Goal: Task Accomplishment & Management: Complete application form

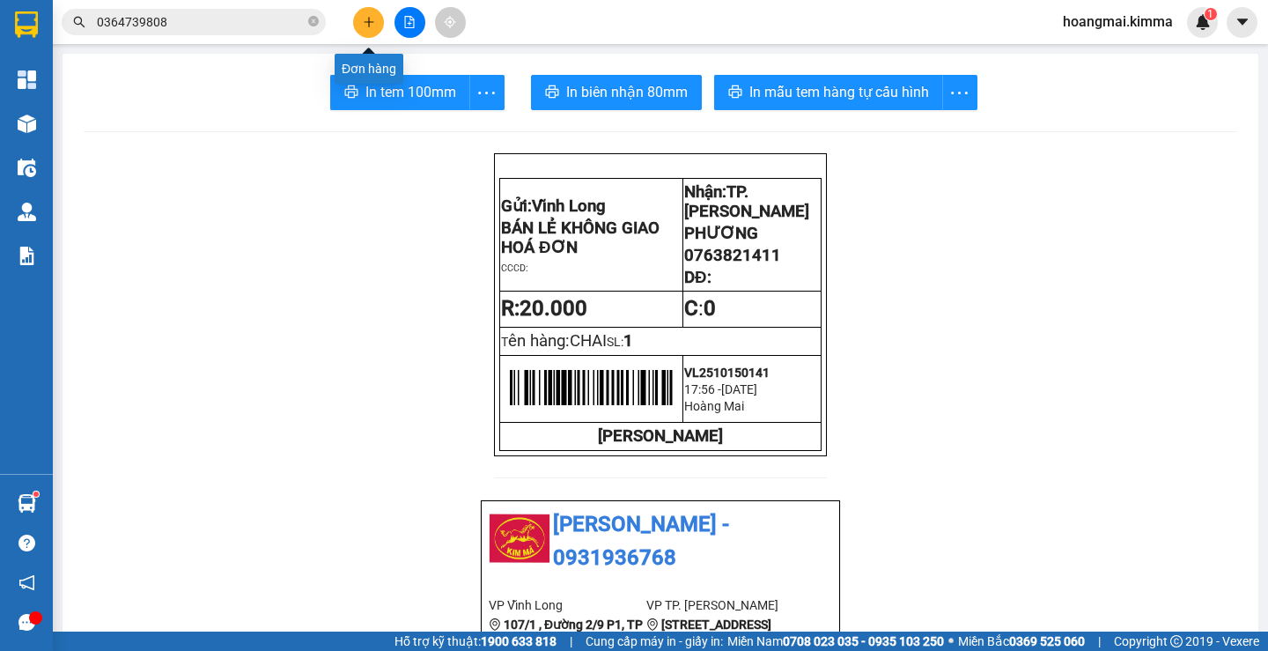
click at [365, 15] on button at bounding box center [368, 22] width 31 height 31
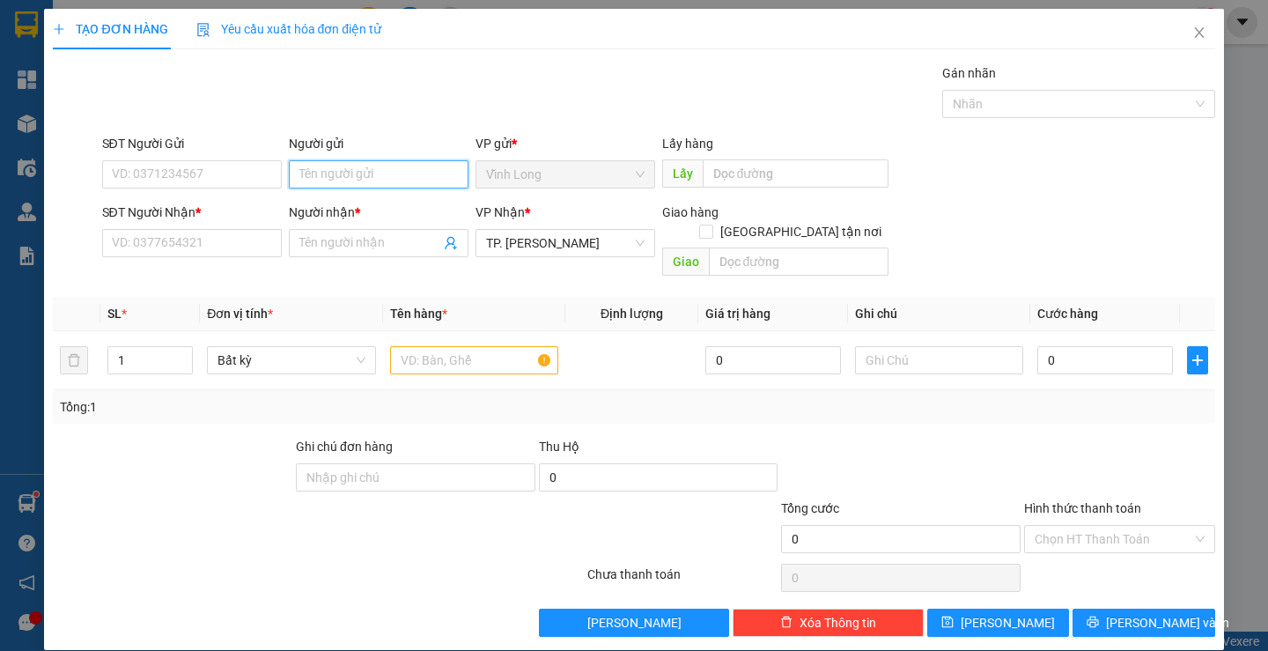
click at [335, 169] on input "Người gửi" at bounding box center [379, 174] width 180 height 28
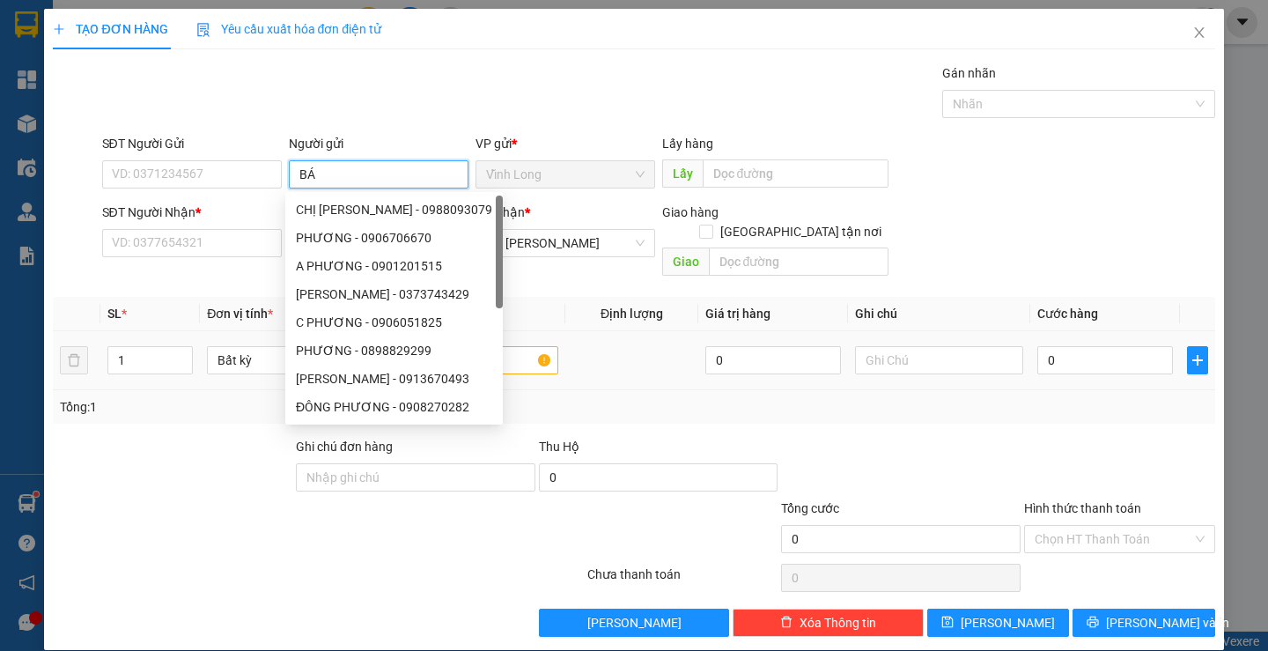
type input "BÁN"
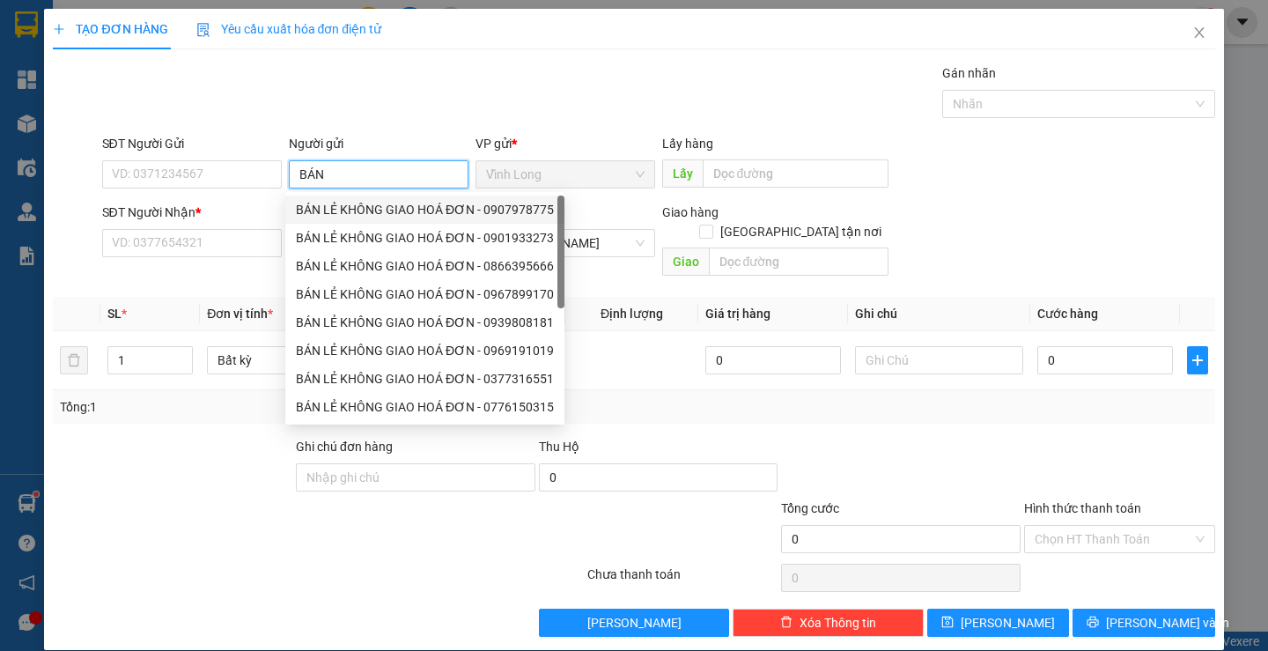
click at [373, 215] on div "BÁN LẺ KHÔNG GIAO HOÁ ĐƠN - 0907978775" at bounding box center [425, 209] width 258 height 19
type input "0907978775"
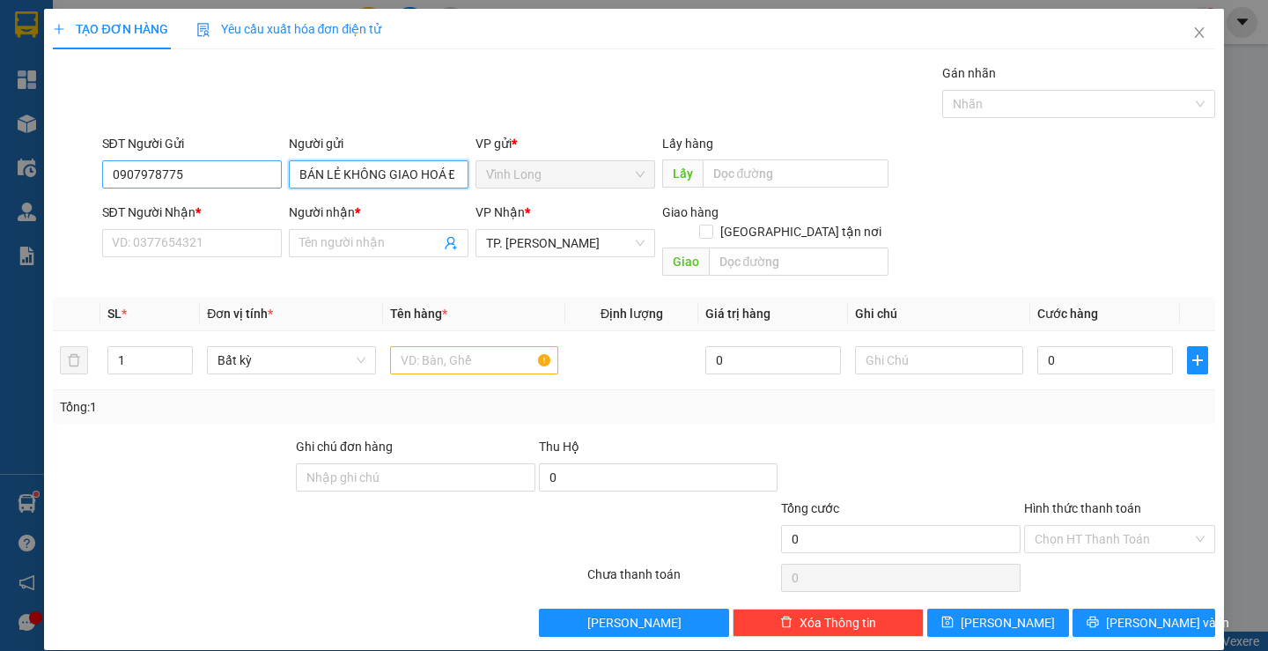
type input "BÁN LẺ KHÔNG GIAO HOÁ ĐƠN"
click at [224, 187] on input "0907978775" at bounding box center [192, 174] width 180 height 28
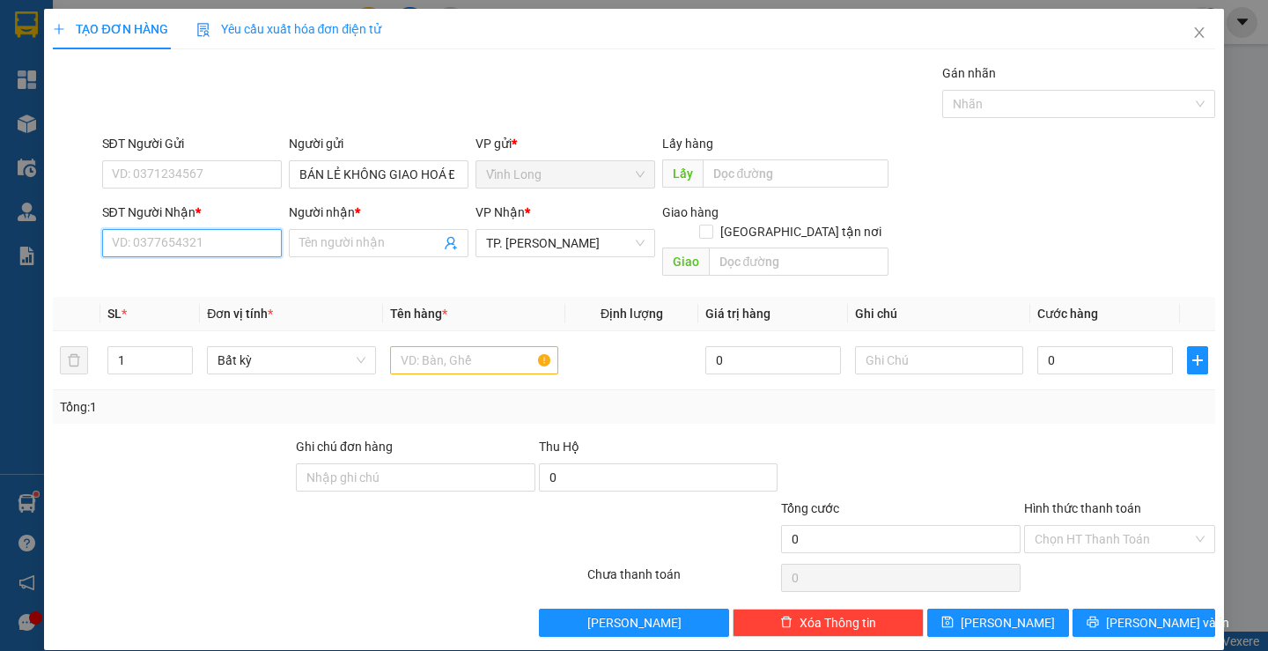
click at [207, 240] on input "SĐT Người Nhận *" at bounding box center [192, 243] width 180 height 28
type input "0923730921"
click at [361, 245] on input "Người nhận *" at bounding box center [369, 242] width 141 height 19
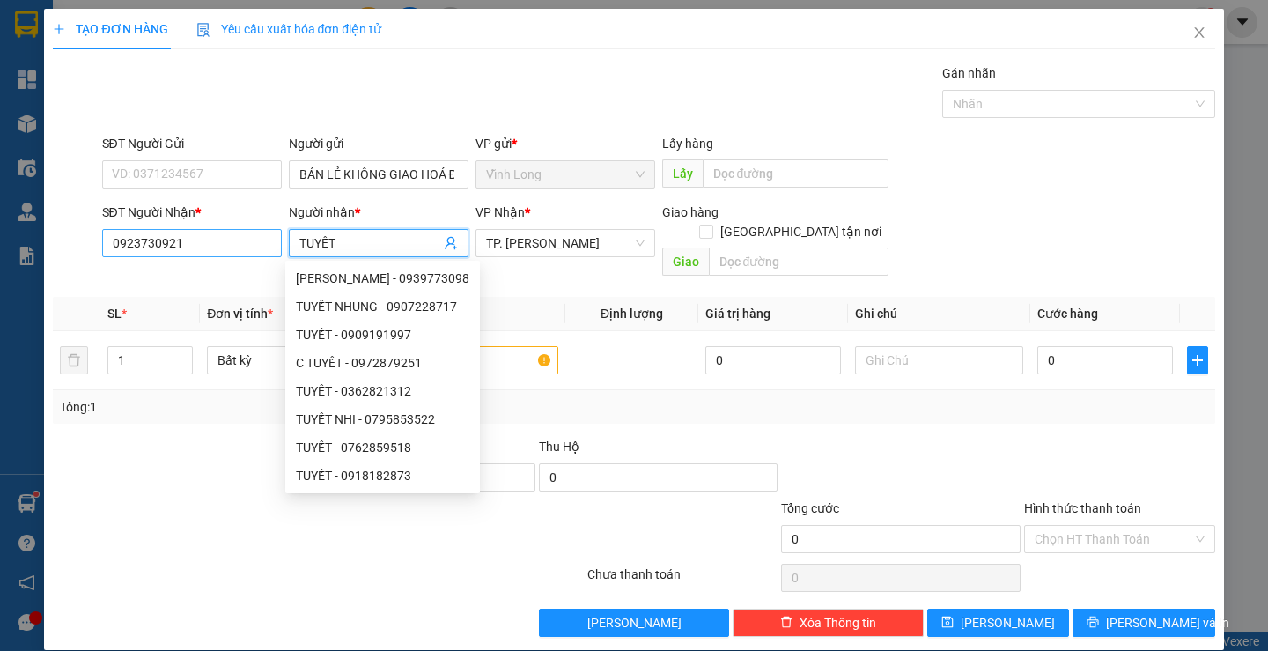
type input "TUYẾT"
drag, startPoint x: 196, startPoint y: 240, endPoint x: 58, endPoint y: 240, distance: 137.4
click at [23, 242] on div "TẠO ĐƠN HÀNG Yêu cầu xuất hóa đơn điện tử Transit Pickup Surcharge Ids Transit …" at bounding box center [634, 325] width 1268 height 651
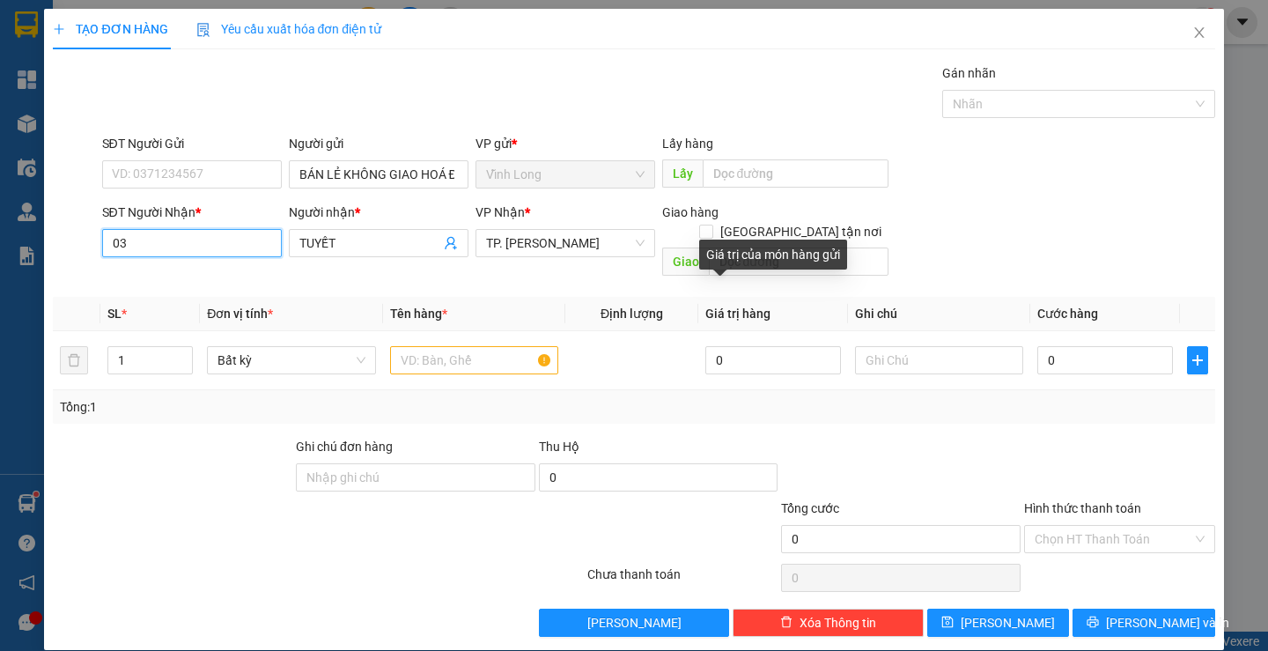
type input "0"
click at [157, 246] on input "SĐT Người Nhận *" at bounding box center [192, 243] width 180 height 28
paste input "0923730921"
type input "0923730921"
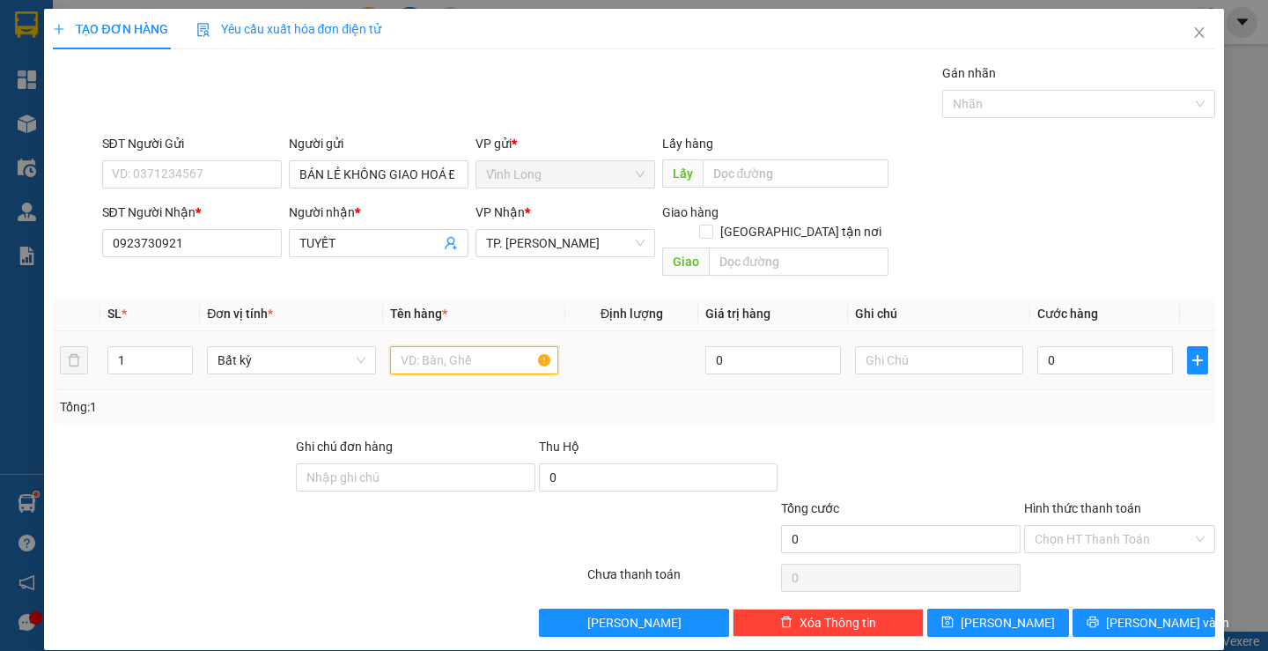
click at [417, 351] on input "text" at bounding box center [474, 360] width 168 height 28
type input "PHONG BÌ"
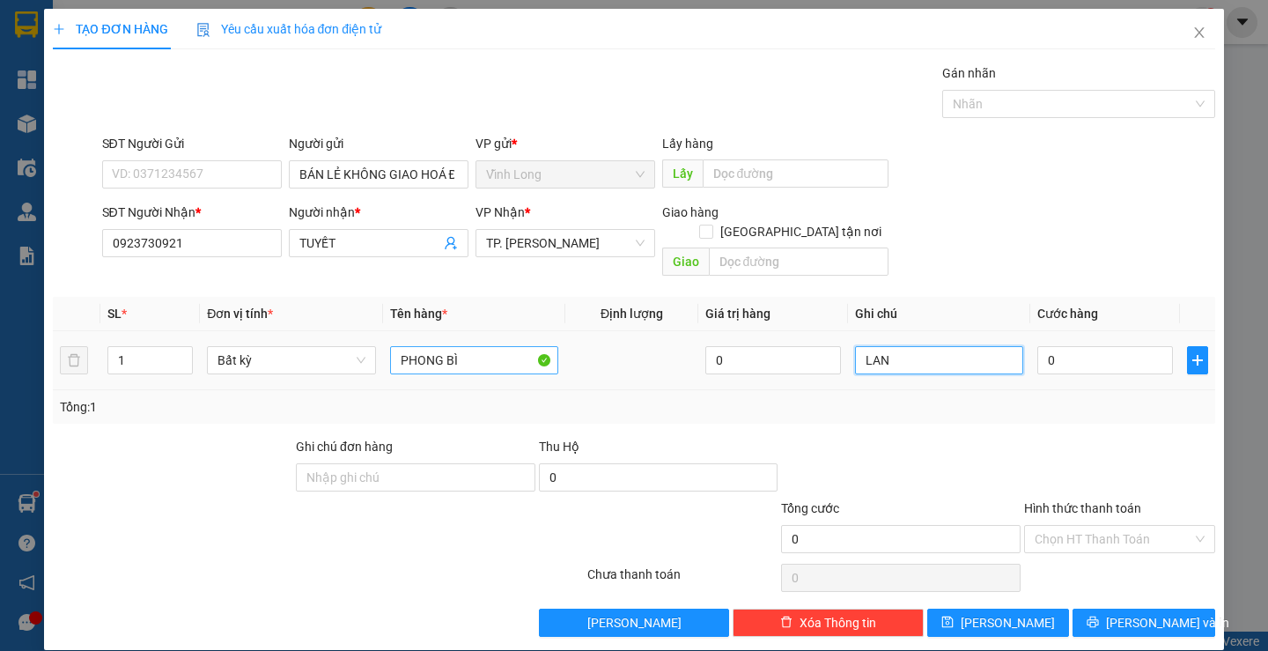
type input "LAN"
type input "2"
type input "20"
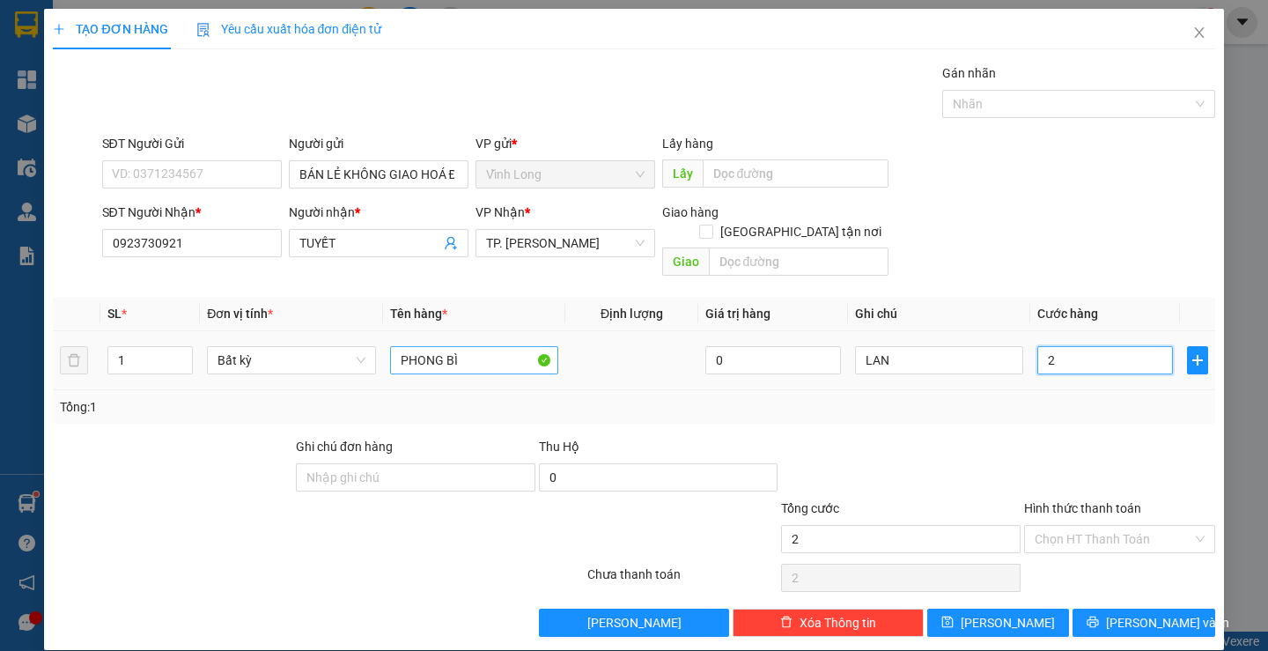
type input "20"
type input "20.000"
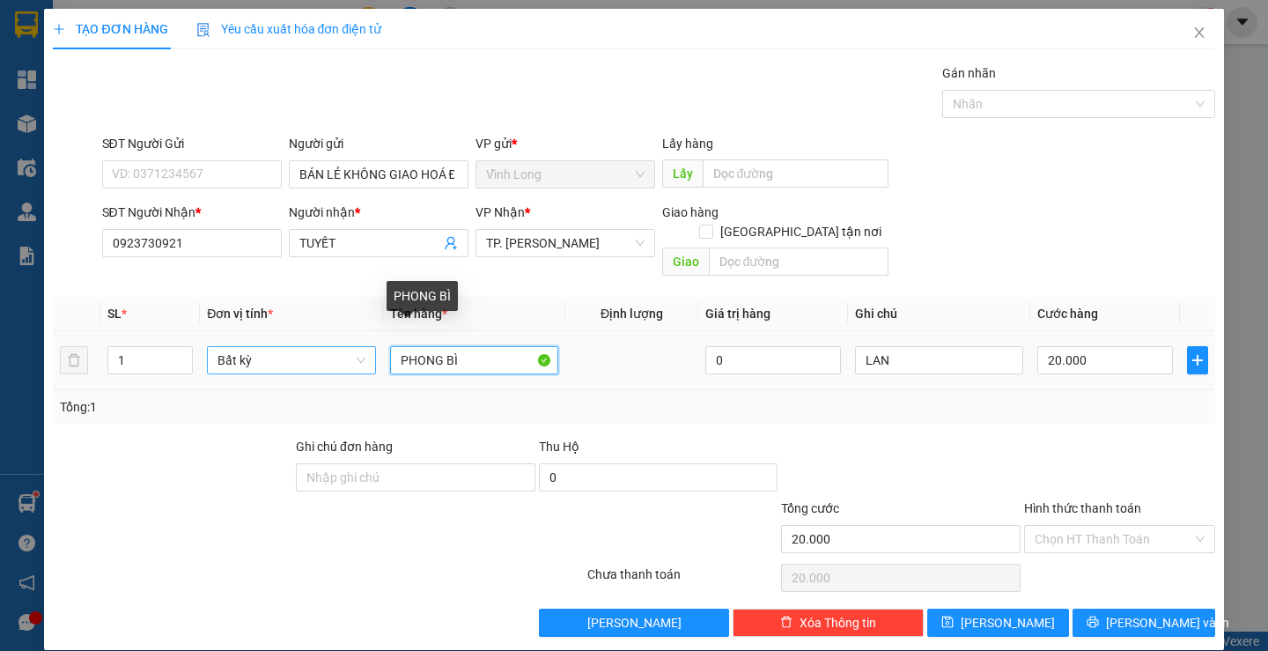
drag, startPoint x: 493, startPoint y: 345, endPoint x: 225, endPoint y: 336, distance: 268.8
click at [225, 336] on tr "1 Bất kỳ PHONG BÌ 0 LAN 20.000" at bounding box center [634, 360] width 1162 height 59
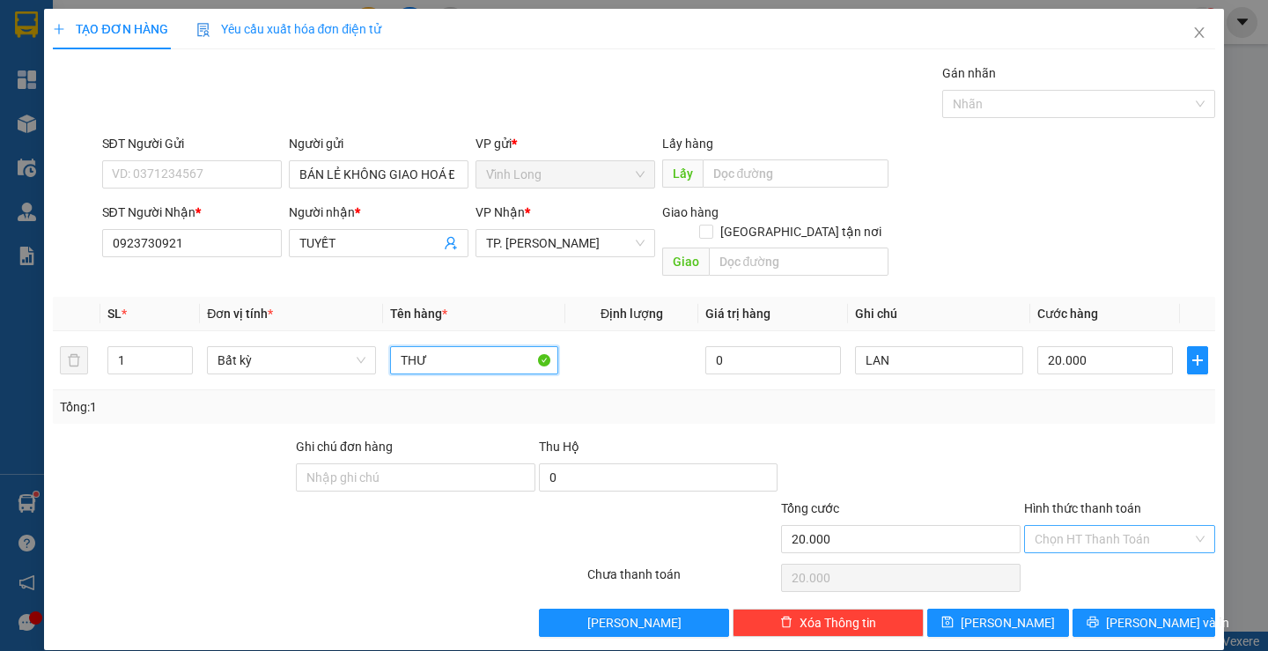
type input "THƯ"
click at [1045, 526] on input "Hình thức thanh toán" at bounding box center [1114, 539] width 158 height 26
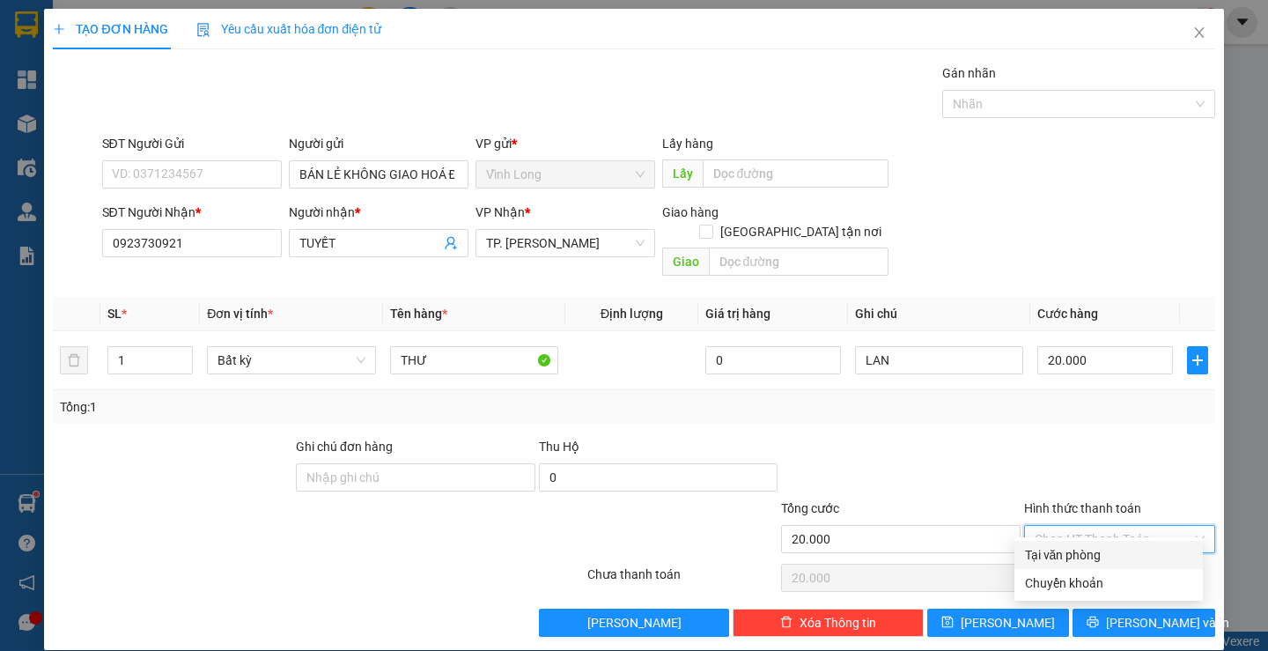
click at [1067, 553] on div "Tại văn phòng" at bounding box center [1108, 554] width 167 height 19
type input "0"
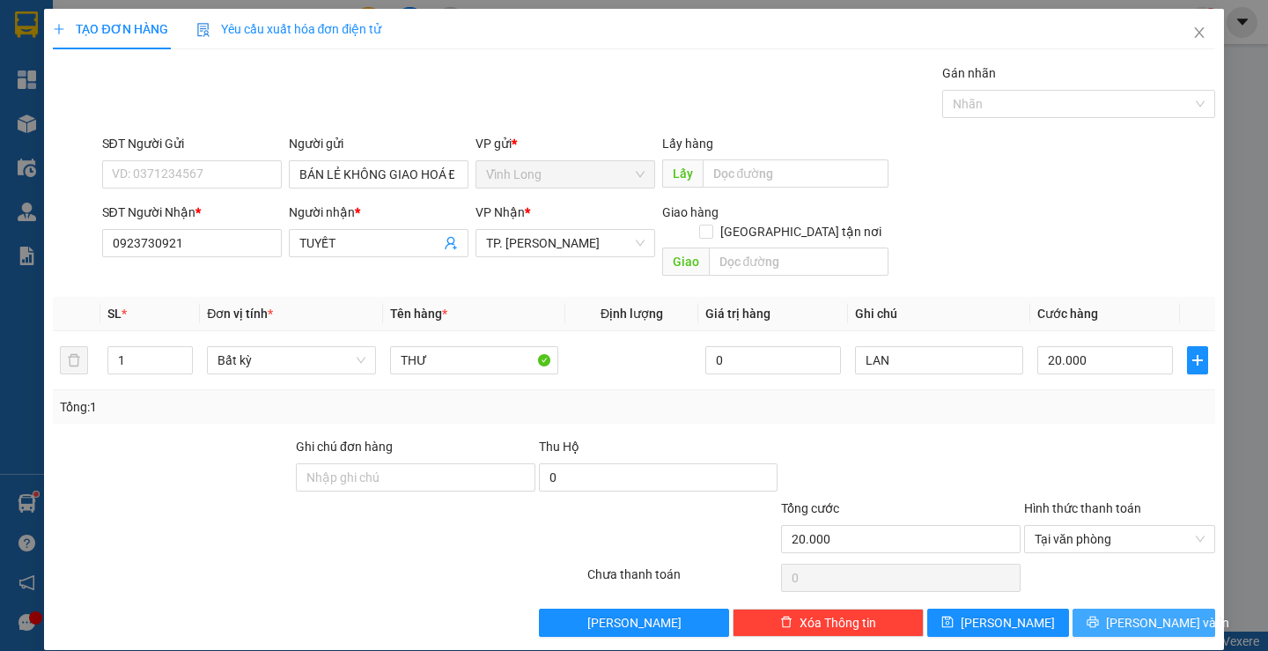
click at [1139, 609] on button "[PERSON_NAME] và In" at bounding box center [1144, 623] width 142 height 28
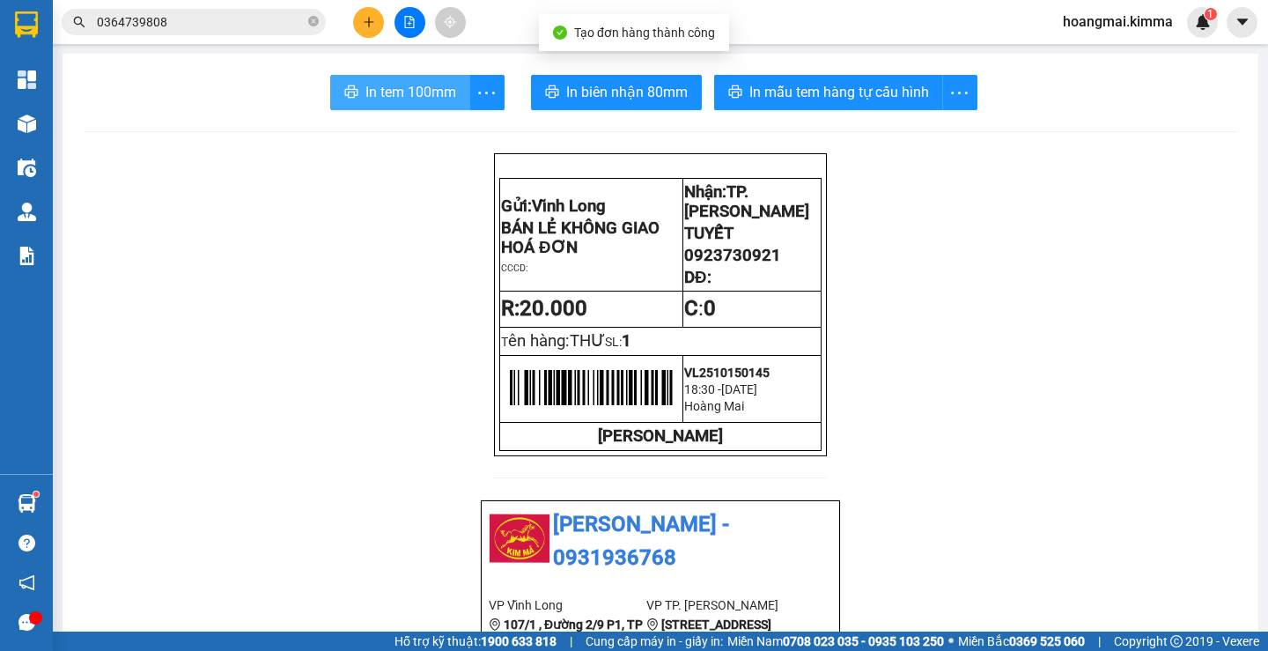
click at [397, 89] on span "In tem 100mm" at bounding box center [411, 92] width 91 height 22
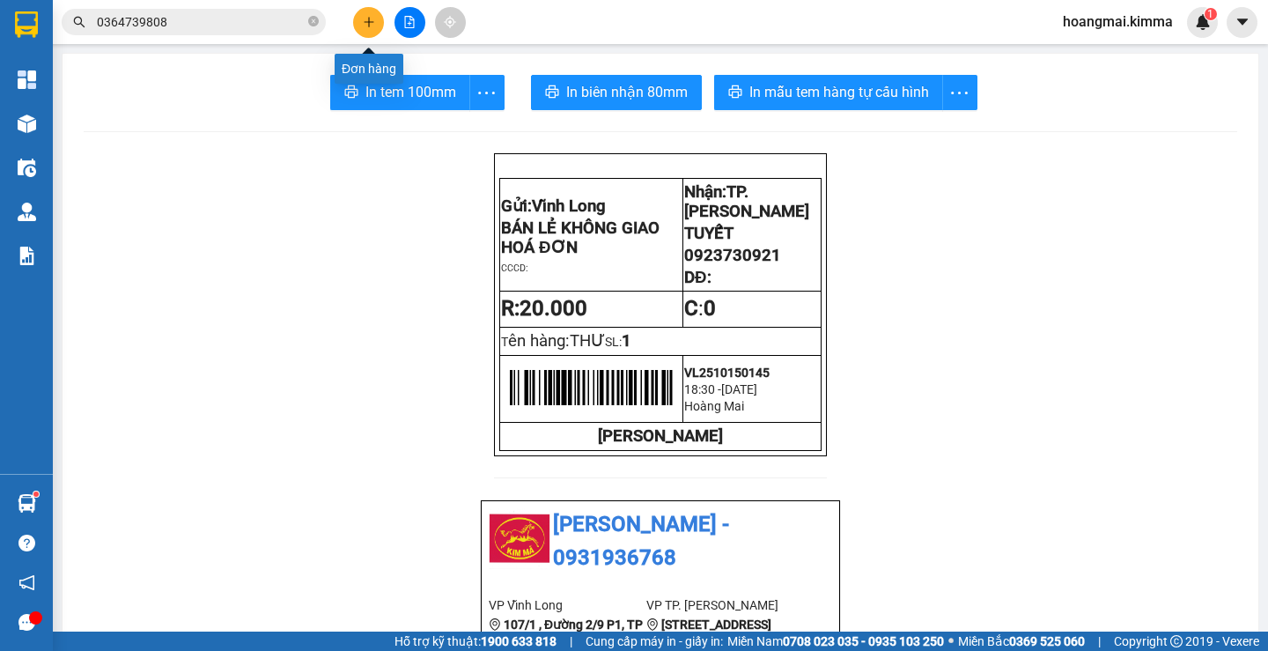
click at [370, 15] on button at bounding box center [368, 22] width 31 height 31
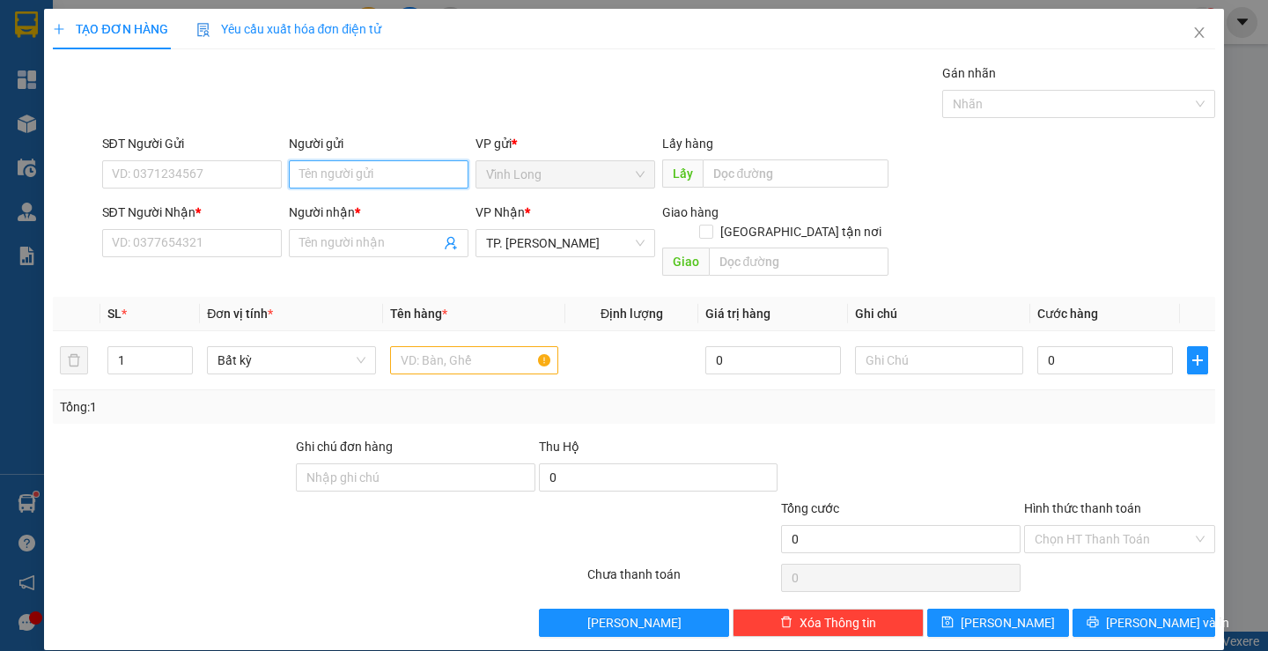
click at [373, 181] on input "Người gửi" at bounding box center [379, 174] width 180 height 28
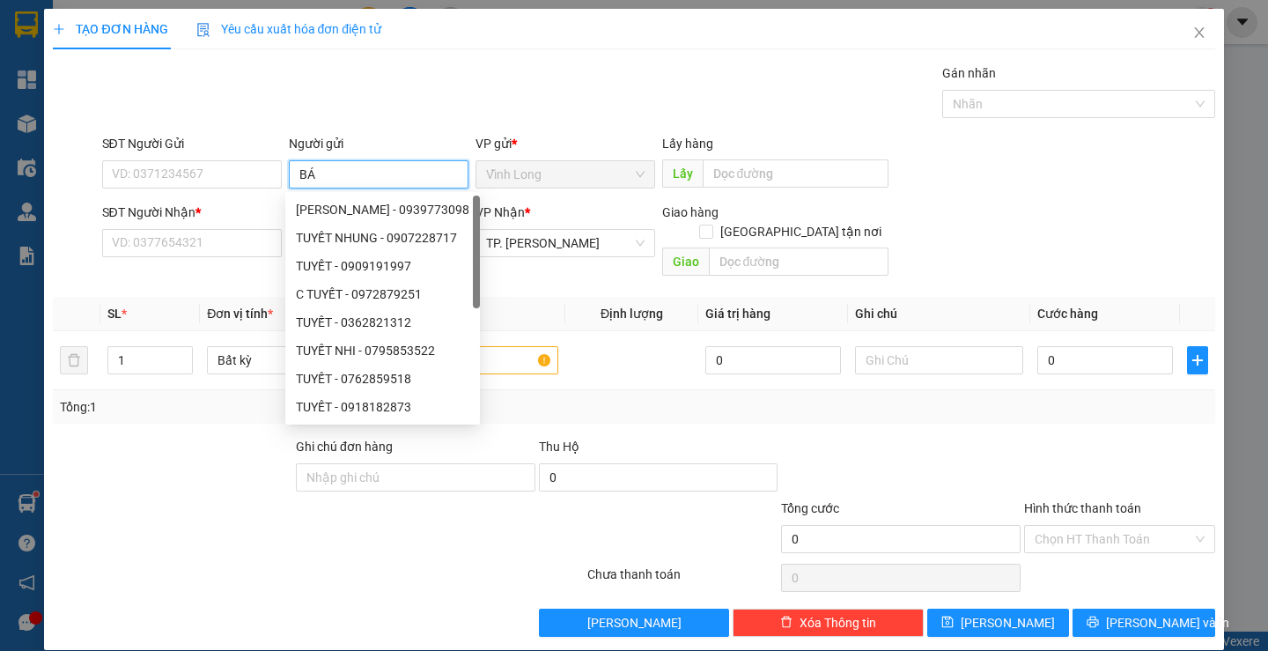
type input "BÁN"
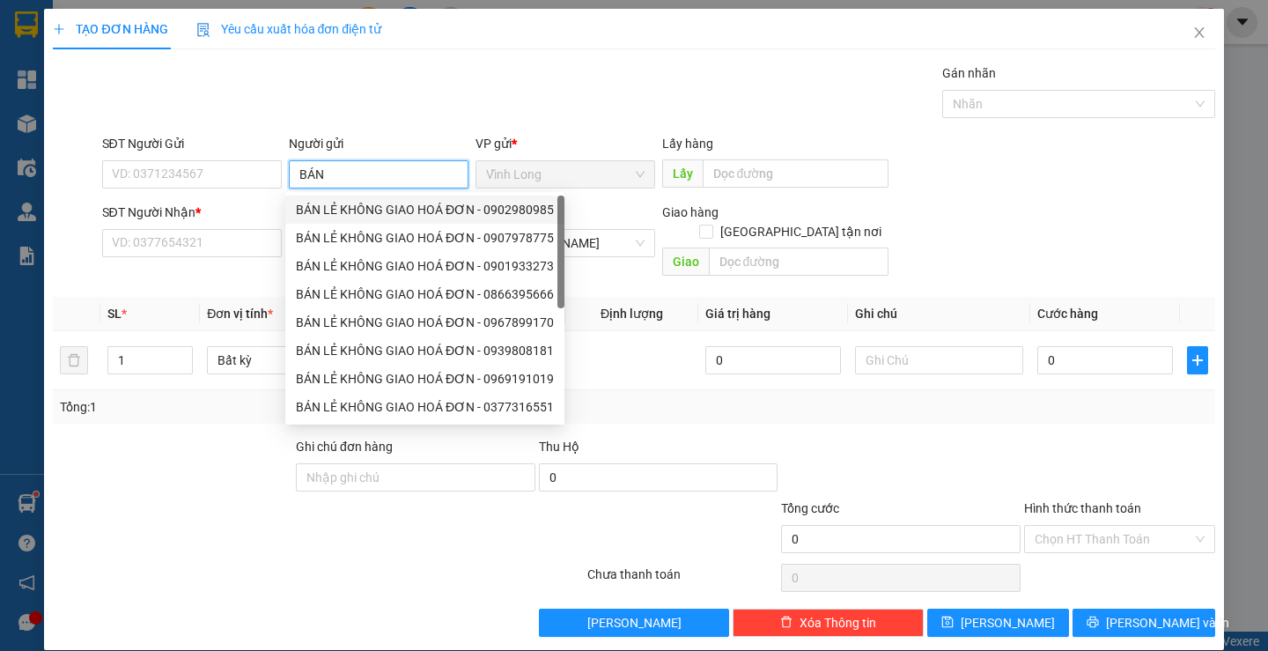
click at [422, 207] on div "BÁN LẺ KHÔNG GIAO HOÁ ĐƠN - 0902980985" at bounding box center [425, 209] width 258 height 19
type input "0902980985"
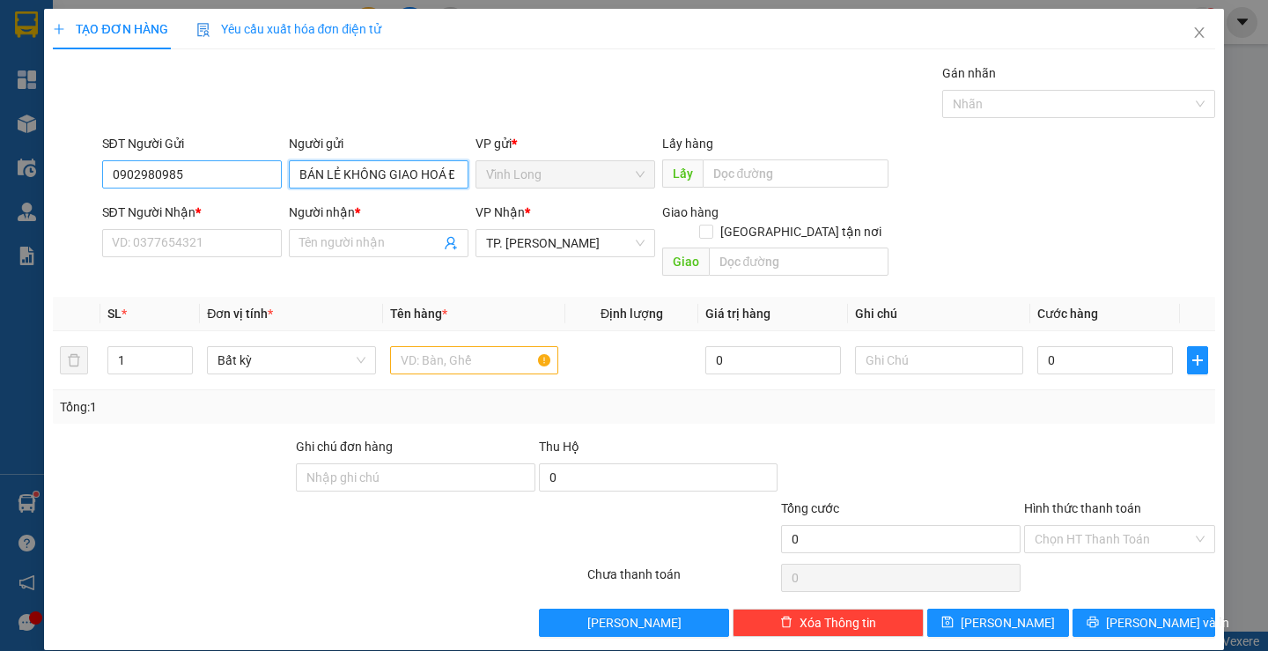
type input "BÁN LẺ KHÔNG GIAO HOÁ ĐƠN"
click at [205, 167] on input "0902980985" at bounding box center [192, 174] width 180 height 28
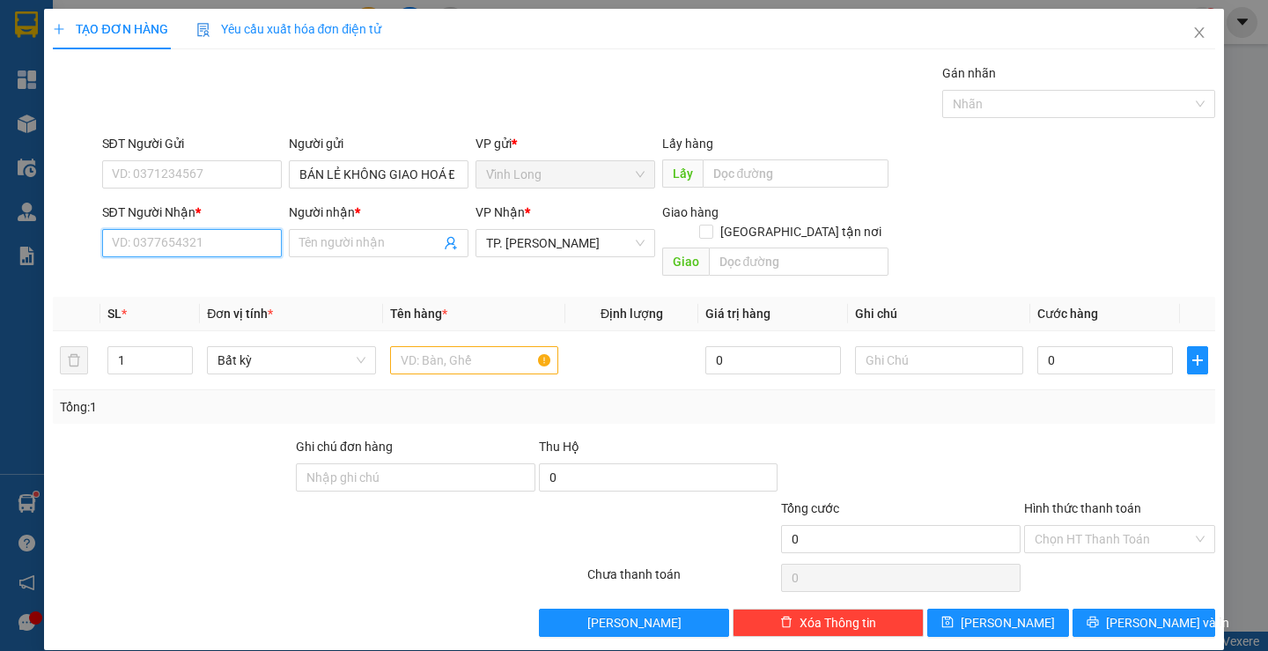
click at [204, 239] on input "SĐT Người Nhận *" at bounding box center [192, 243] width 180 height 28
type input "0974052512"
type input "LAB ĐÔNG PHƯƠNG"
type input "0974052512"
click at [454, 346] on input "text" at bounding box center [474, 360] width 168 height 28
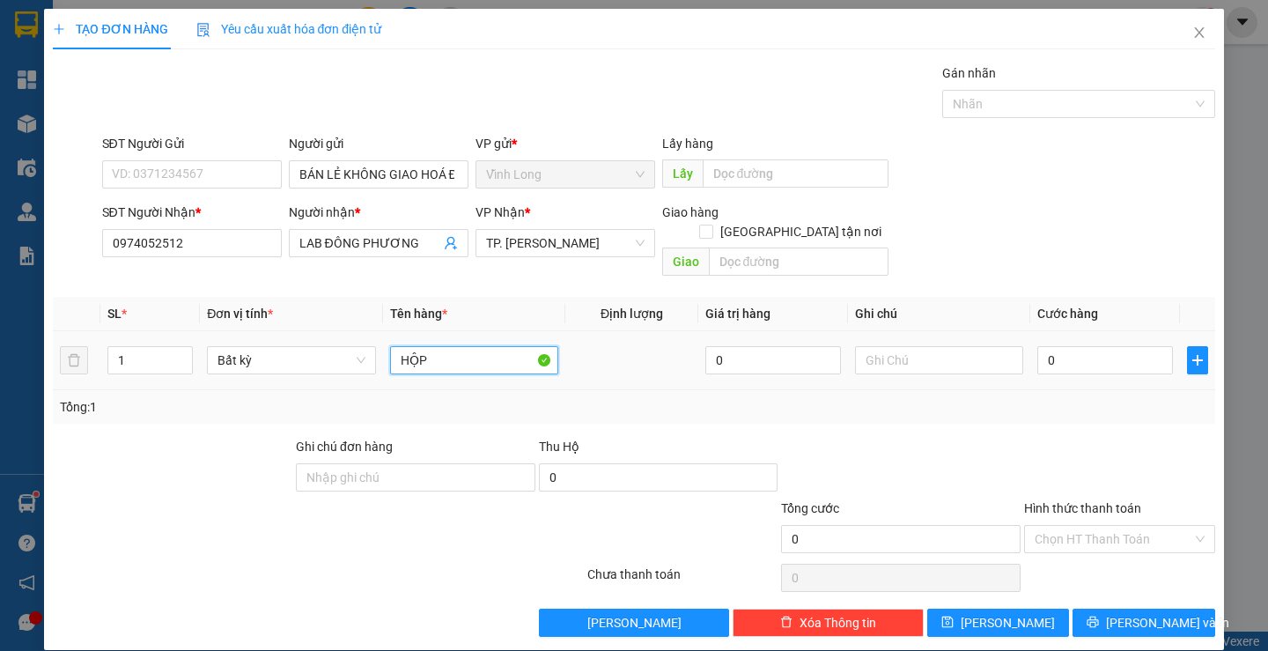
type input "HỘP"
type input "LAN"
type input "2"
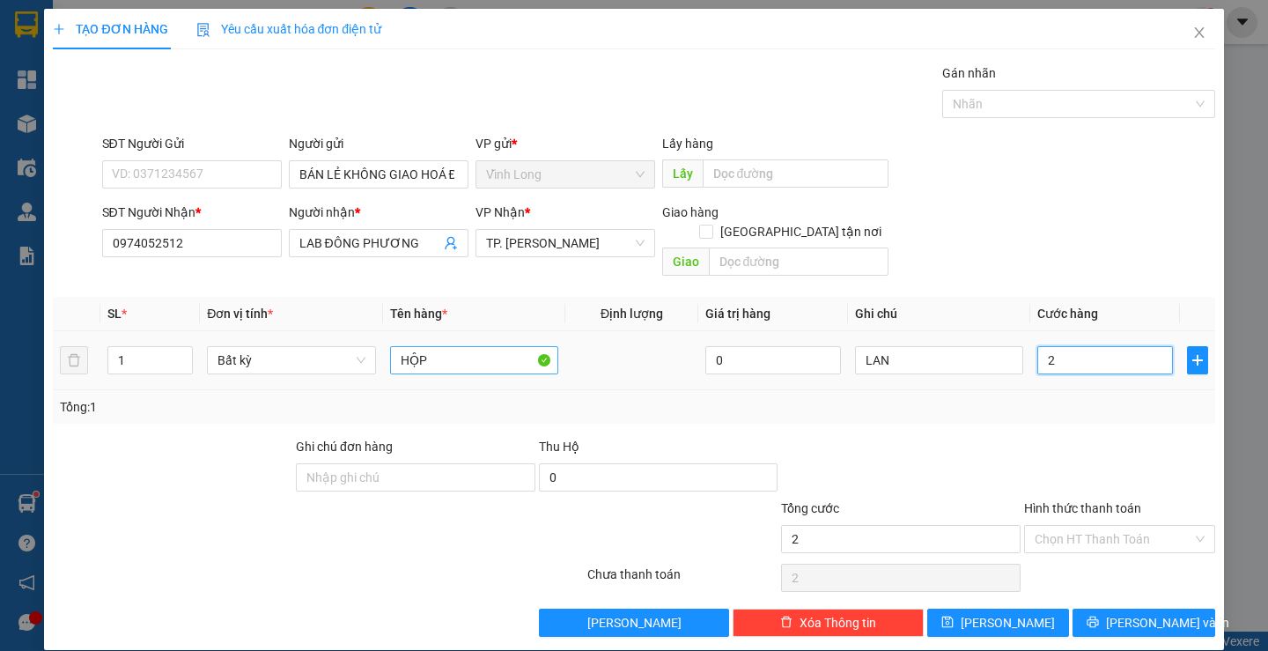
type input "20"
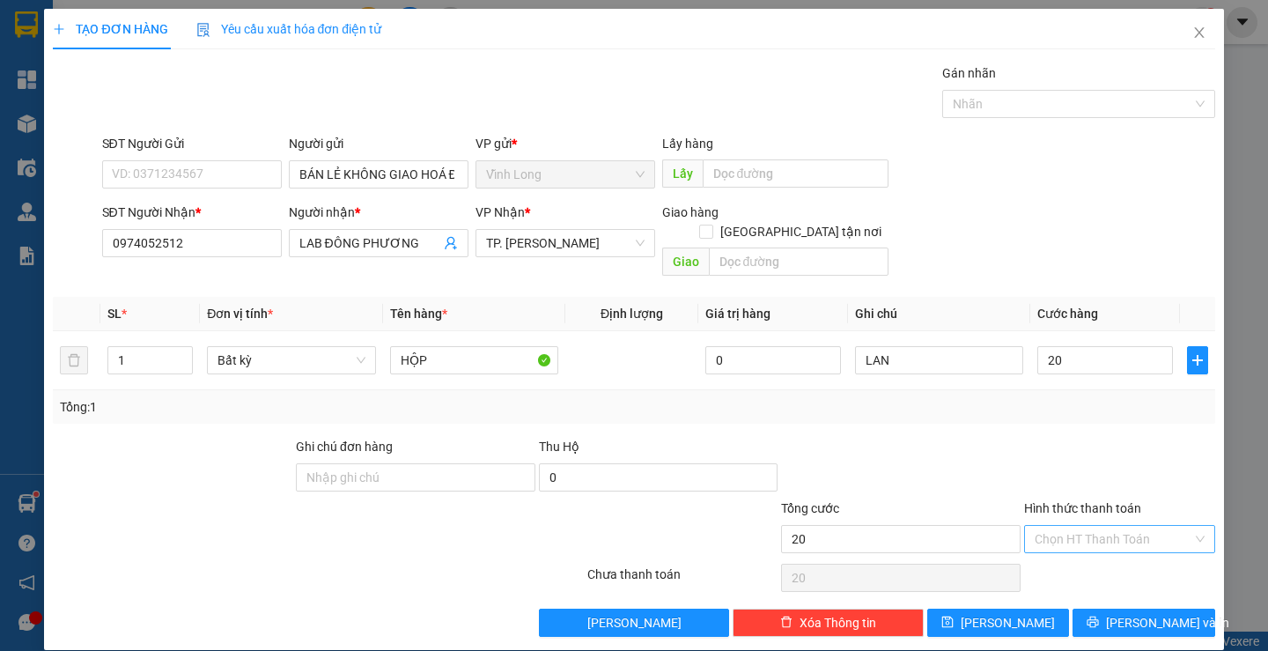
type input "20.000"
click at [1061, 526] on input "Hình thức thanh toán" at bounding box center [1114, 539] width 158 height 26
click at [1080, 546] on div "Tại văn phòng" at bounding box center [1108, 554] width 167 height 19
type input "0"
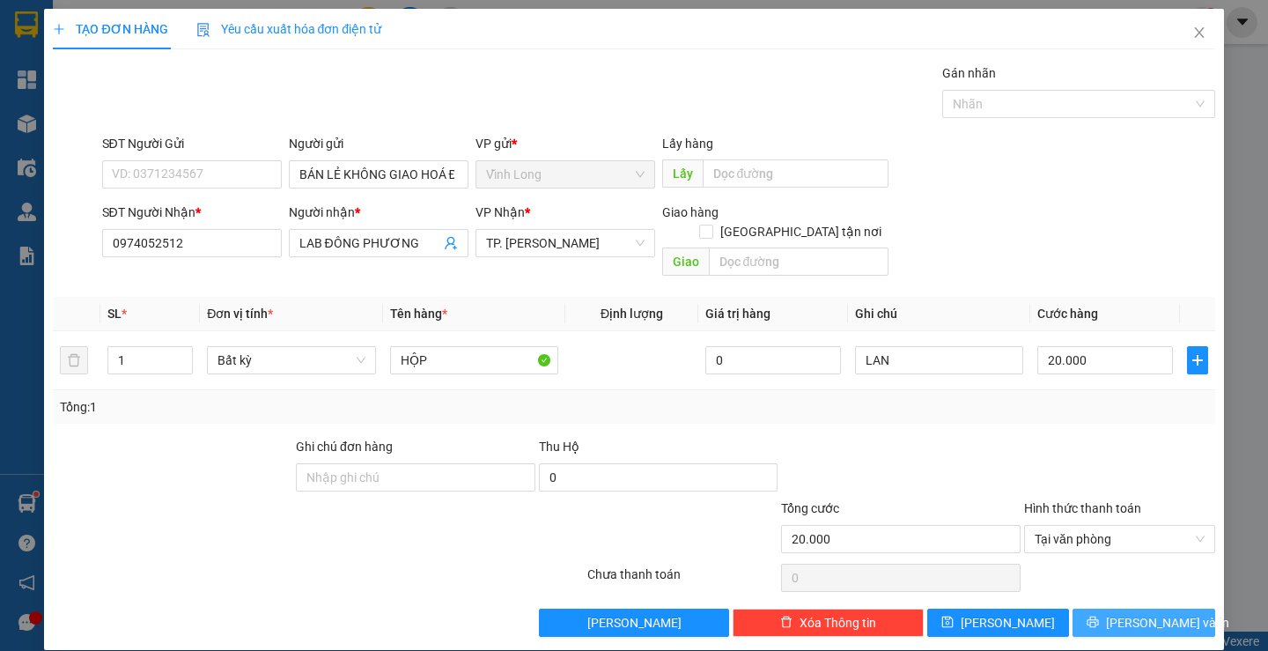
click at [1122, 609] on button "[PERSON_NAME] và In" at bounding box center [1144, 623] width 142 height 28
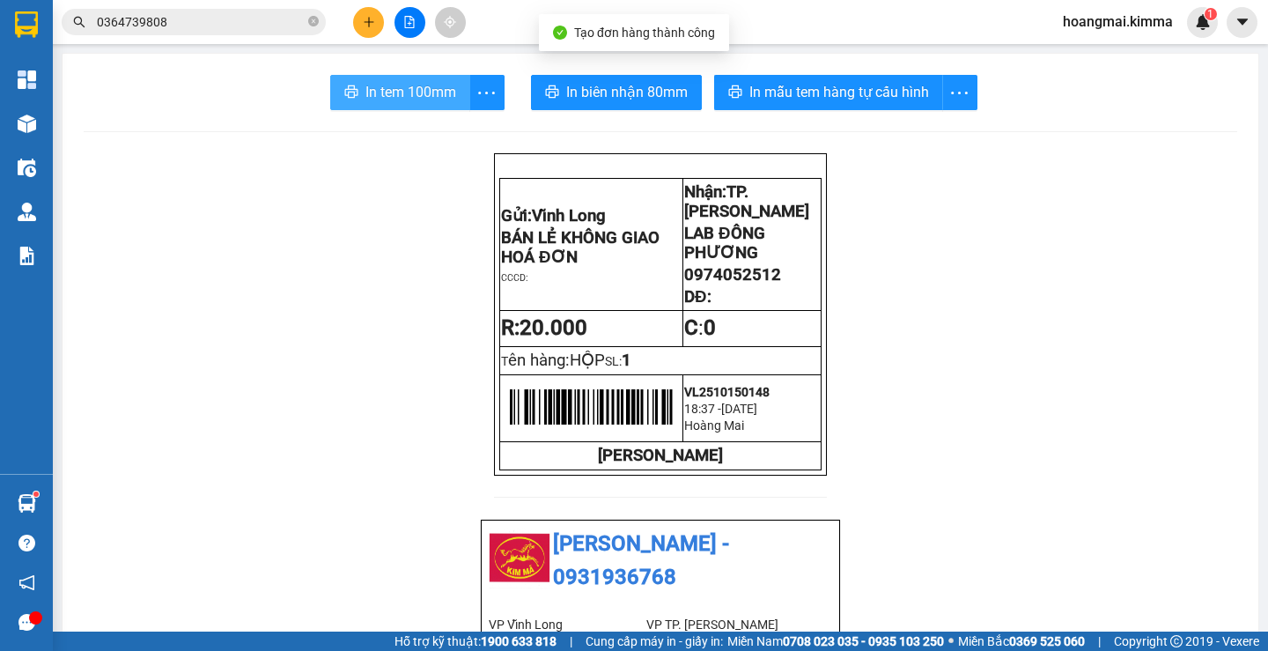
click at [373, 89] on span "In tem 100mm" at bounding box center [411, 92] width 91 height 22
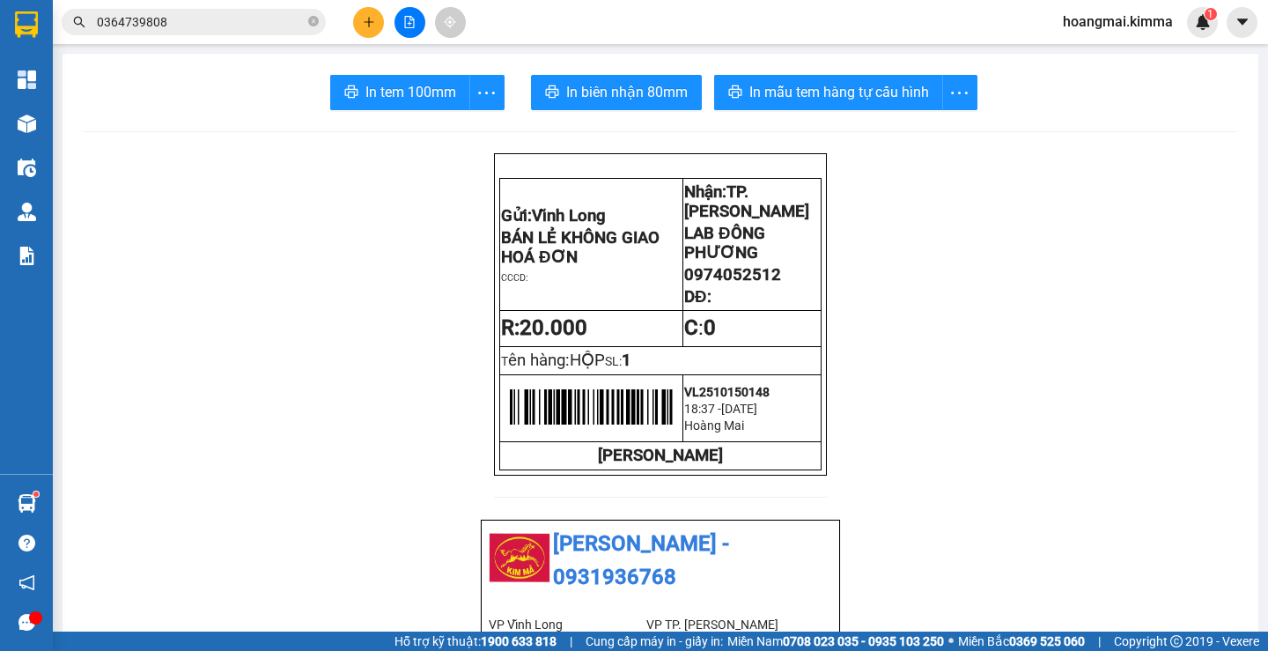
click at [363, 24] on icon "plus" at bounding box center [369, 22] width 12 height 12
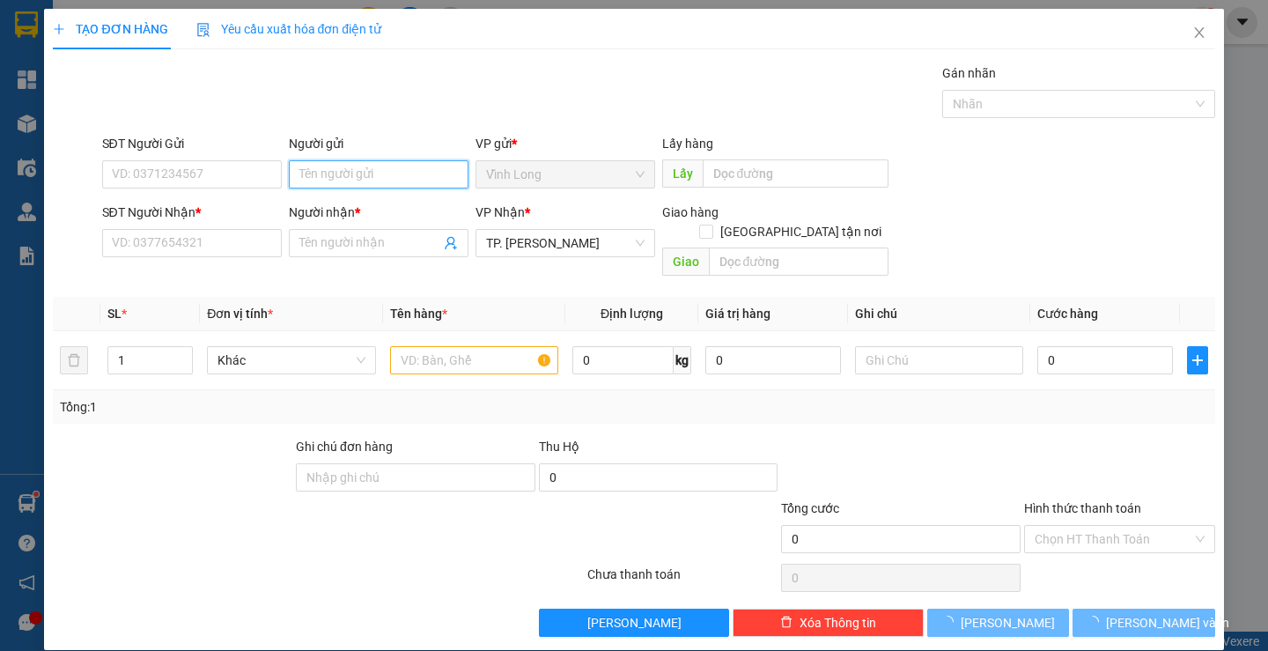
click at [351, 178] on input "Người gửi" at bounding box center [379, 174] width 180 height 28
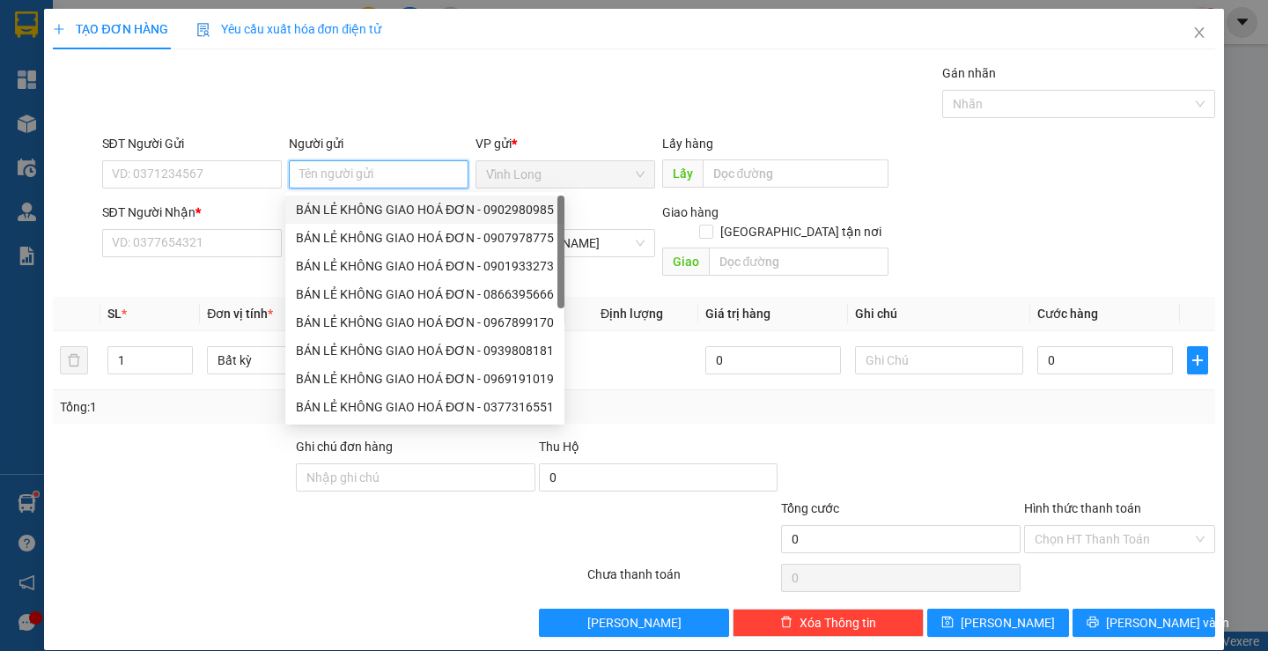
click at [321, 203] on div "BÁN LẺ KHÔNG GIAO HOÁ ĐƠN - 0902980985" at bounding box center [425, 209] width 258 height 19
type input "0902980985"
type input "BÁN LẺ KHÔNG GIAO HOÁ ĐƠN"
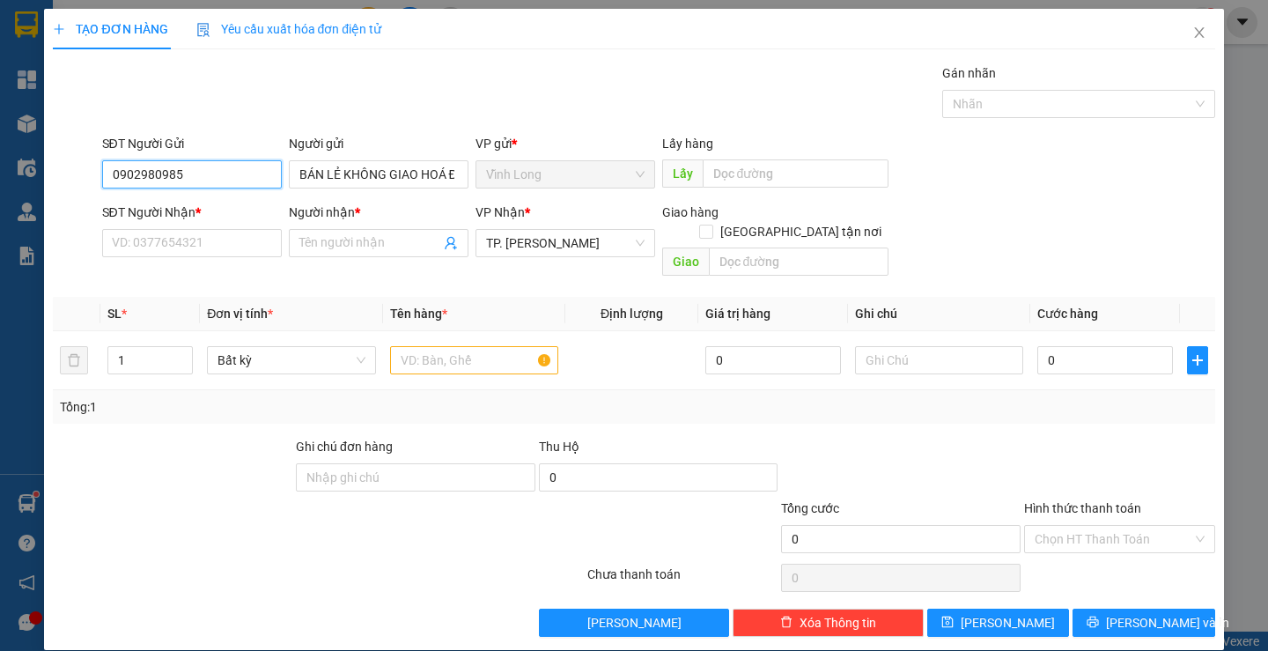
click at [227, 177] on input "0902980985" at bounding box center [192, 174] width 180 height 28
click at [223, 255] on input "SĐT Người Nhận *" at bounding box center [192, 243] width 180 height 28
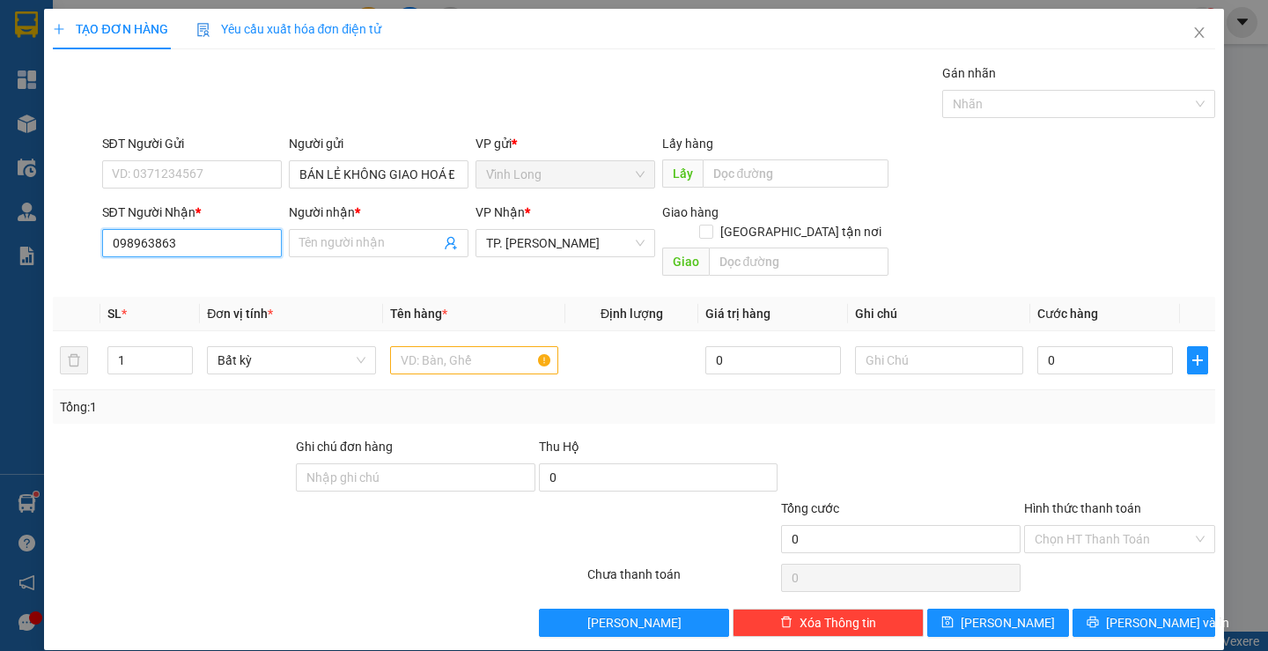
type input "0989638638"
click at [210, 276] on div "0989638638 - TRÚC ANH" at bounding box center [189, 278] width 157 height 19
type input "TRÚC ANH"
type input "0989638638"
click at [415, 346] on input "text" at bounding box center [474, 360] width 168 height 28
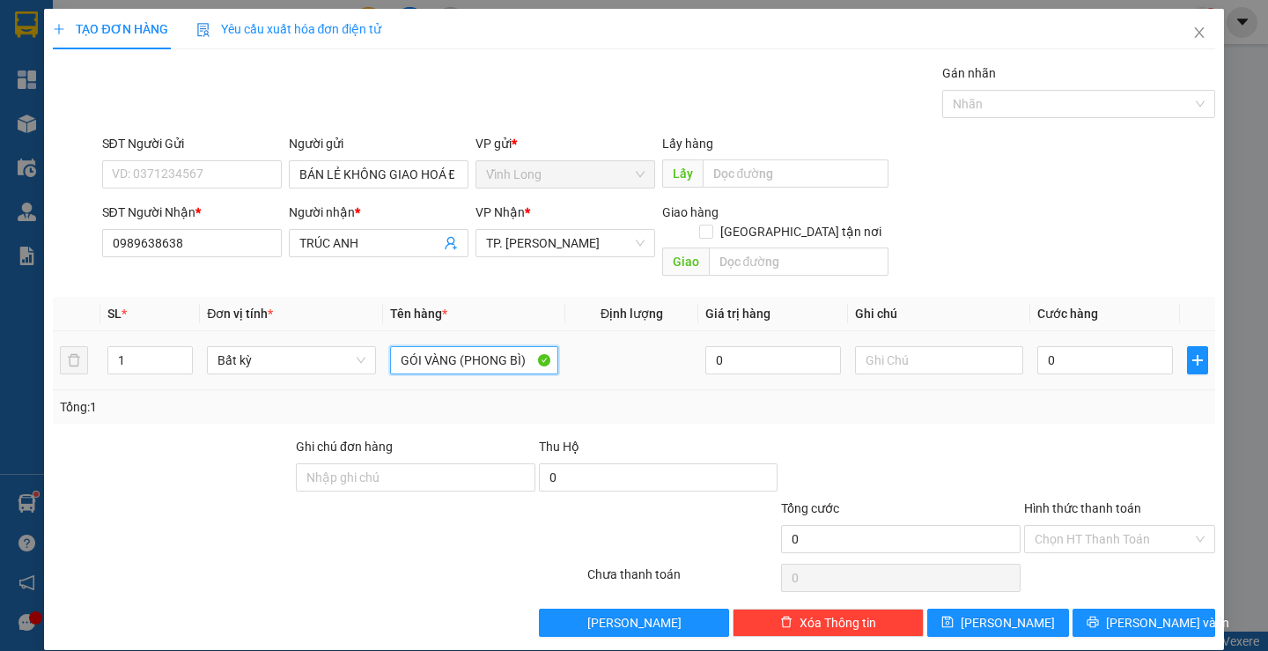
type input "GÓI VÀNG (PHONG BÌ)"
click at [958, 357] on div at bounding box center [939, 360] width 168 height 35
click at [956, 349] on input "text" at bounding box center [939, 360] width 168 height 28
type input "LAN"
type input "3"
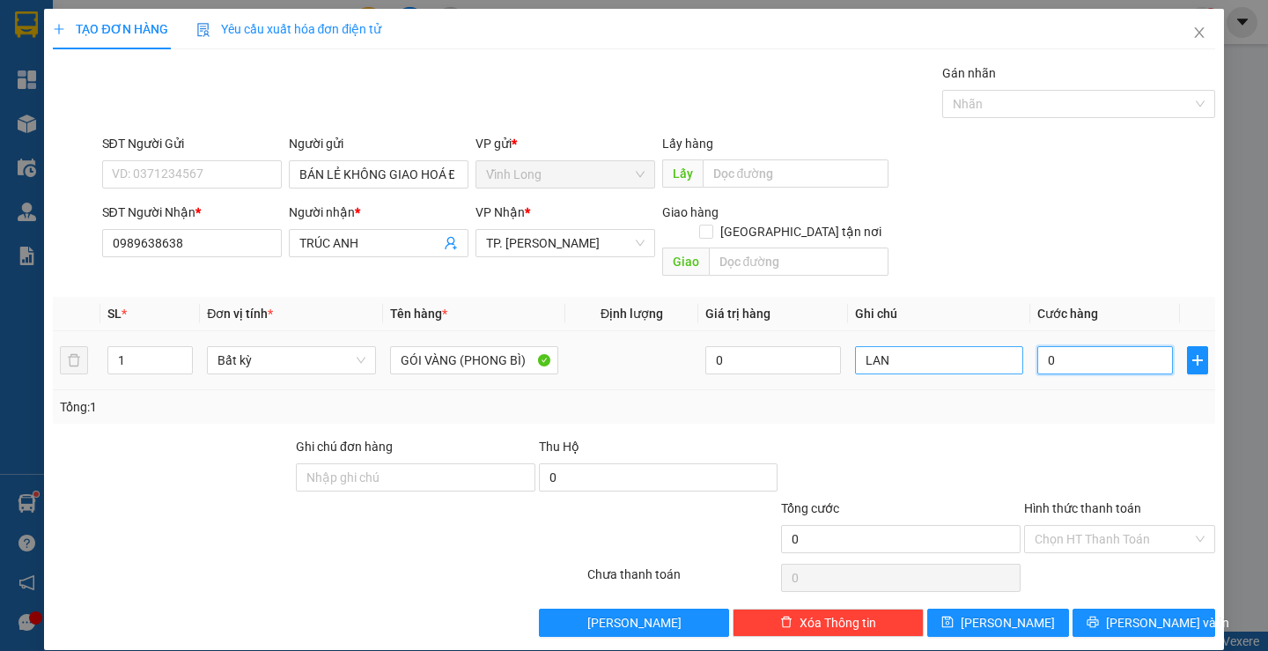
type input "3"
type input "30"
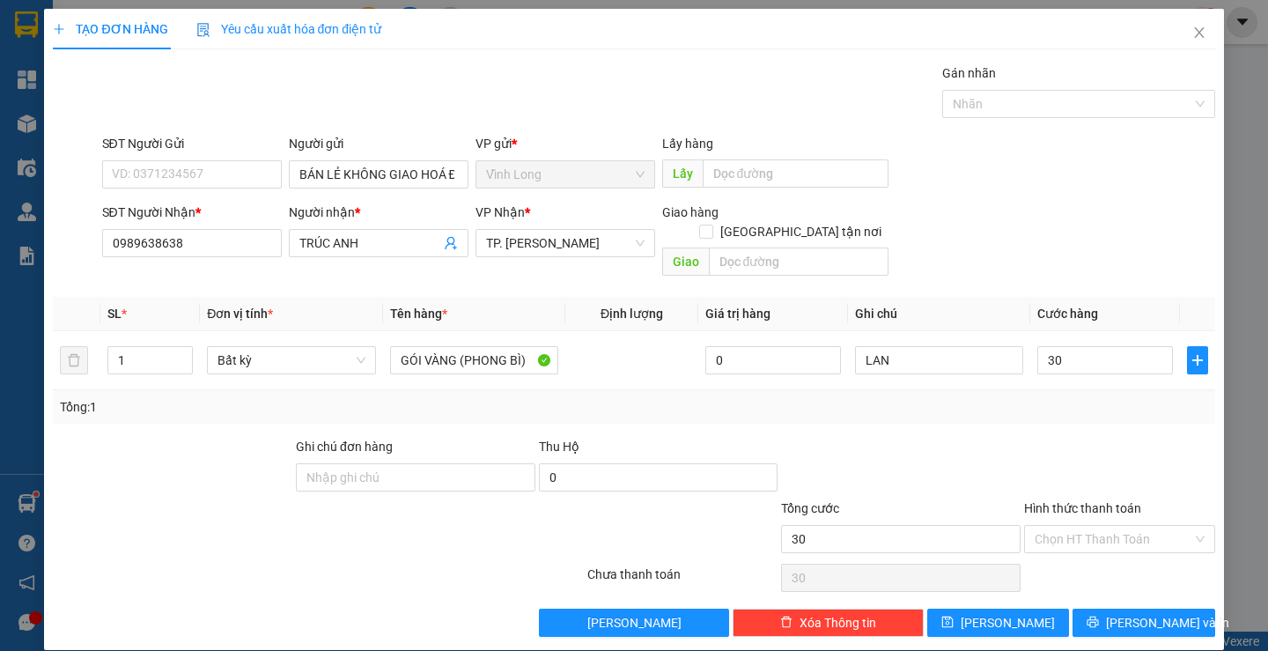
type input "30.000"
click at [1029, 403] on div "Tổng: 1" at bounding box center [634, 406] width 1162 height 33
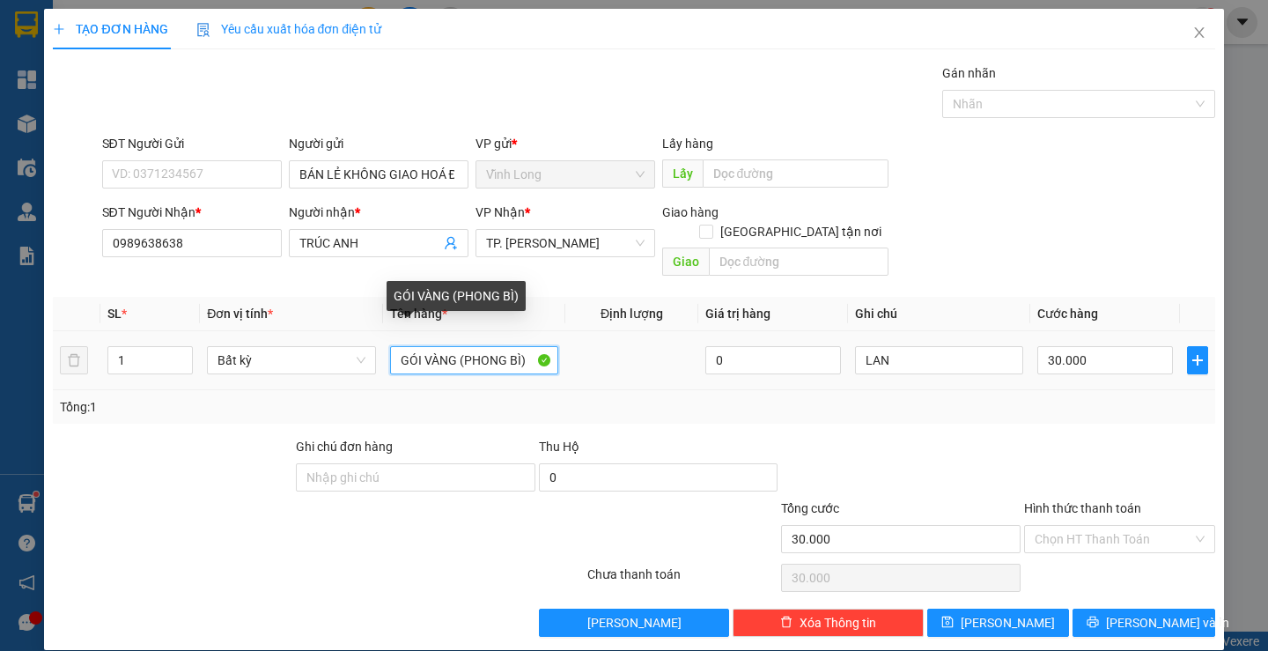
drag, startPoint x: 457, startPoint y: 340, endPoint x: 697, endPoint y: 355, distance: 240.0
click at [697, 355] on tr "1 Bất kỳ GÓI VÀNG (PHONG BÌ) 0 LAN 30.000" at bounding box center [634, 360] width 1162 height 59
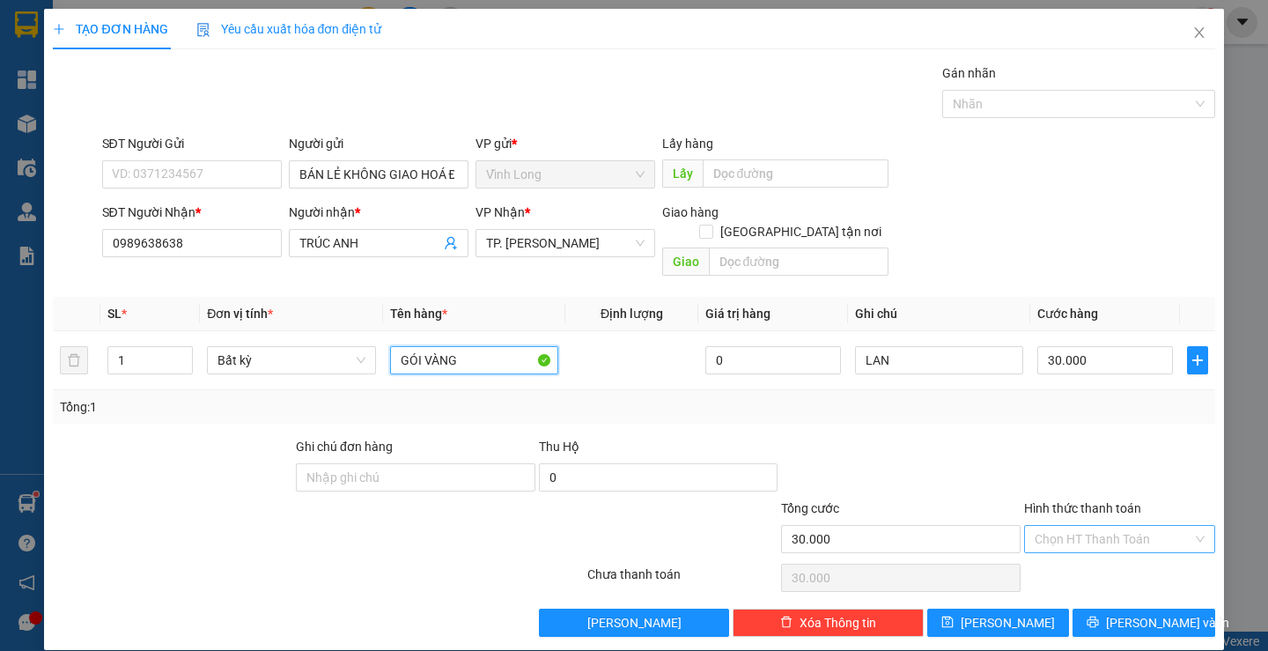
type input "GÓI VÀNG"
click at [1087, 526] on input "Hình thức thanh toán" at bounding box center [1114, 539] width 158 height 26
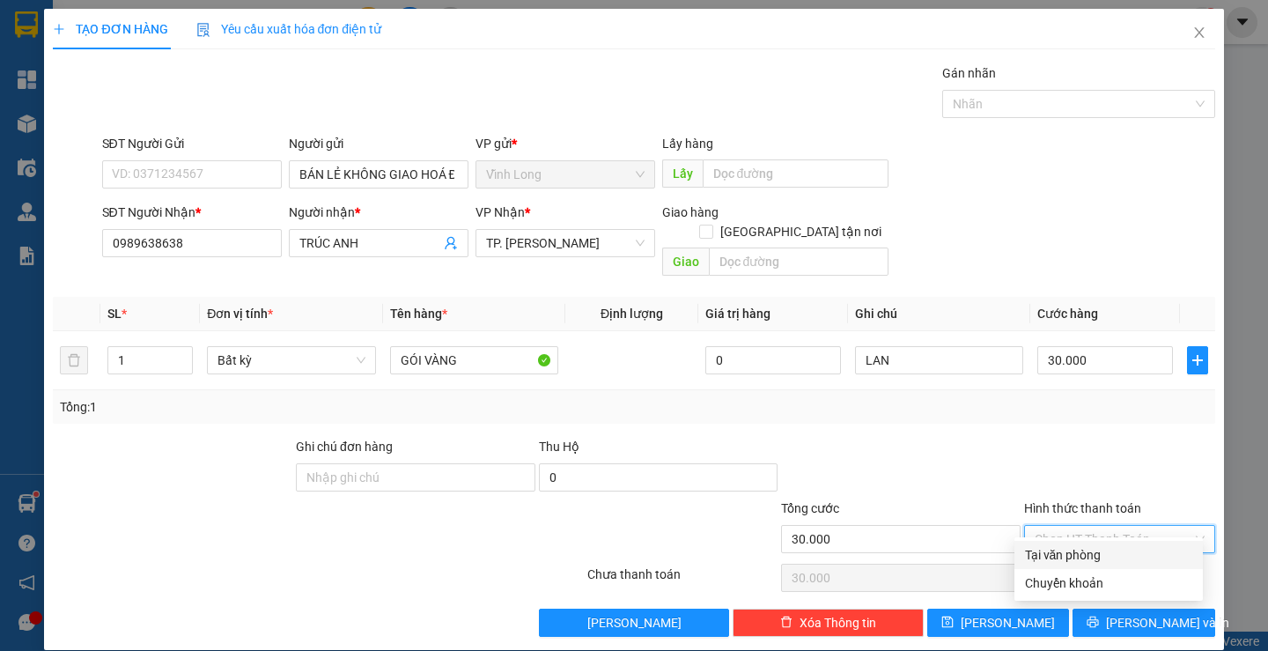
click at [1075, 558] on div "Tại văn phòng" at bounding box center [1108, 554] width 167 height 19
type input "0"
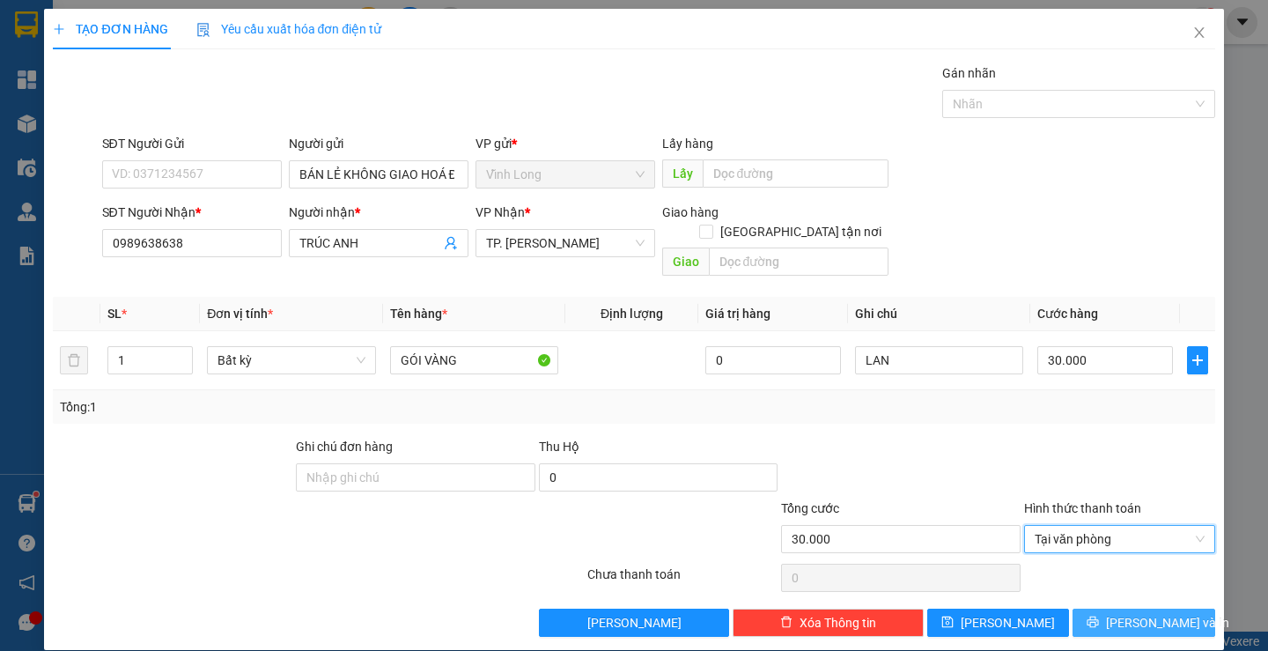
click at [1122, 613] on span "[PERSON_NAME] và In" at bounding box center [1167, 622] width 123 height 19
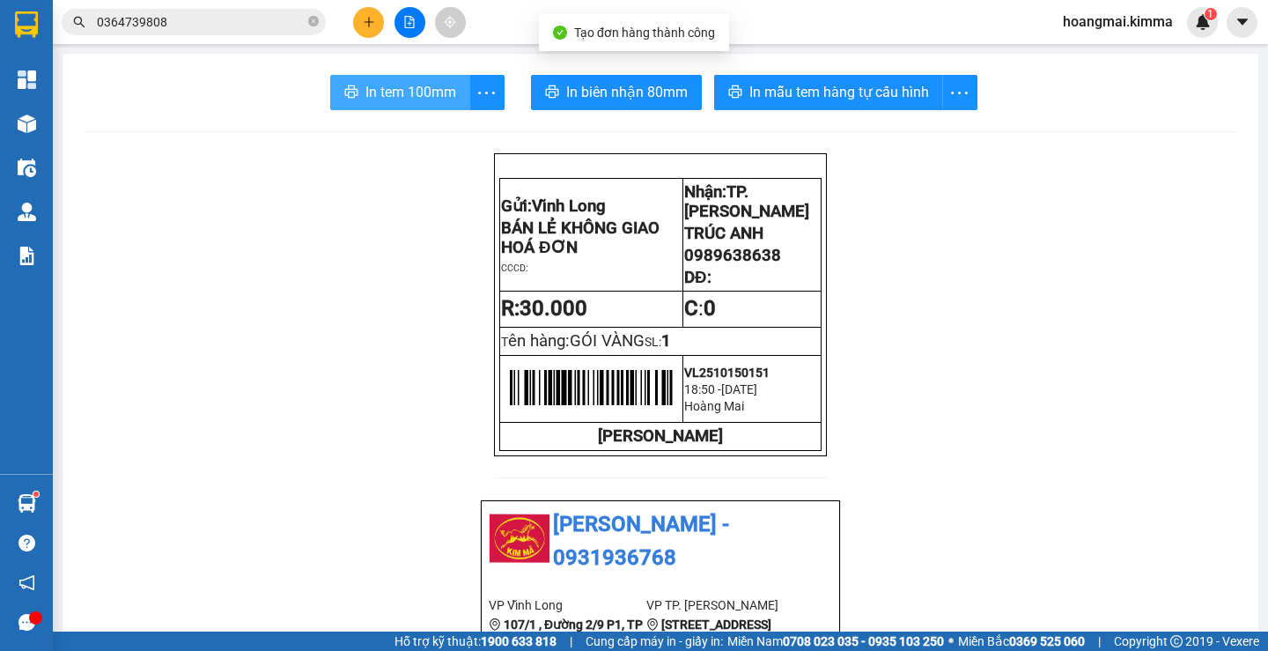
click at [395, 87] on span "In tem 100mm" at bounding box center [411, 92] width 91 height 22
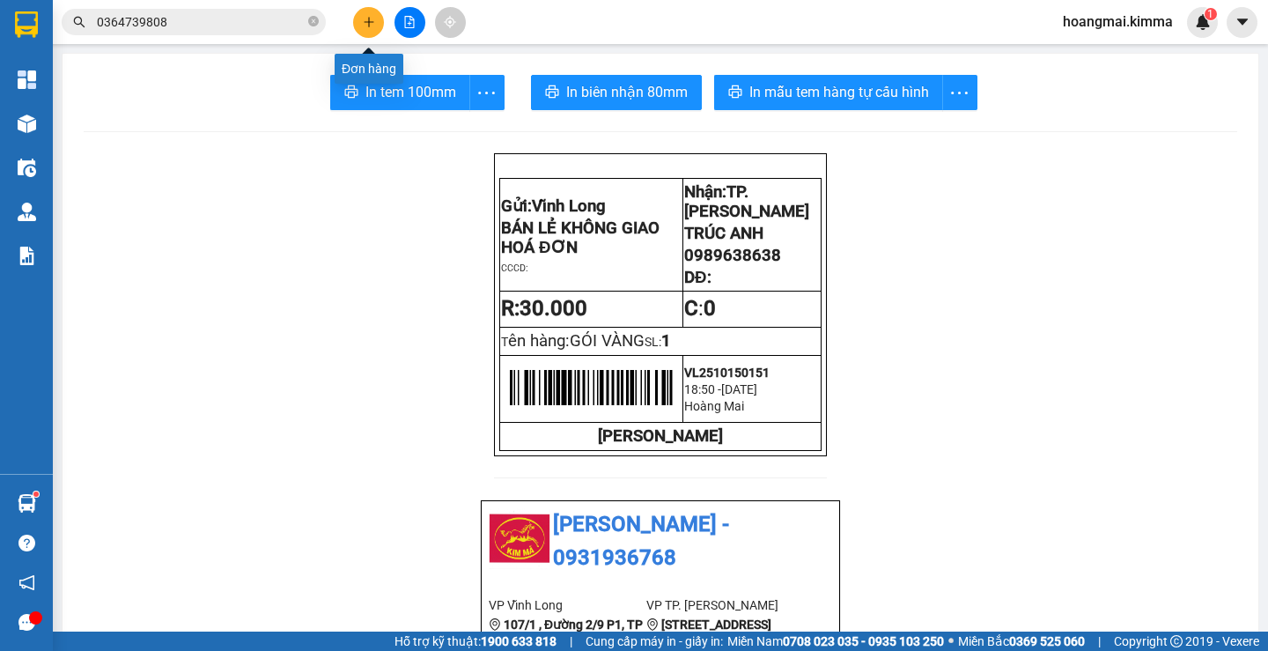
click at [359, 22] on button at bounding box center [368, 22] width 31 height 31
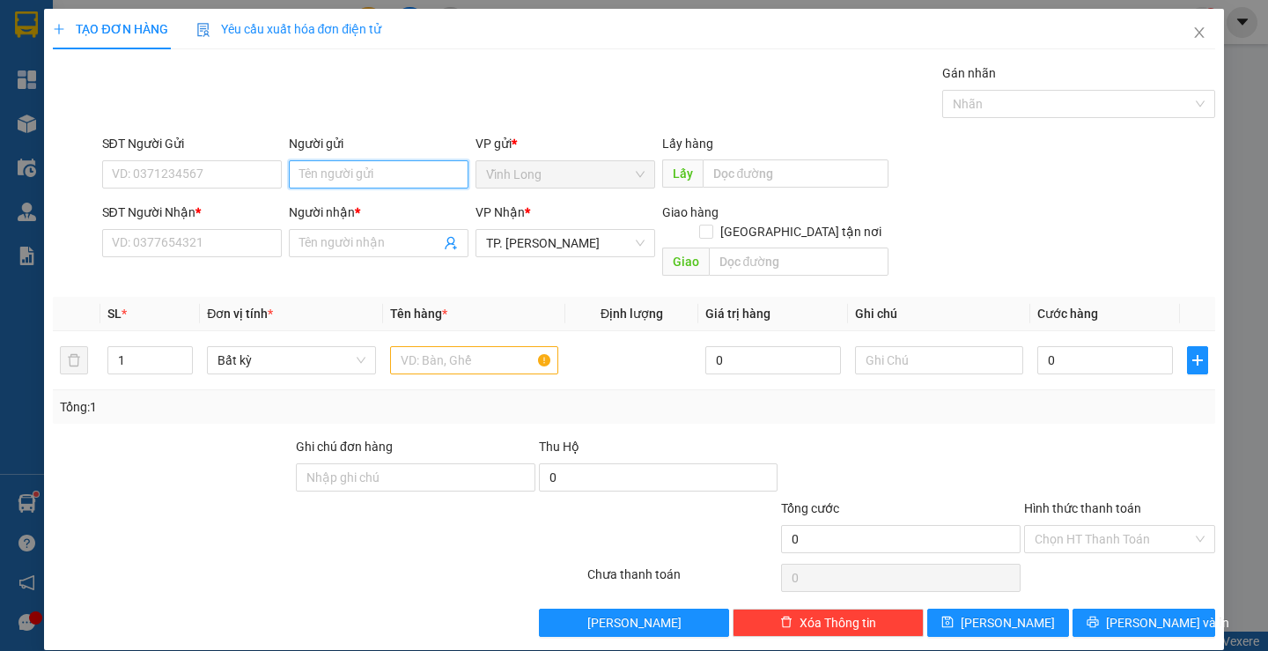
click at [394, 162] on input "Người gửi" at bounding box center [379, 174] width 180 height 28
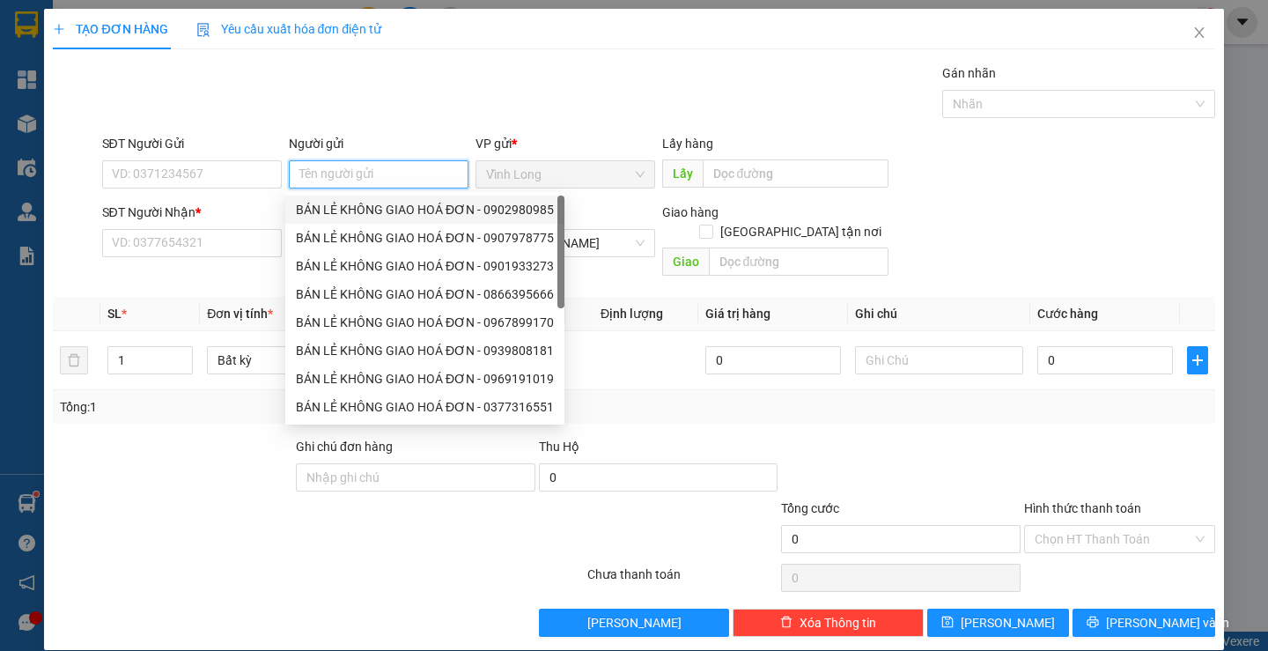
click at [368, 206] on div "BÁN LẺ KHÔNG GIAO HOÁ ĐƠN - 0902980985" at bounding box center [425, 209] width 258 height 19
type input "0902980985"
type input "BÁN LẺ KHÔNG GIAO HOÁ ĐƠN"
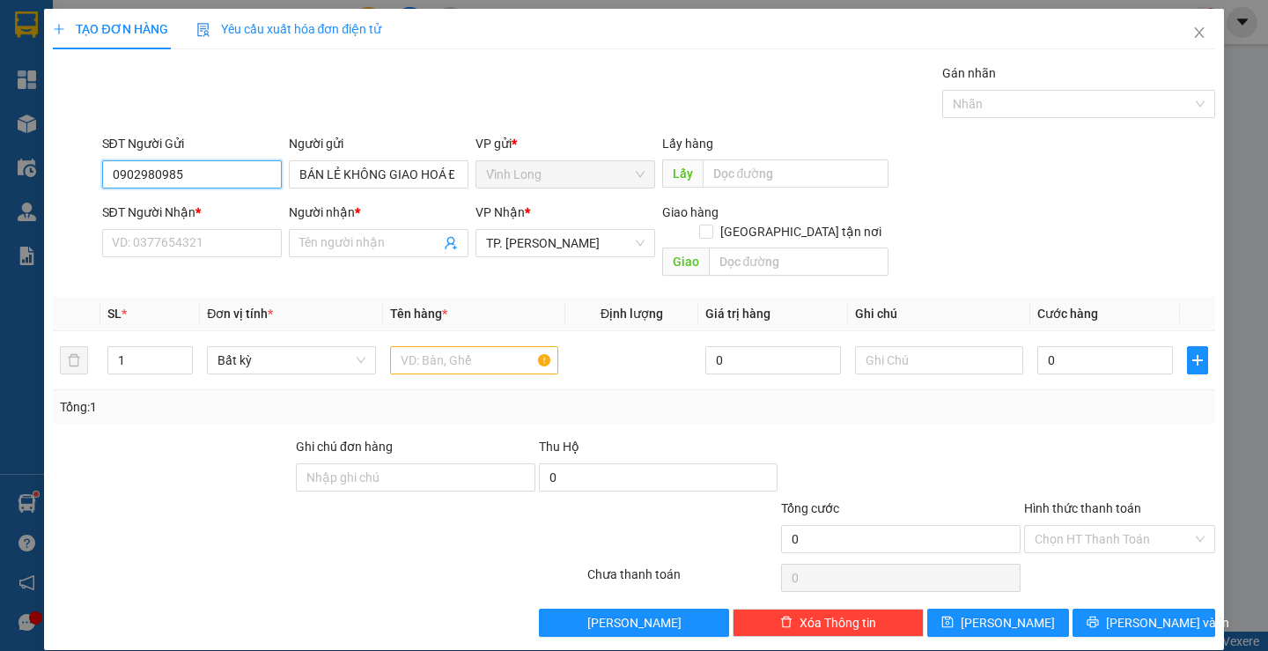
click at [237, 181] on input "0902980985" at bounding box center [192, 174] width 180 height 28
click at [255, 247] on input "SĐT Người Nhận *" at bounding box center [192, 243] width 180 height 28
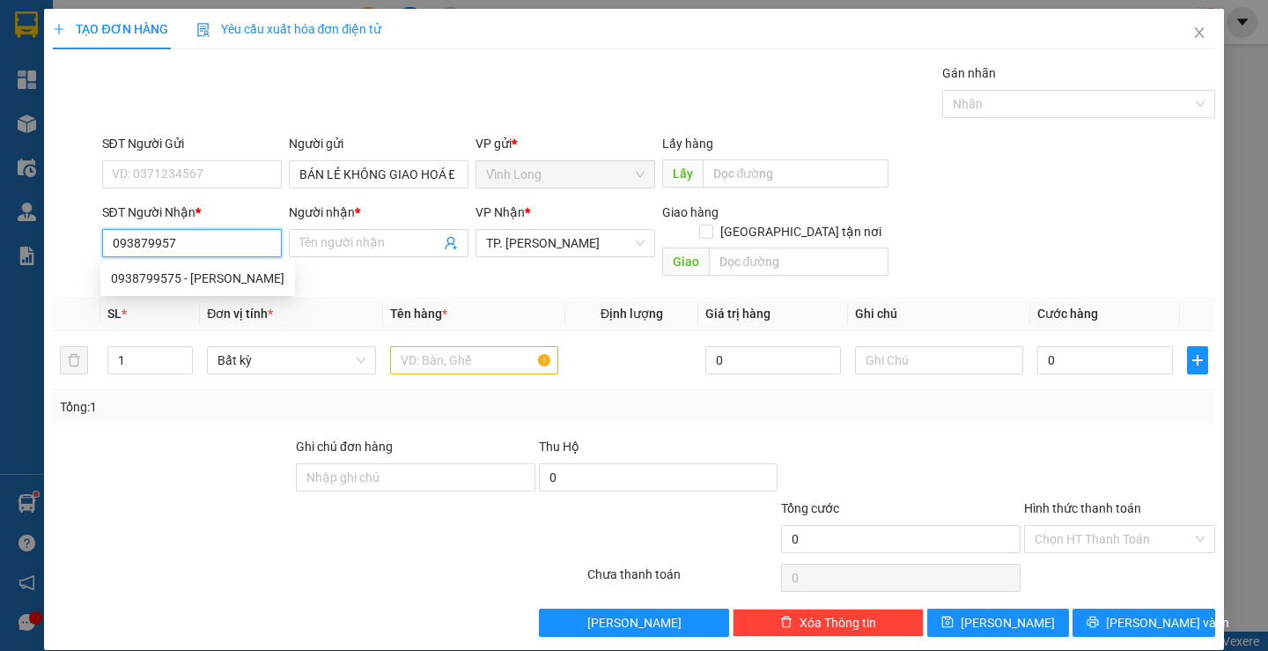
type input "0938799575"
click at [251, 284] on div "0938799575 - [PERSON_NAME]" at bounding box center [198, 278] width 174 height 19
type input "TUẤN ANH"
type input "0938799575"
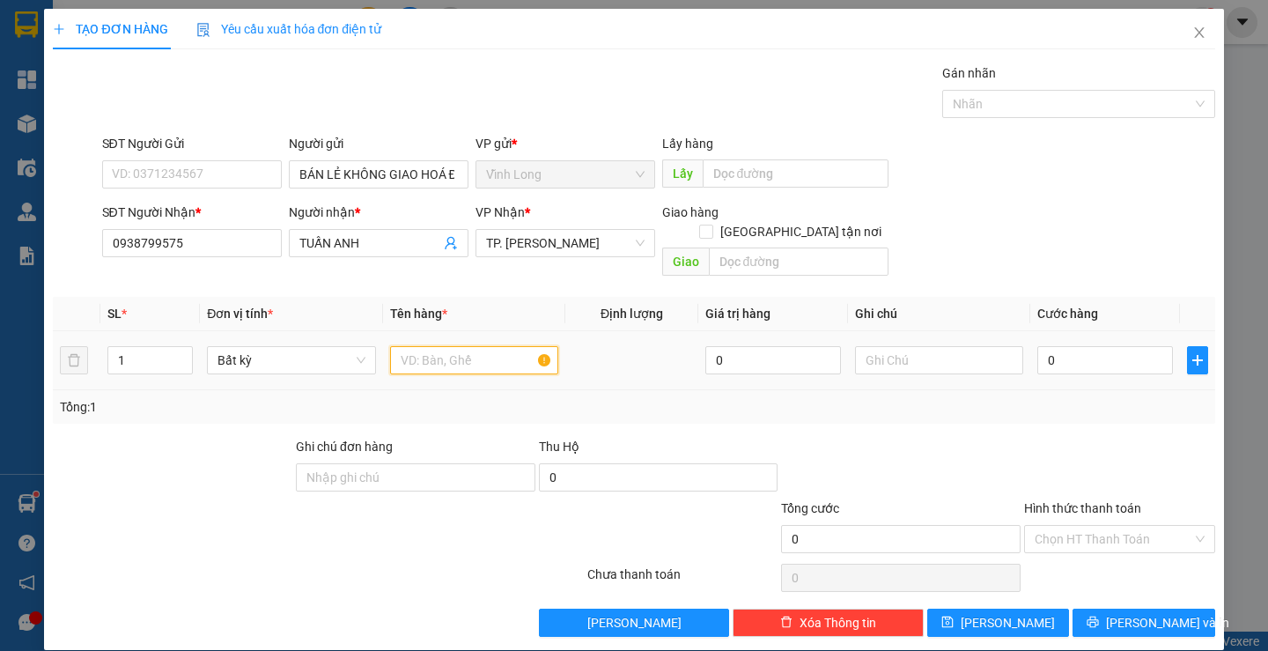
click at [458, 346] on input "text" at bounding box center [474, 360] width 168 height 28
type input "PHONG BÌ"
click at [903, 346] on input "text" at bounding box center [939, 360] width 168 height 28
type input "LAN"
type input "2"
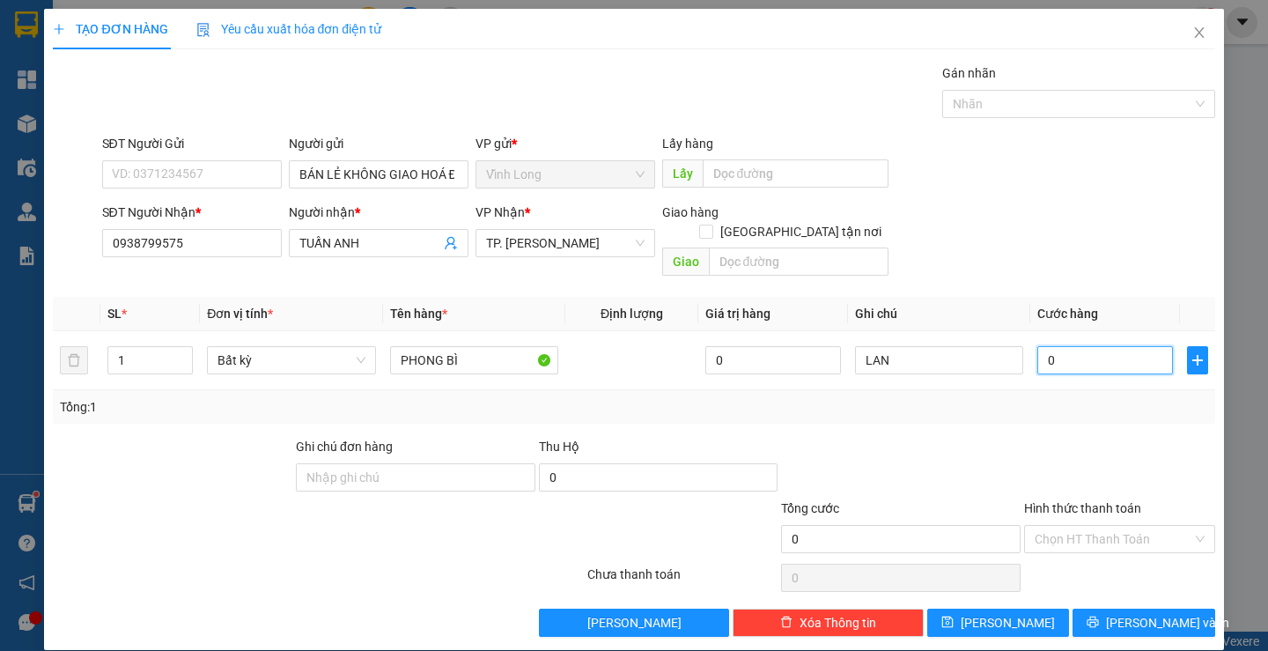
type input "2"
type input "20"
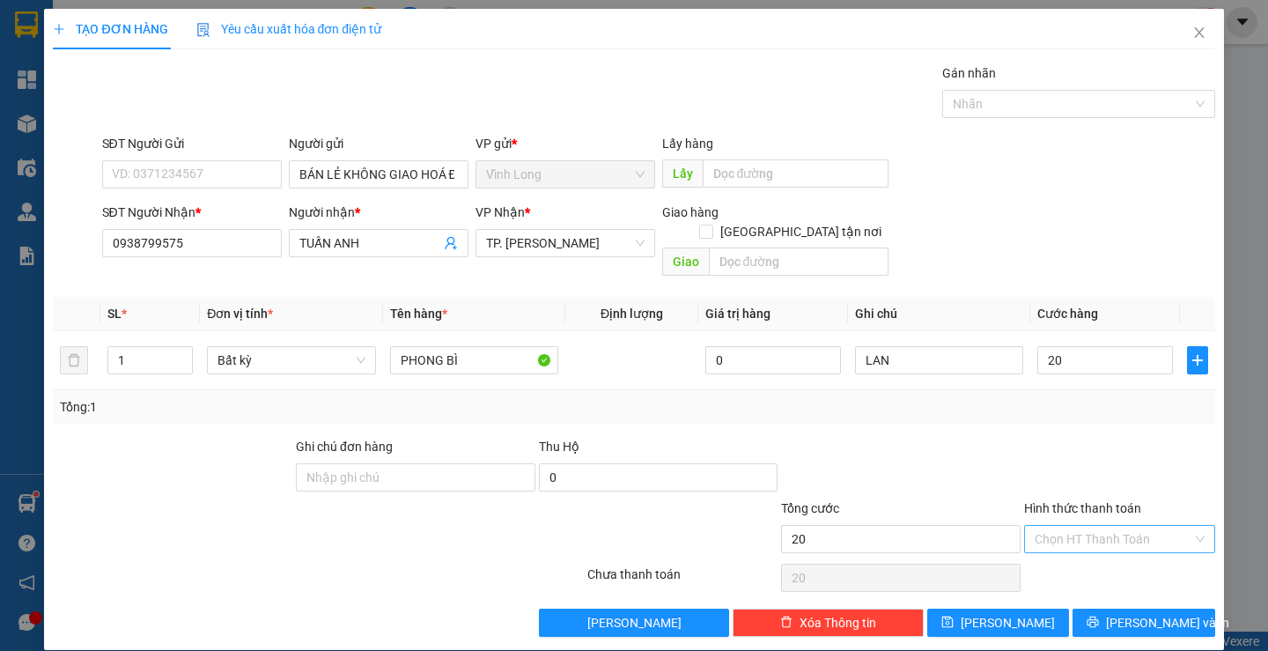
type input "20.000"
click at [1100, 526] on input "Hình thức thanh toán" at bounding box center [1114, 539] width 158 height 26
click at [1088, 548] on div "Tại văn phòng" at bounding box center [1108, 554] width 167 height 19
type input "0"
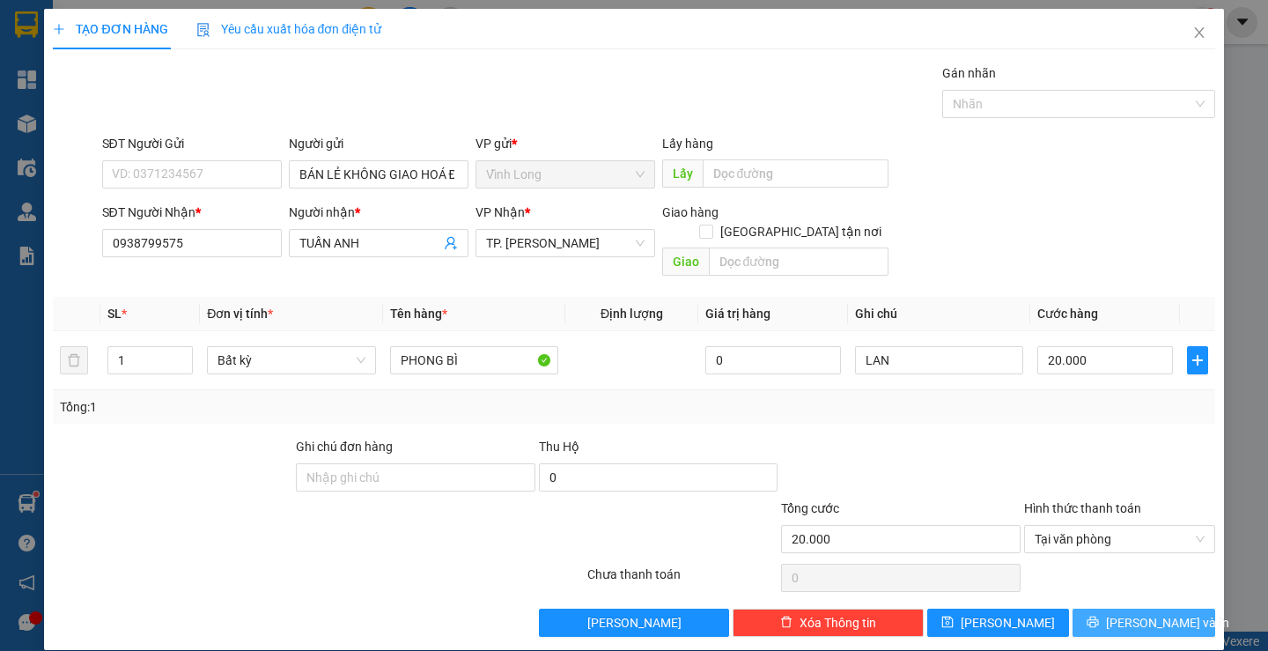
click at [1137, 613] on span "[PERSON_NAME] và In" at bounding box center [1167, 622] width 123 height 19
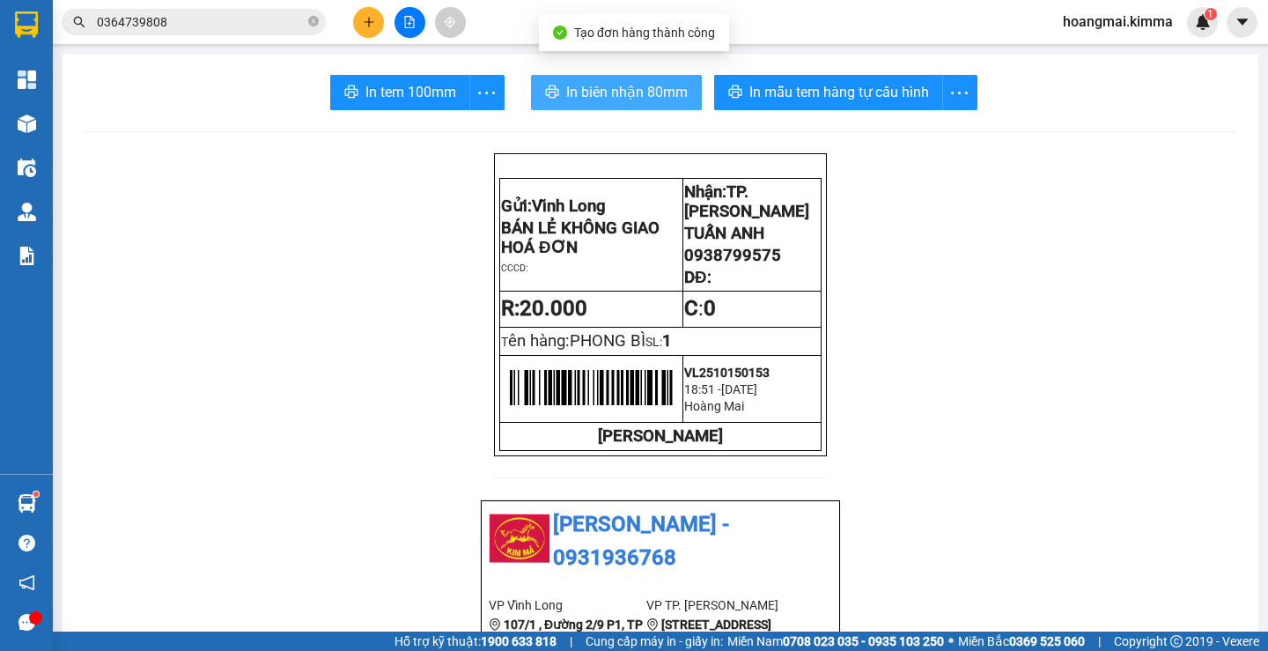
click at [610, 101] on span "In biên nhận 80mm" at bounding box center [627, 92] width 122 height 22
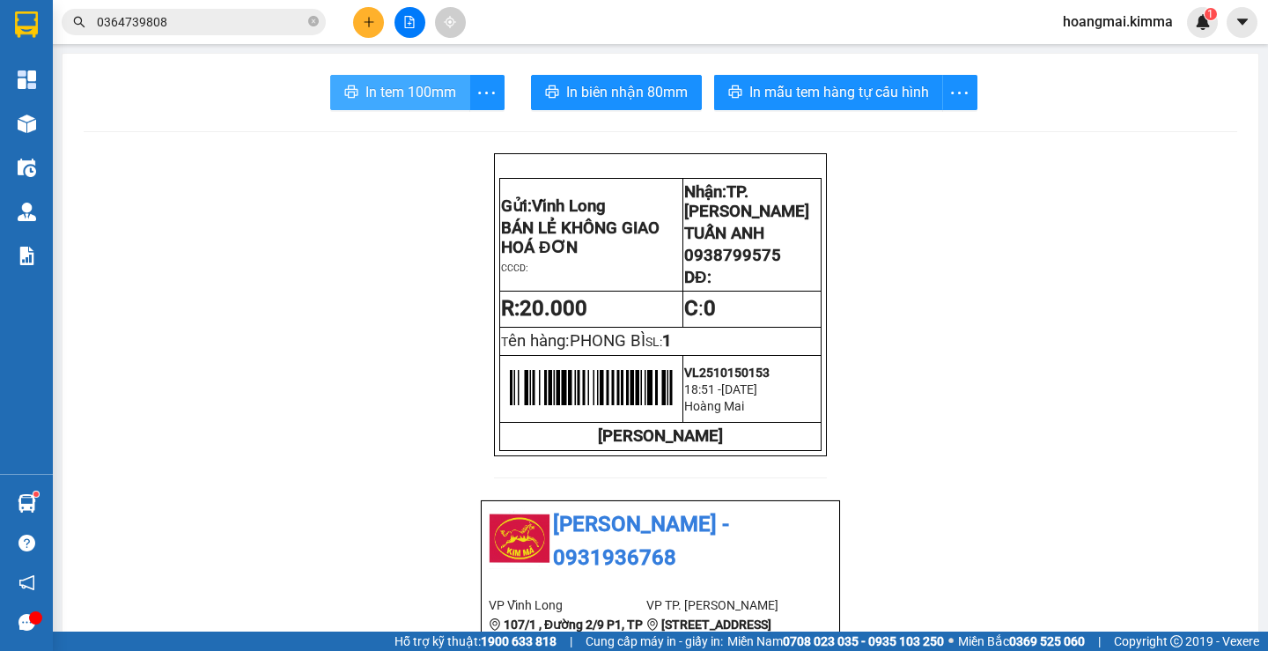
click at [410, 91] on span "In tem 100mm" at bounding box center [411, 92] width 91 height 22
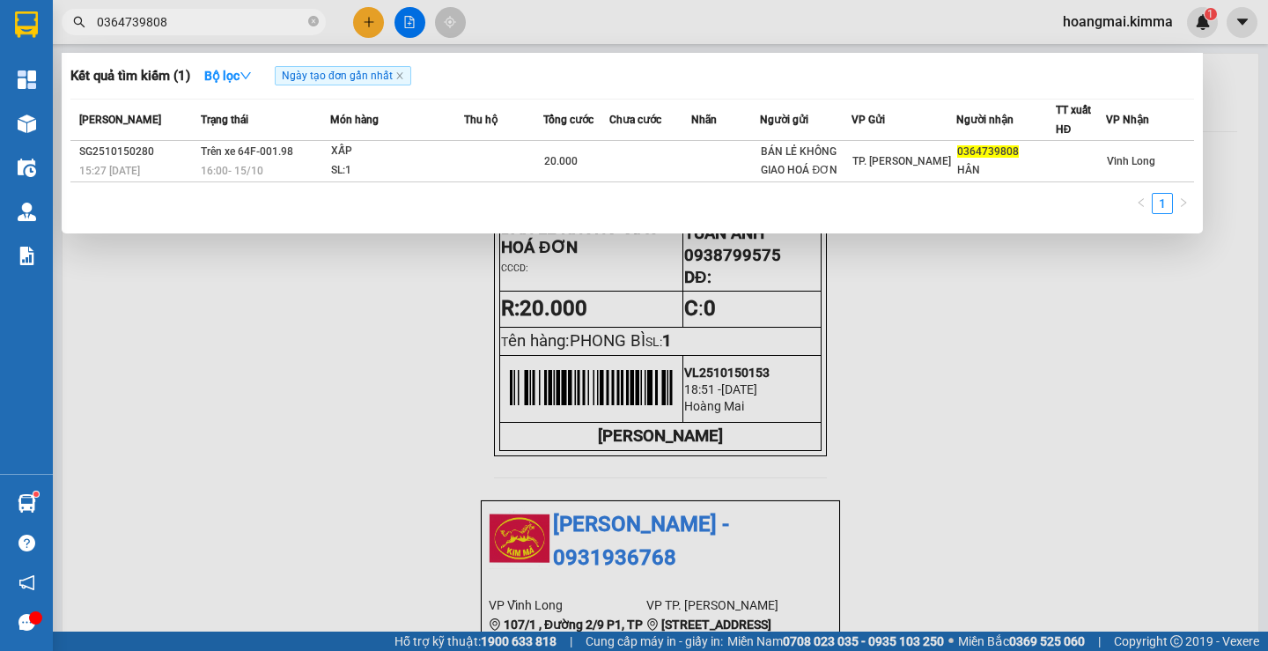
click at [217, 22] on input "0364739808" at bounding box center [201, 21] width 208 height 19
click at [377, 18] on div at bounding box center [634, 325] width 1268 height 651
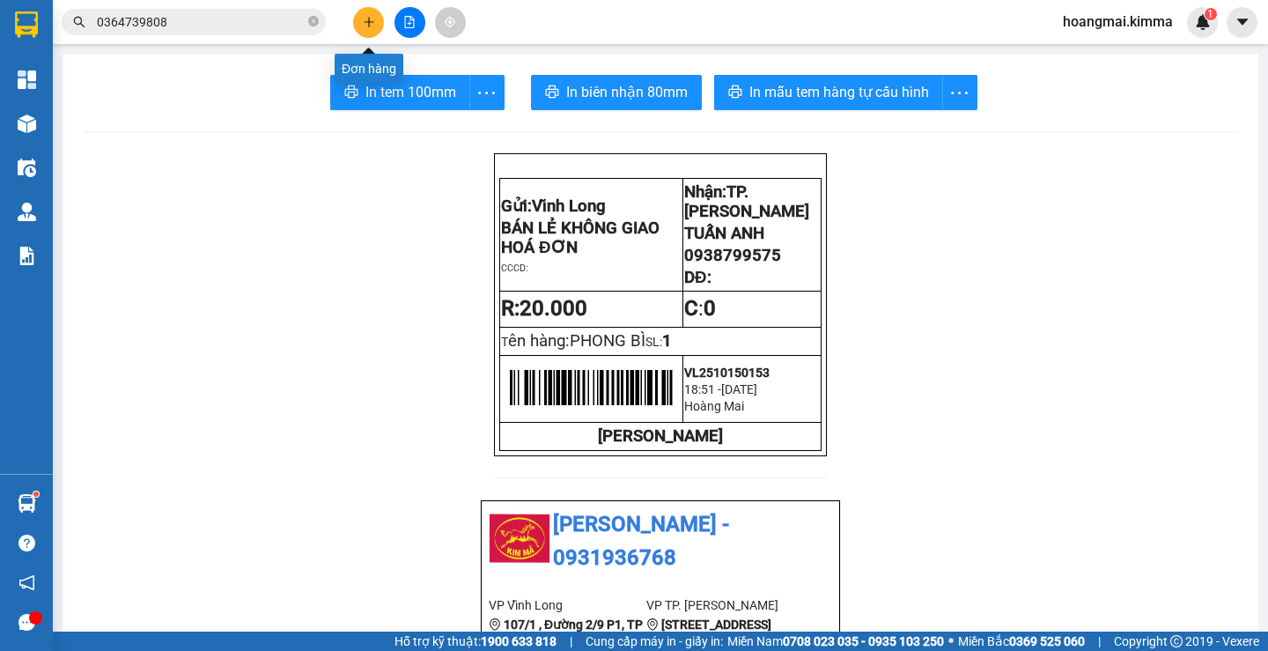
click at [377, 18] on button at bounding box center [368, 22] width 31 height 31
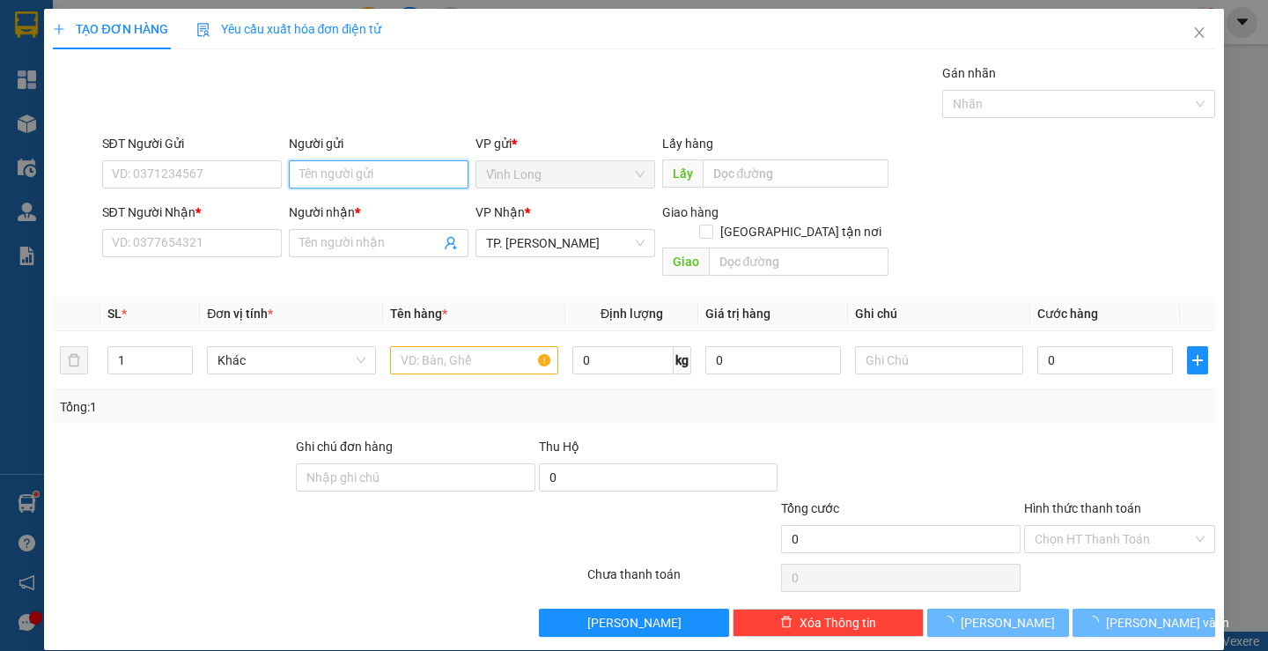
click at [377, 181] on input "Người gửi" at bounding box center [379, 174] width 180 height 28
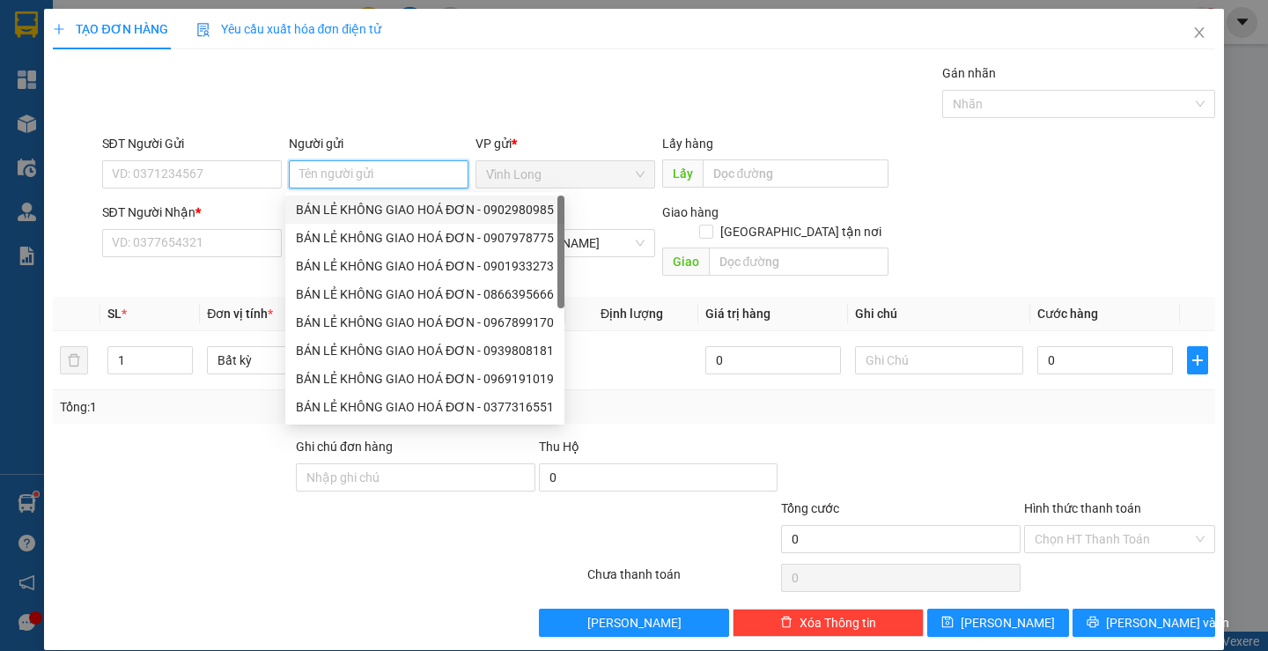
click at [363, 212] on div "BÁN LẺ KHÔNG GIAO HOÁ ĐƠN - 0902980985" at bounding box center [425, 209] width 258 height 19
type input "0902980985"
type input "BÁN LẺ KHÔNG GIAO HOÁ ĐƠN"
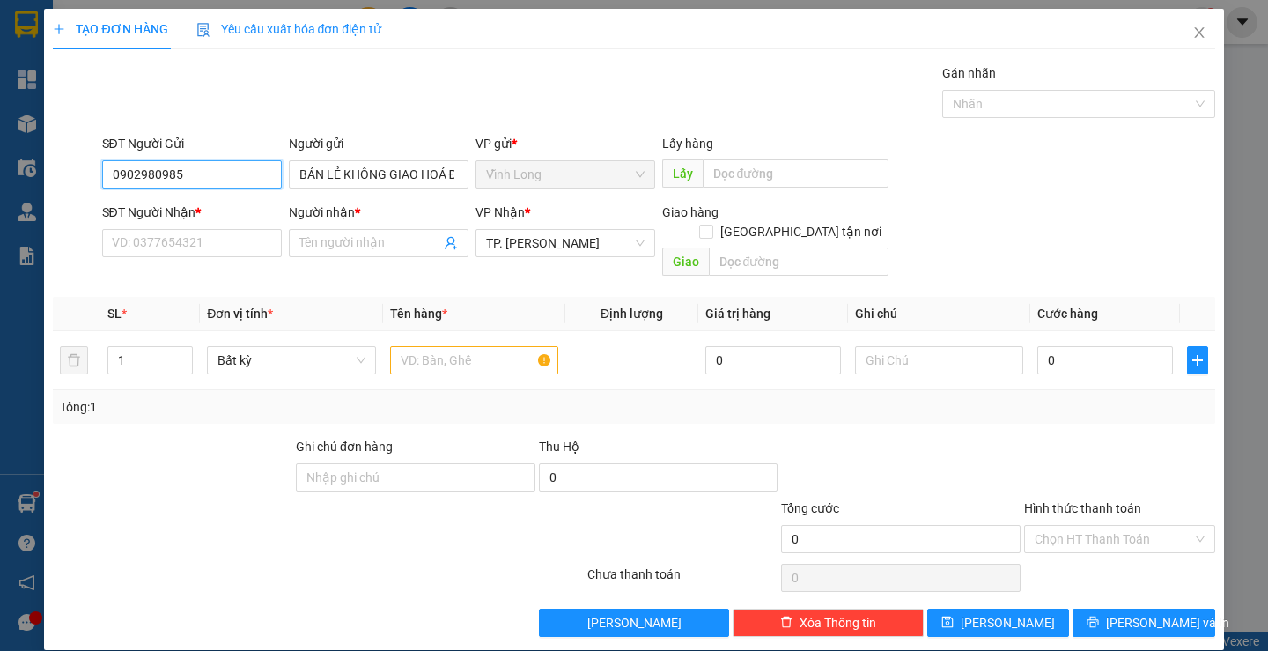
click at [212, 181] on input "0902980985" at bounding box center [192, 174] width 180 height 28
click at [233, 247] on input "SĐT Người Nhận *" at bounding box center [192, 243] width 180 height 28
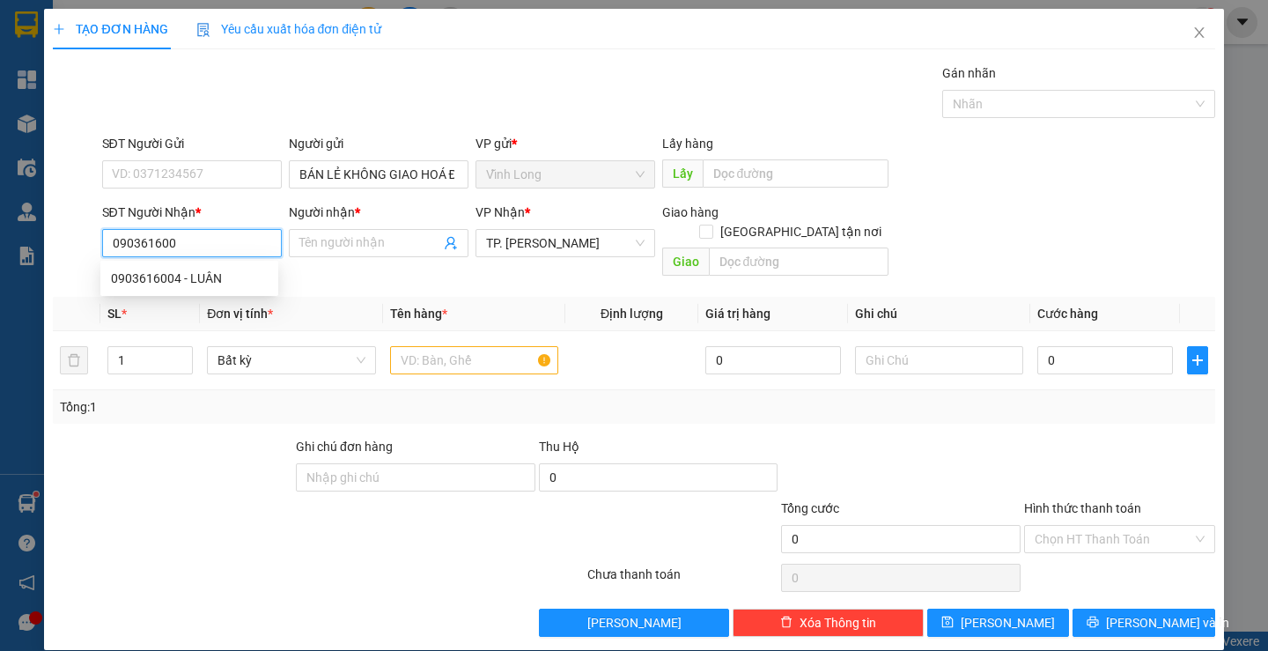
type input "0903616004"
click at [240, 292] on div "0903616004 - LUÂN" at bounding box center [189, 278] width 178 height 28
type input "LUÂN"
type input "0903616004"
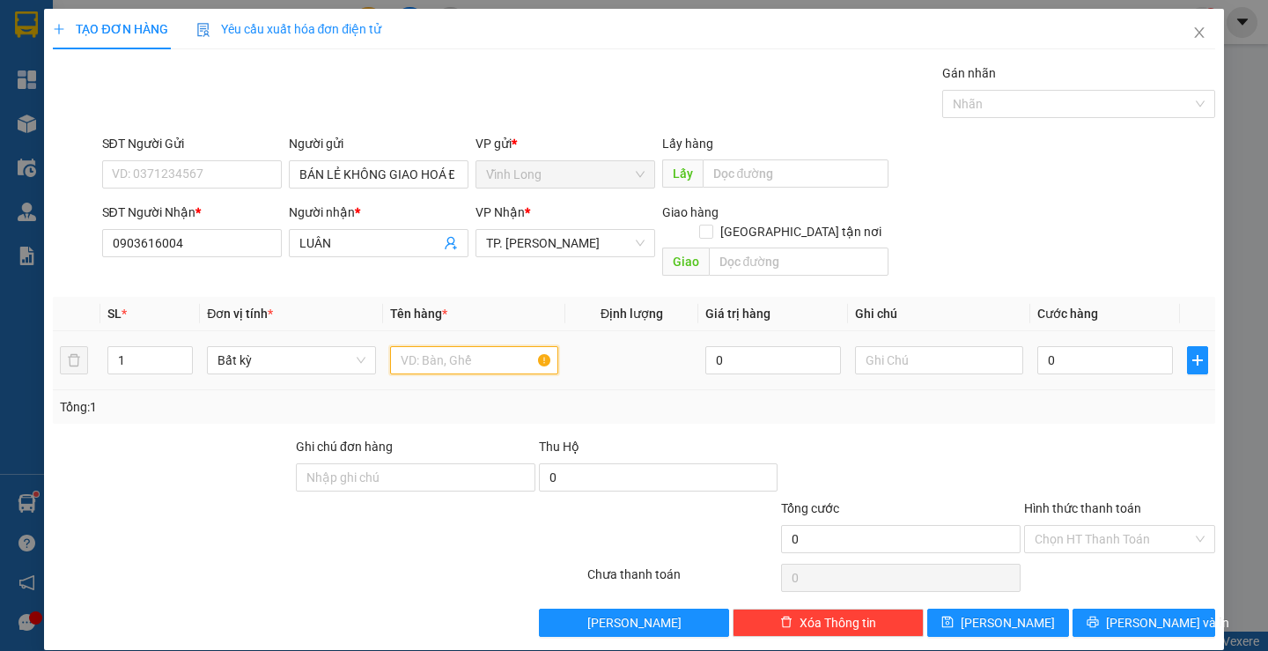
click at [452, 346] on input "text" at bounding box center [474, 360] width 168 height 28
type input "PHONG BÌ"
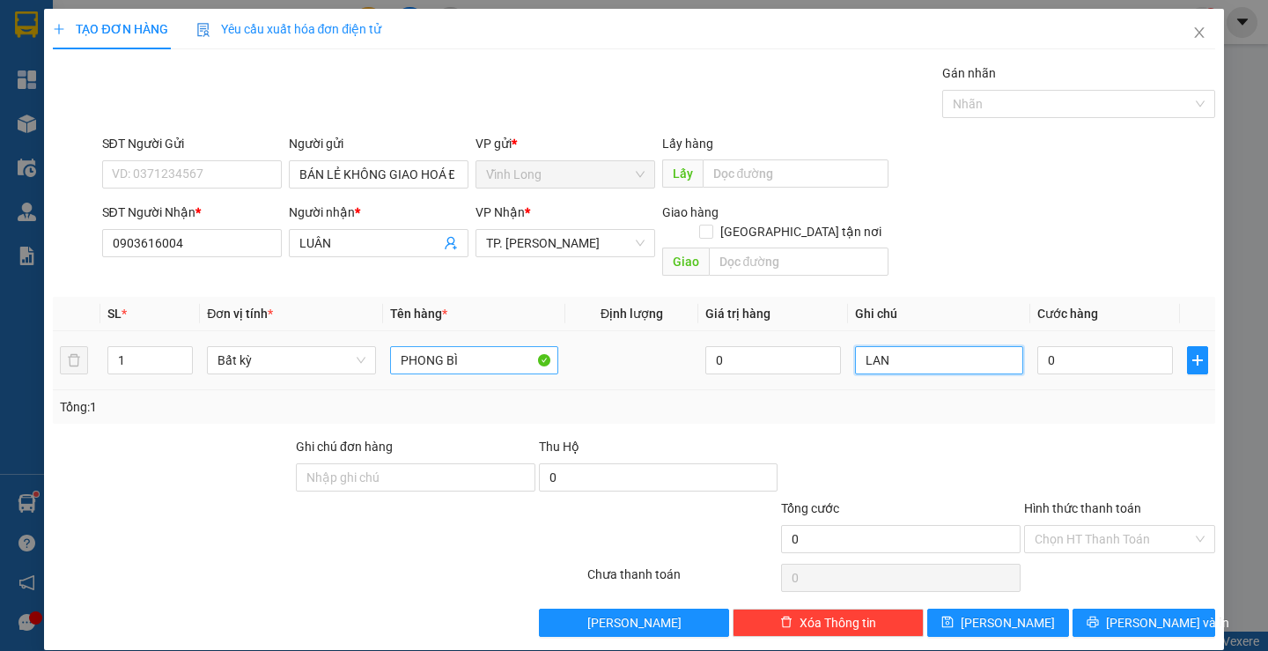
type input "LAN"
type input "2"
type input "20"
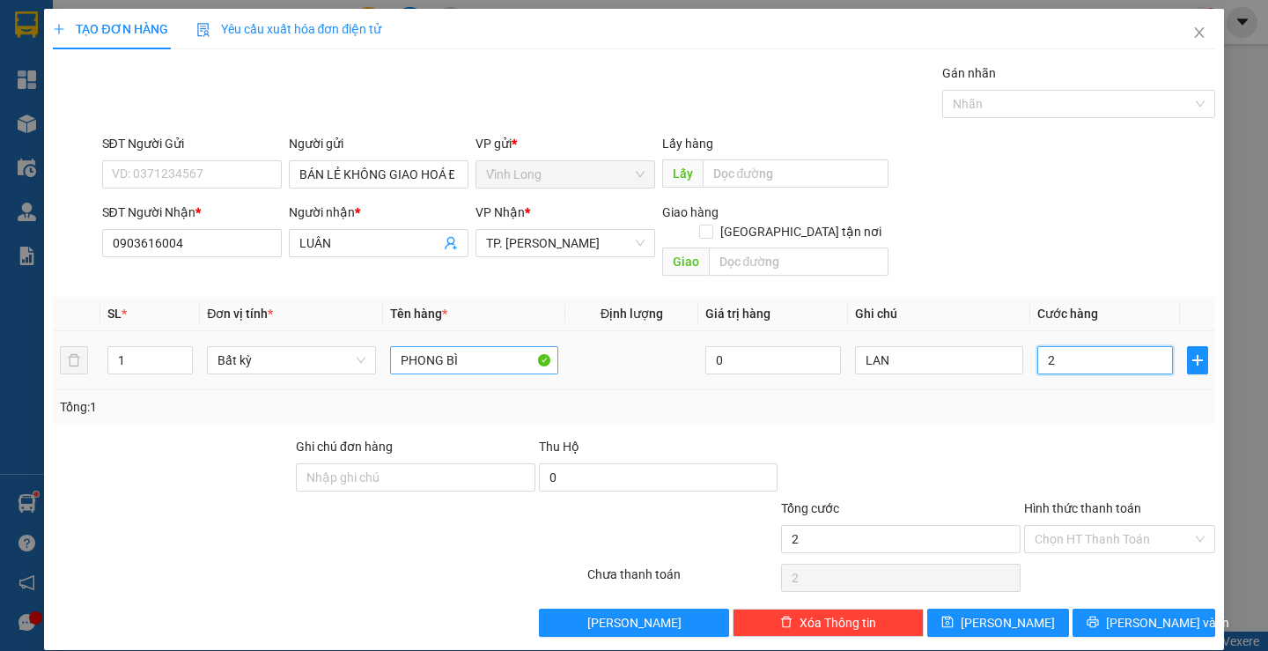
type input "20"
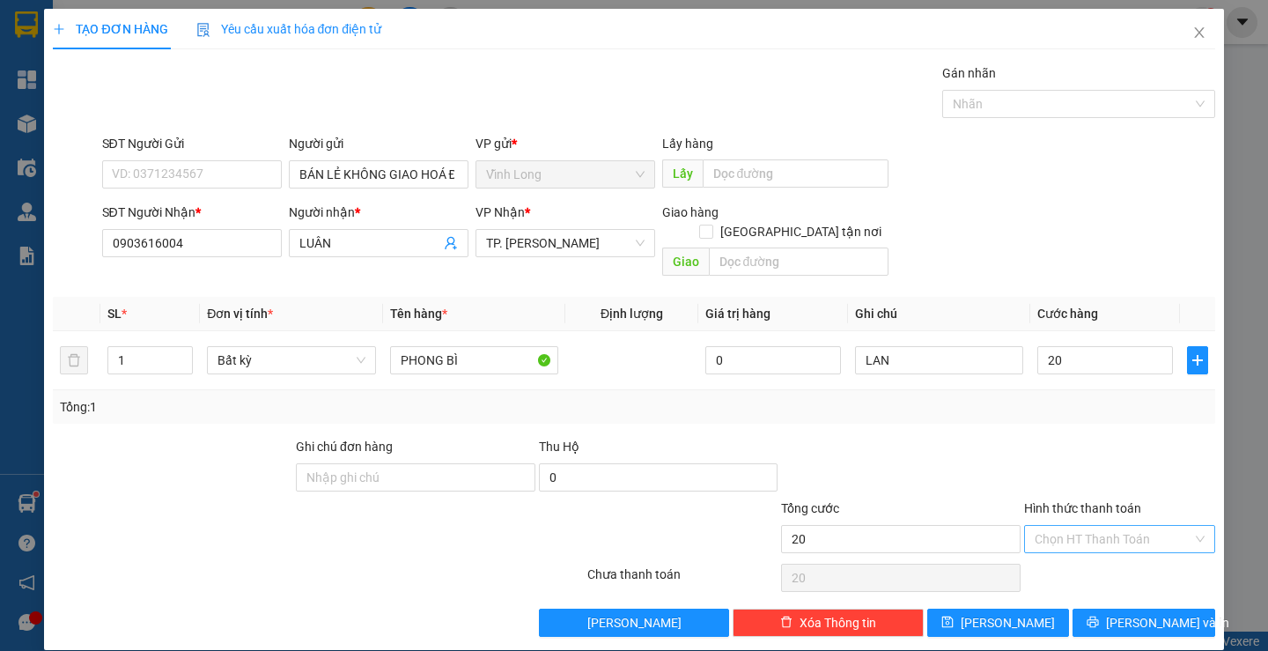
type input "20.000"
click at [1096, 526] on input "Hình thức thanh toán" at bounding box center [1114, 539] width 158 height 26
click at [1107, 555] on div "Tại văn phòng" at bounding box center [1108, 554] width 167 height 19
type input "0"
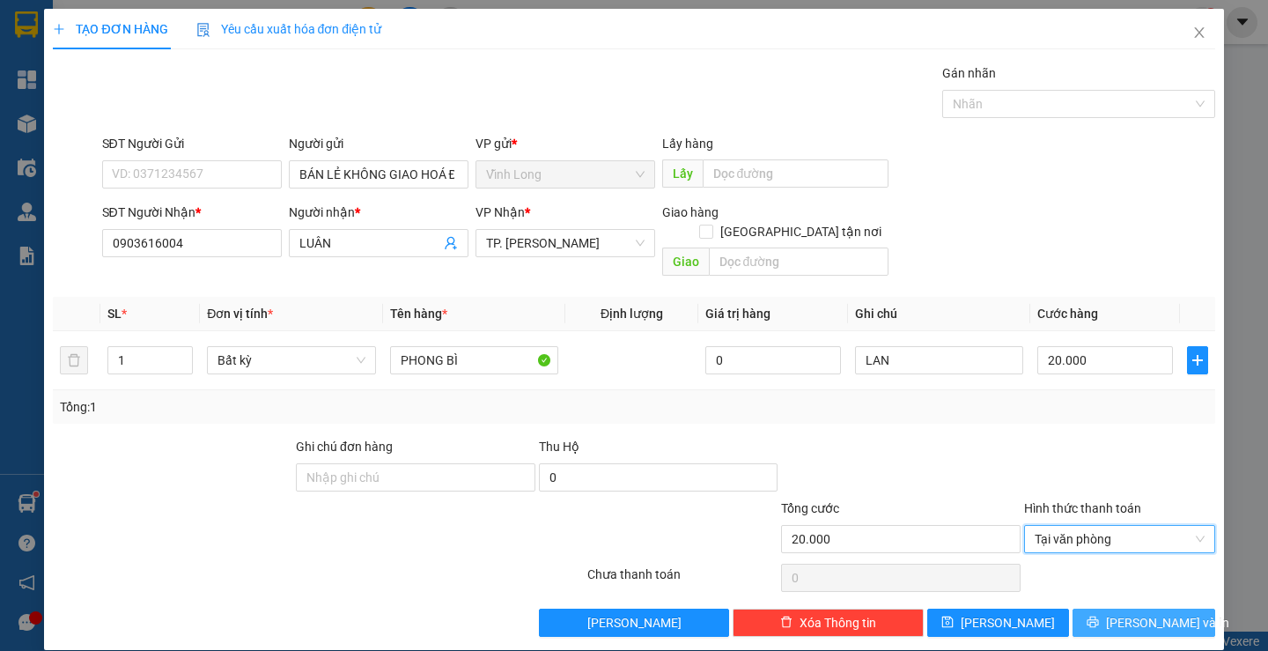
click at [1119, 613] on span "[PERSON_NAME] và In" at bounding box center [1167, 622] width 123 height 19
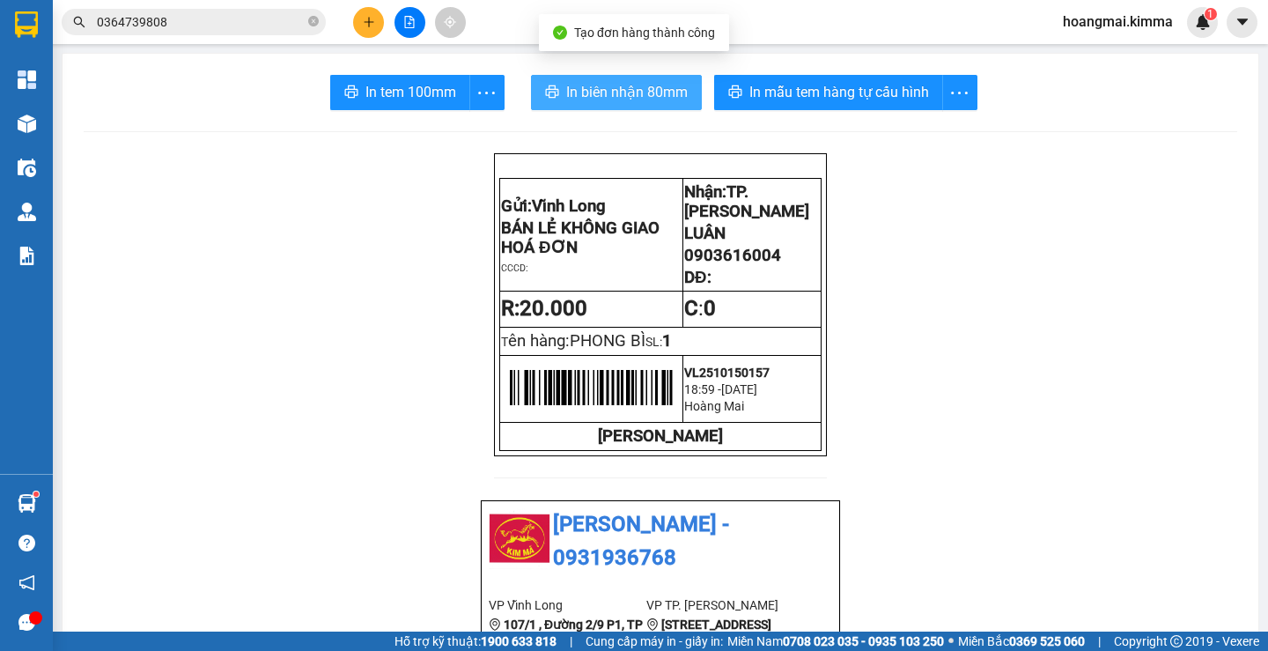
click at [564, 80] on button "In biên nhận 80mm" at bounding box center [616, 92] width 171 height 35
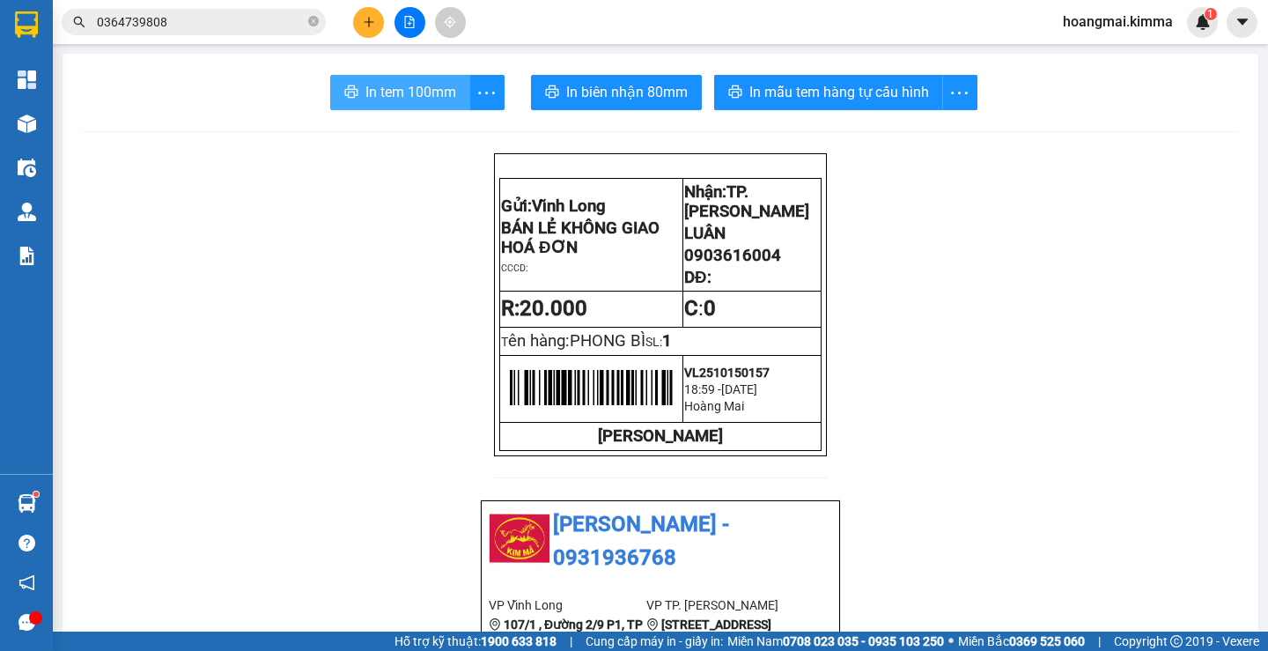
click at [395, 88] on span "In tem 100mm" at bounding box center [411, 92] width 91 height 22
click at [365, 22] on icon "plus" at bounding box center [369, 21] width 10 height 1
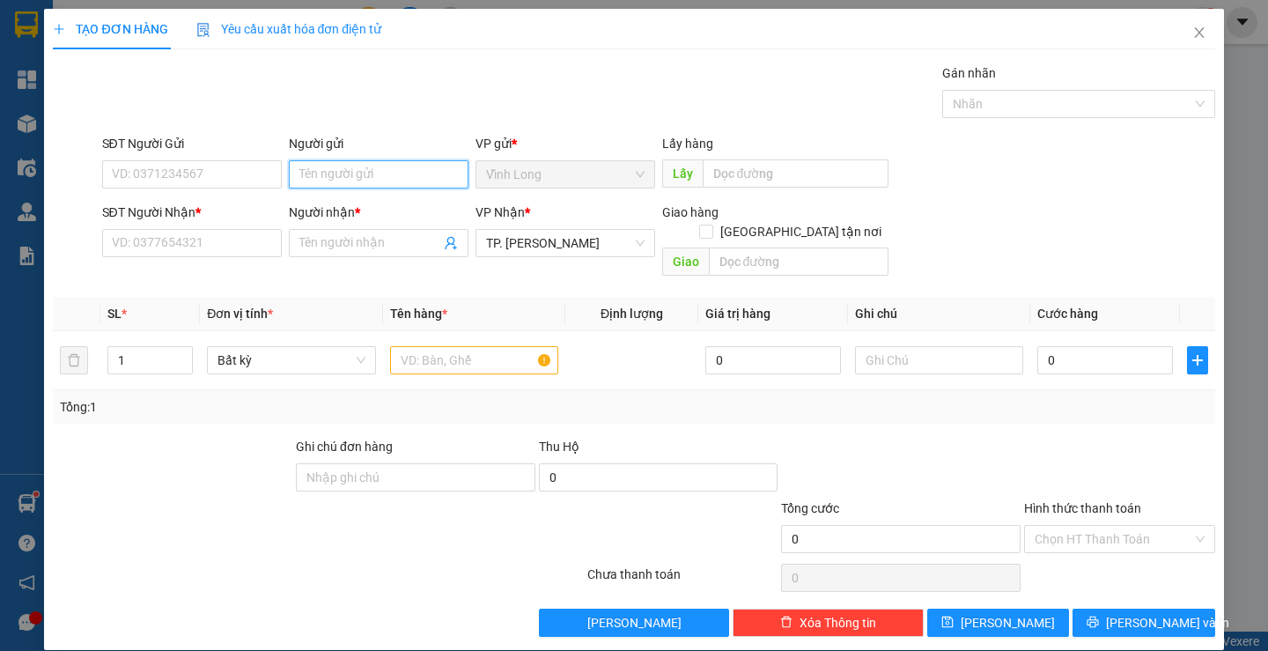
click at [307, 174] on input "Người gửi" at bounding box center [379, 174] width 180 height 28
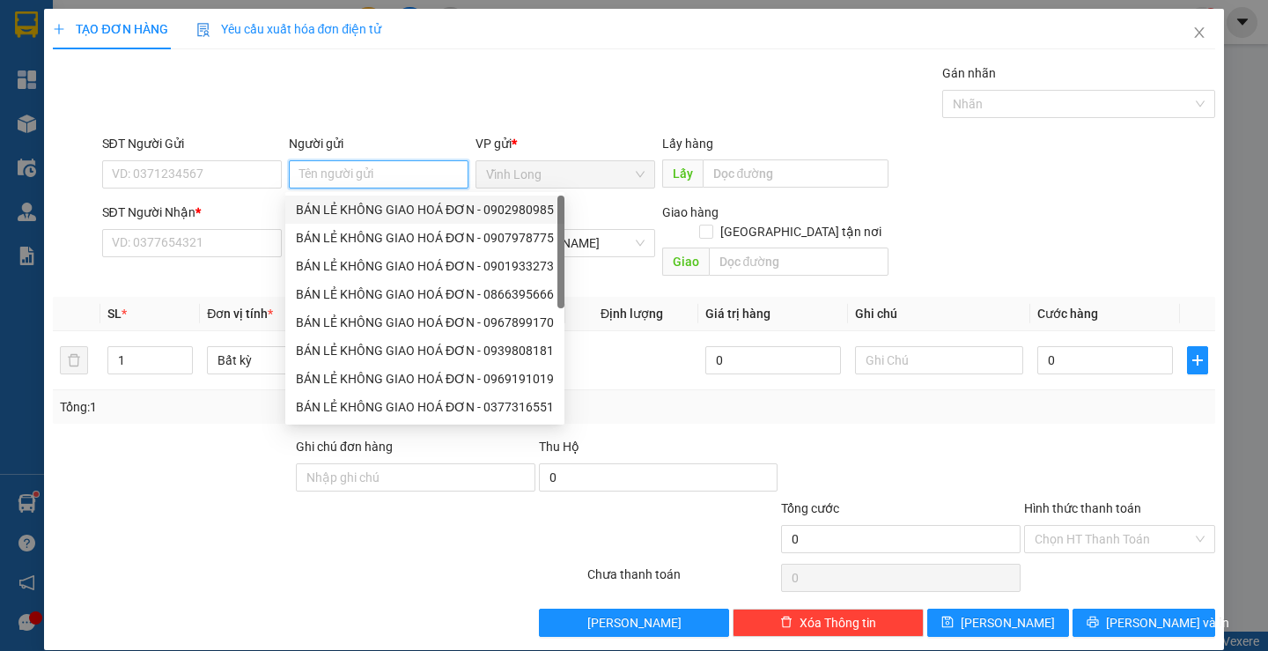
click at [365, 208] on div "BÁN LẺ KHÔNG GIAO HOÁ ĐƠN - 0902980985" at bounding box center [425, 209] width 258 height 19
type input "0902980985"
type input "BÁN LẺ KHÔNG GIAO HOÁ ĐƠN"
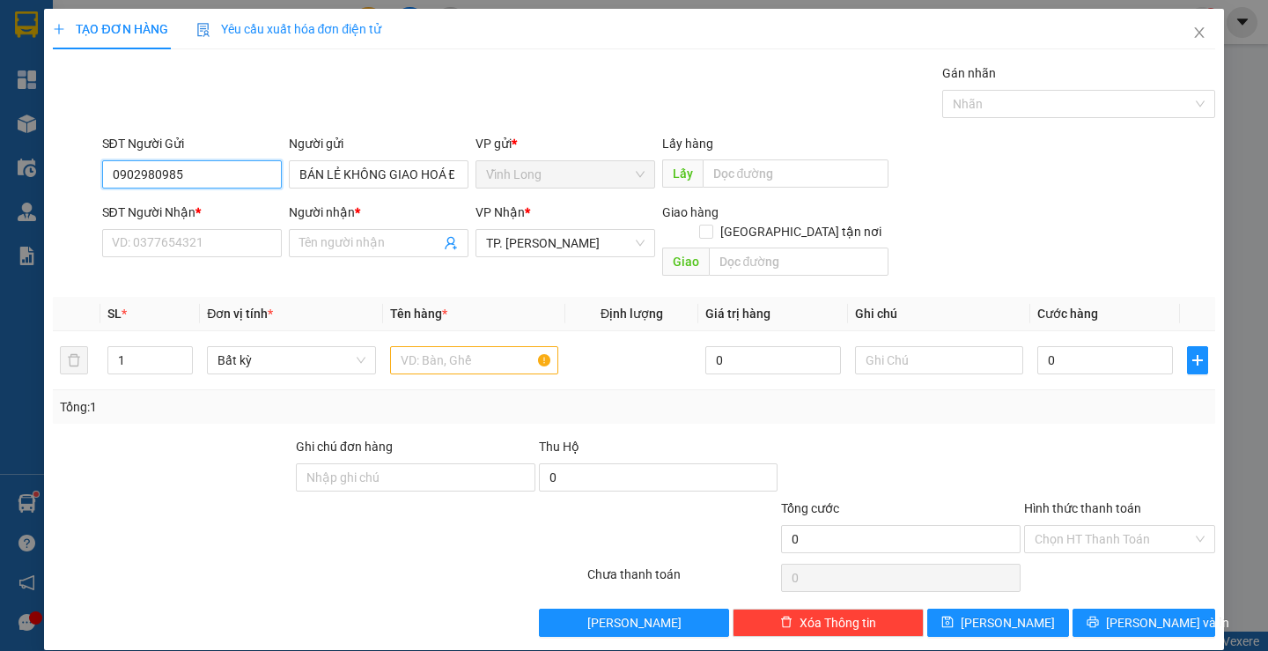
click at [255, 172] on input "0902980985" at bounding box center [192, 174] width 180 height 28
click at [239, 258] on div "SĐT Người Nhận * VD: 0377654321" at bounding box center [192, 234] width 180 height 62
click at [238, 233] on input "SĐT Người Nhận *" at bounding box center [192, 243] width 180 height 28
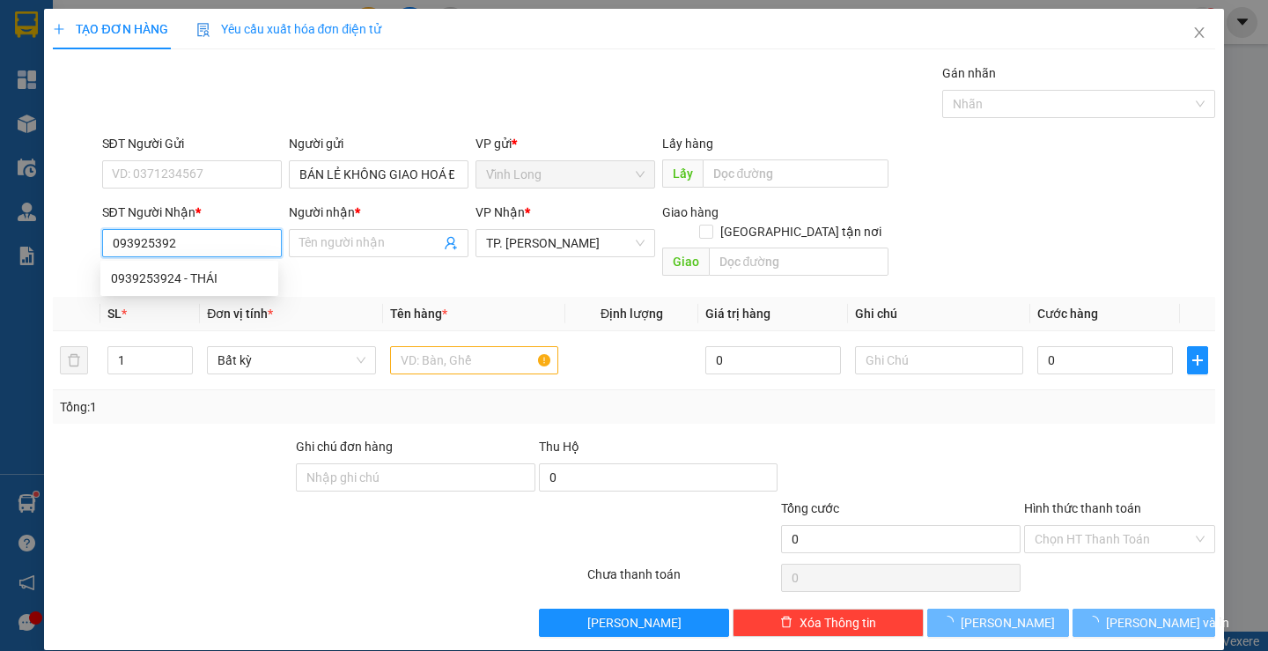
type input "0939253924"
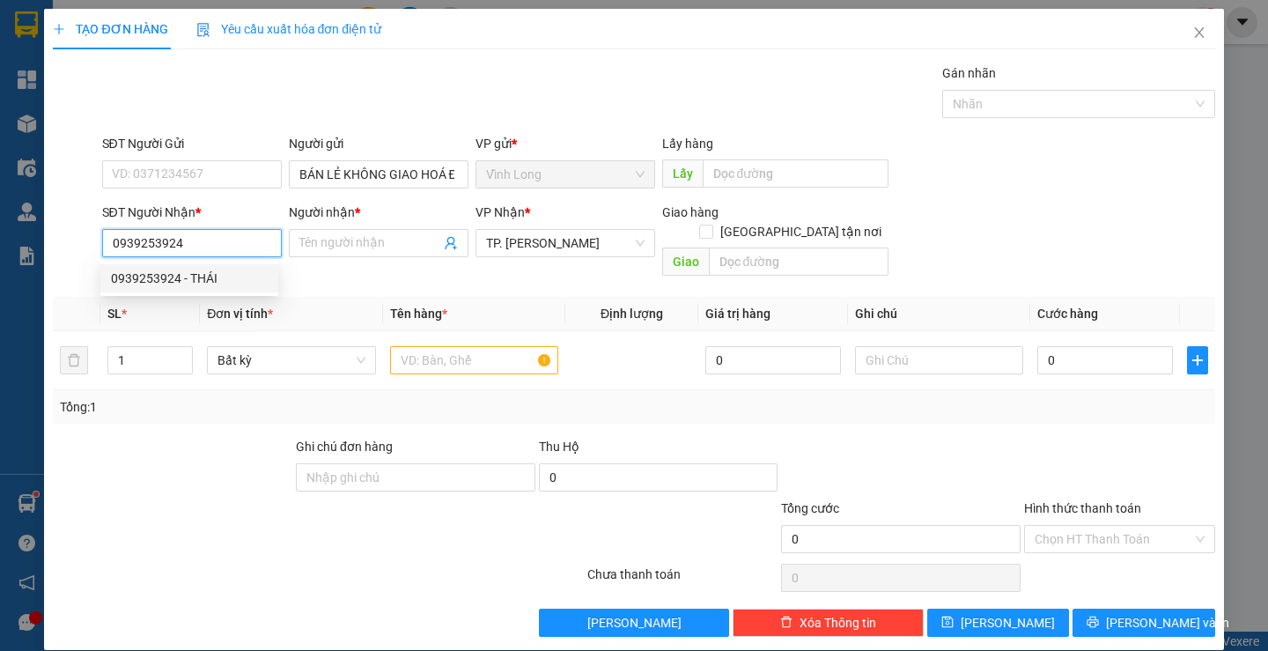
click at [237, 279] on div "0939253924 - THÁI" at bounding box center [189, 278] width 157 height 19
type input "THÁI"
type input "0939253924"
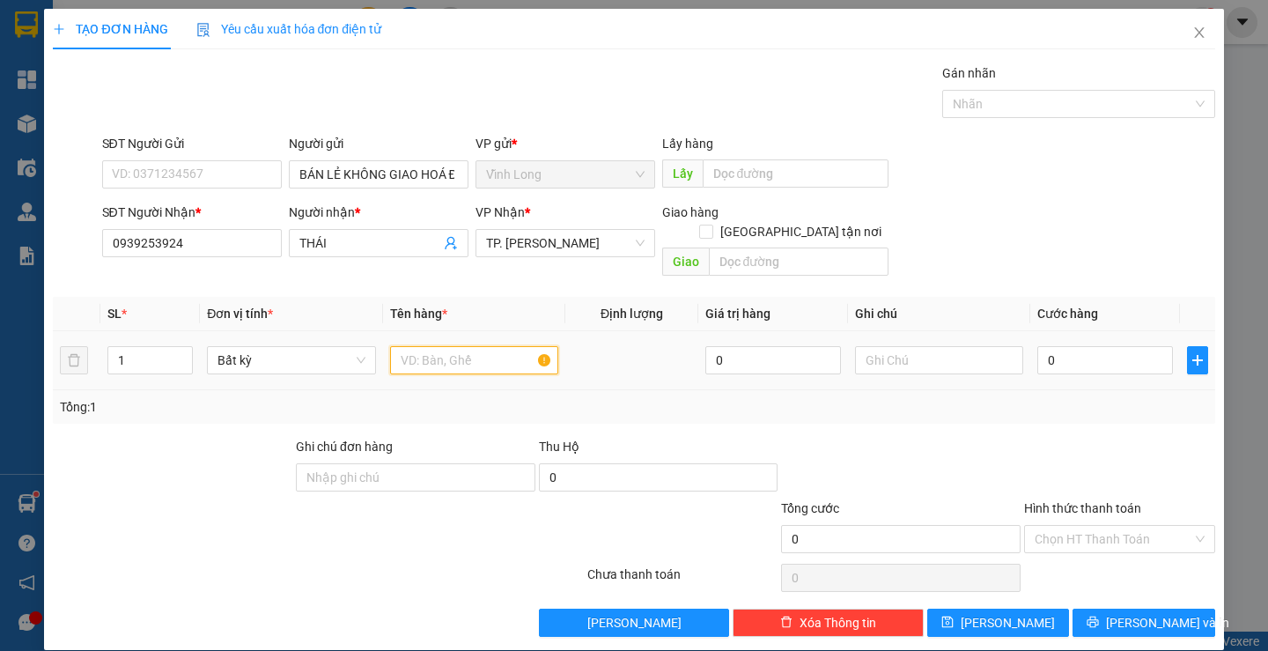
click at [445, 346] on input "text" at bounding box center [474, 360] width 168 height 28
type input "GÓI KEO VÀNG"
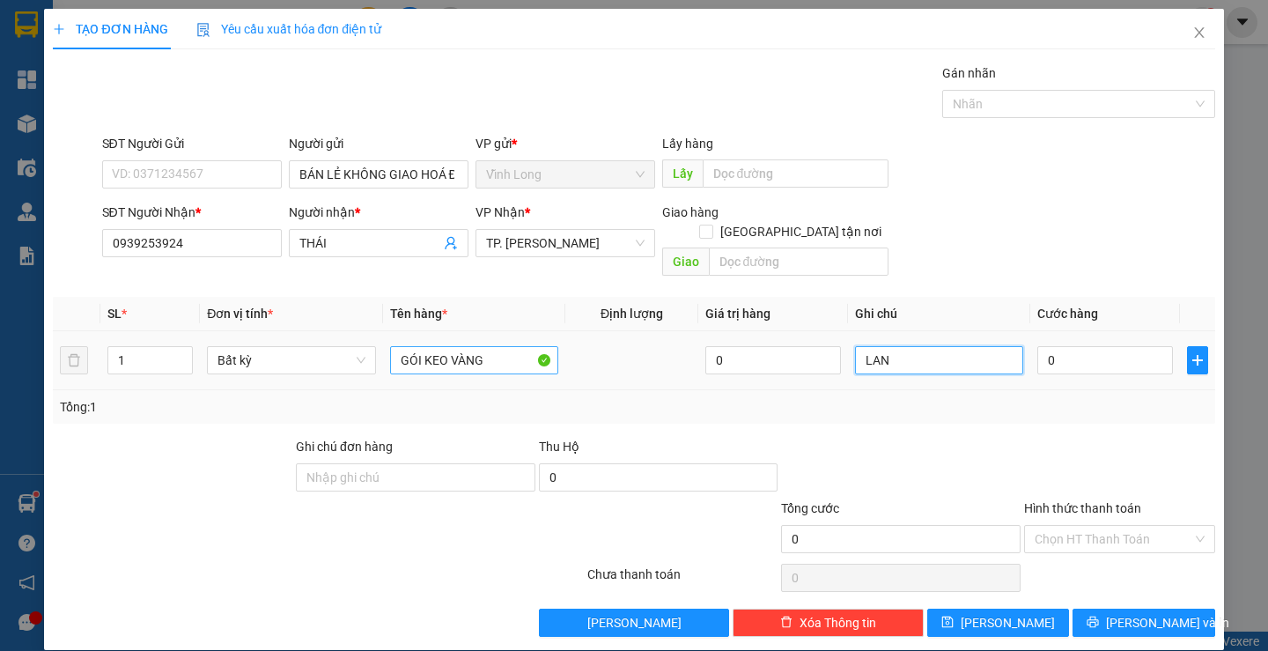
type input "LAN"
type input "2"
type input "20"
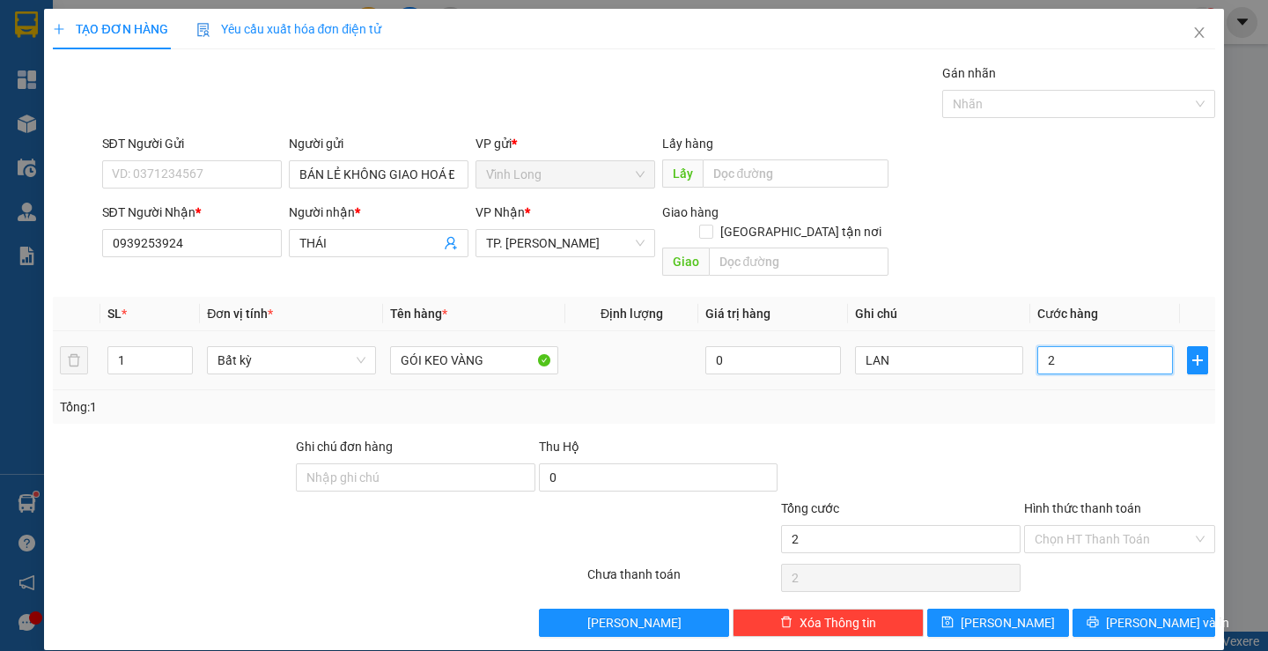
type input "20"
type input "20.000"
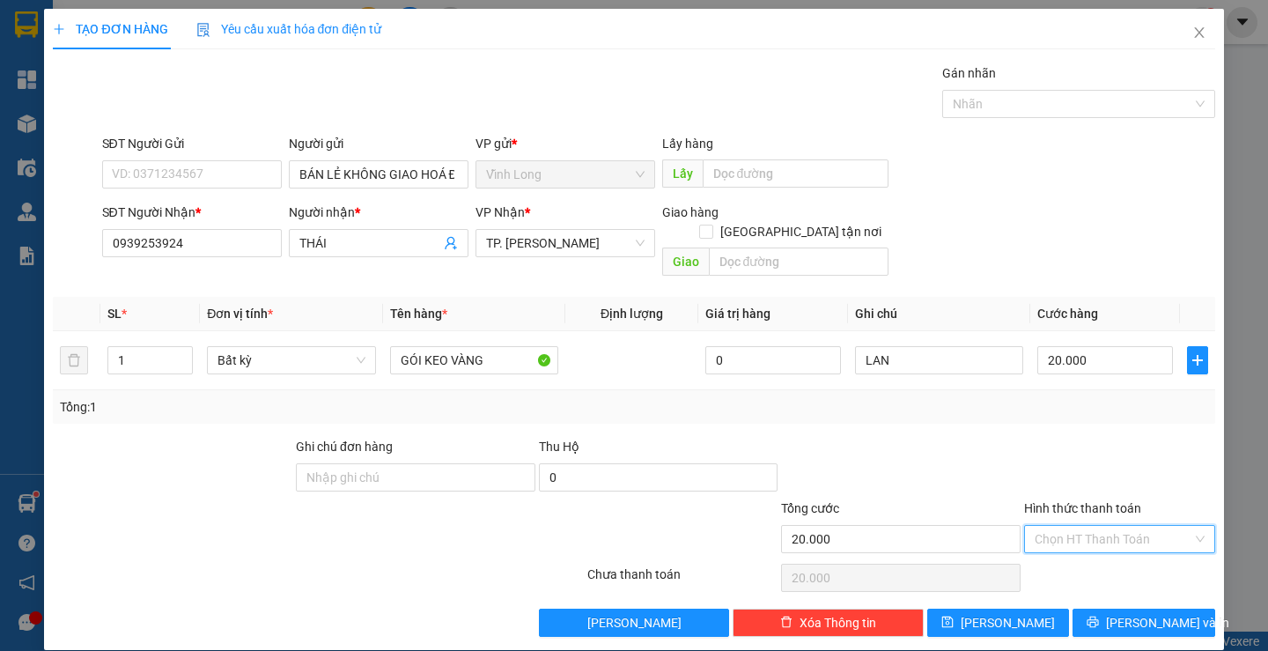
click at [1100, 526] on input "Hình thức thanh toán" at bounding box center [1114, 539] width 158 height 26
click at [1103, 548] on div "Tại văn phòng" at bounding box center [1108, 554] width 167 height 19
type input "0"
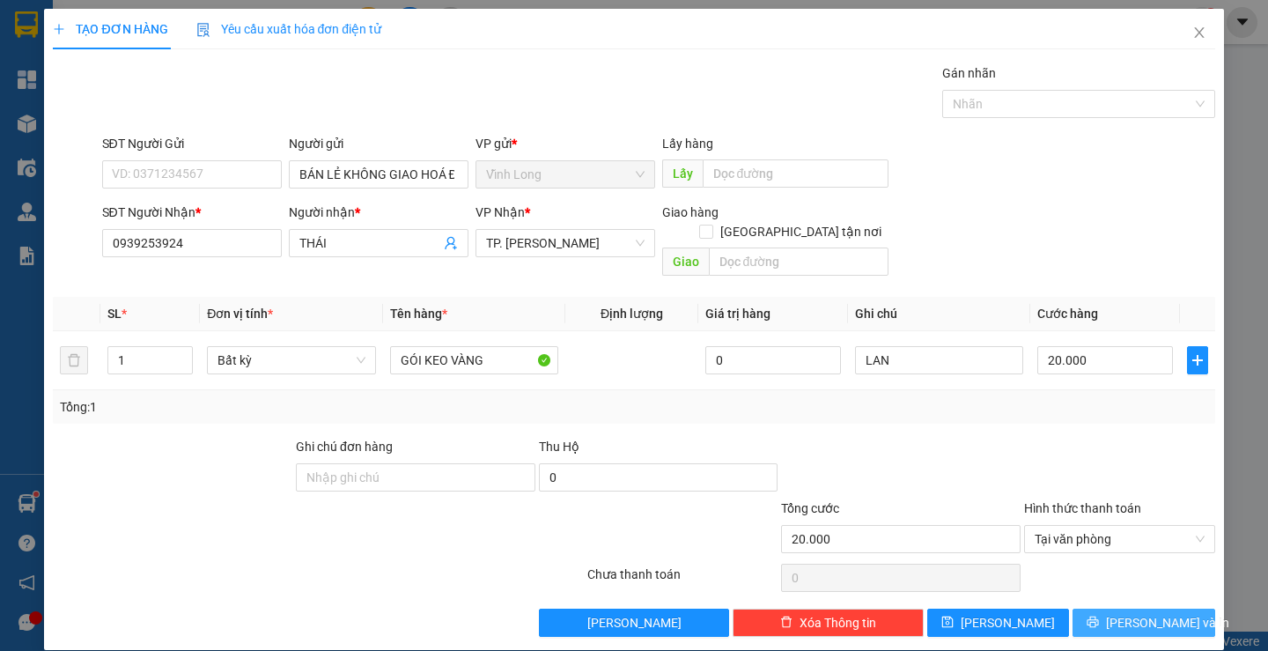
click at [1111, 609] on button "[PERSON_NAME] và In" at bounding box center [1144, 623] width 142 height 28
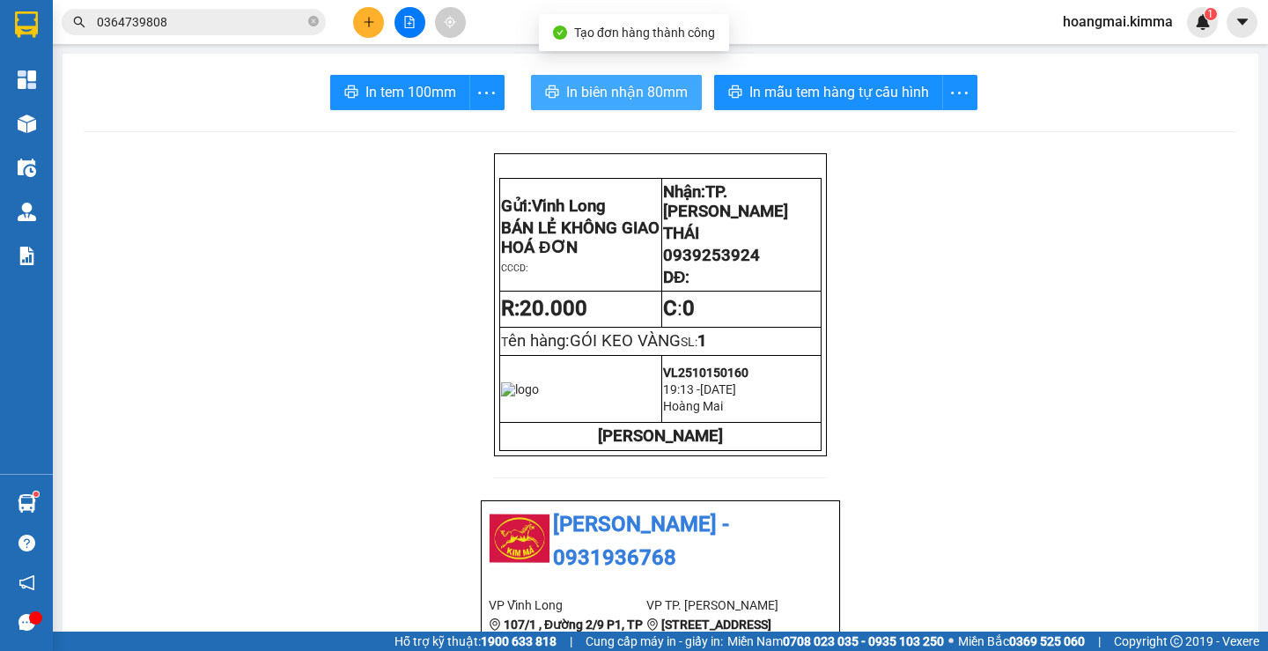
click at [619, 104] on button "In biên nhận 80mm" at bounding box center [616, 92] width 171 height 35
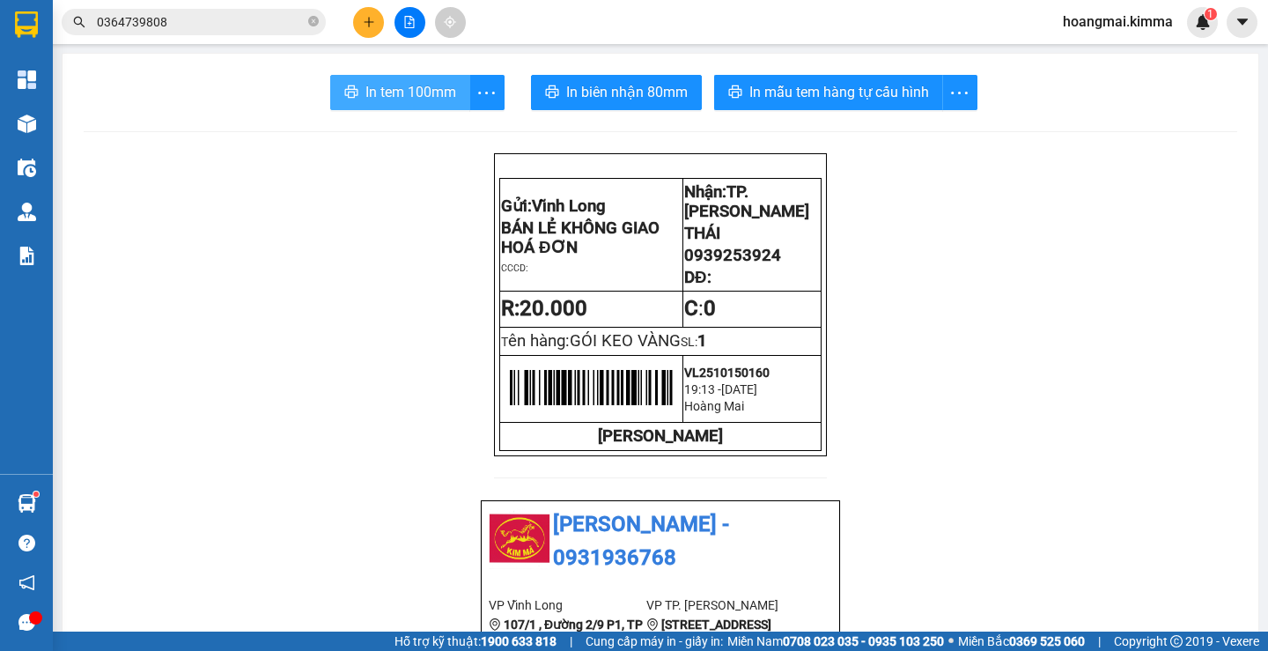
click at [398, 78] on button "In tem 100mm" at bounding box center [400, 92] width 140 height 35
click at [372, 19] on icon "plus" at bounding box center [369, 22] width 12 height 12
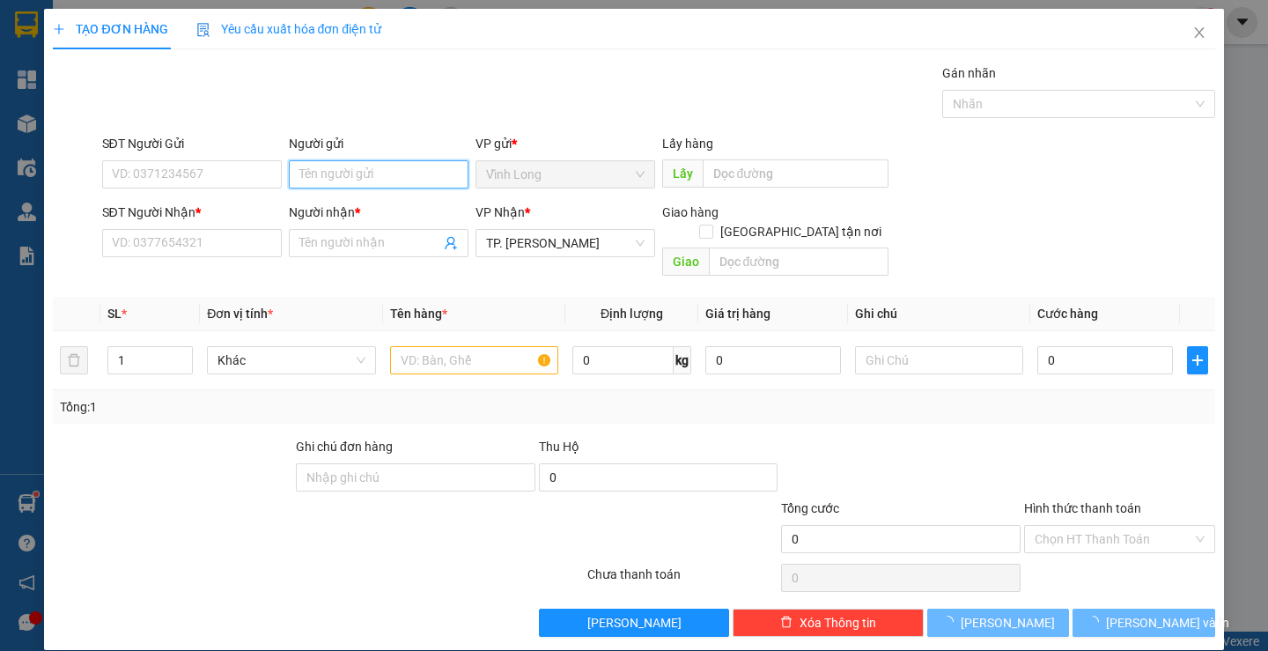
click at [348, 161] on input "Người gửi" at bounding box center [379, 174] width 180 height 28
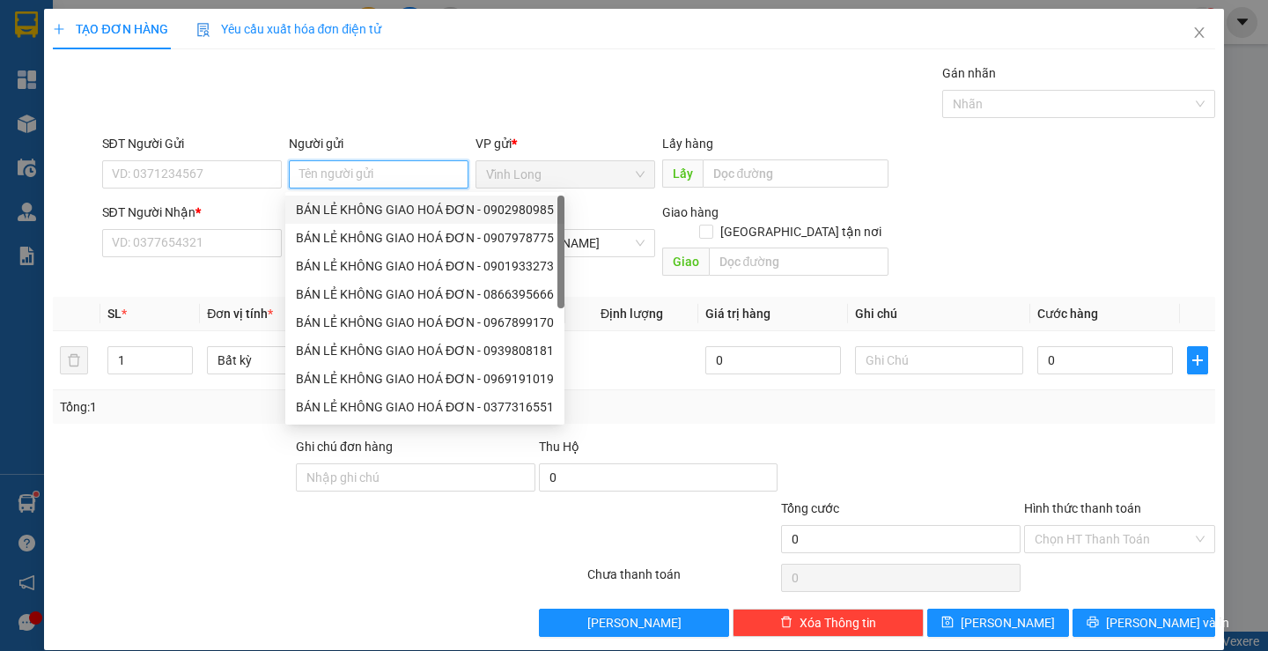
click at [334, 202] on div "BÁN LẺ KHÔNG GIAO HOÁ ĐƠN - 0902980985" at bounding box center [425, 209] width 258 height 19
type input "0902980985"
type input "BÁN LẺ KHÔNG GIAO HOÁ ĐƠN"
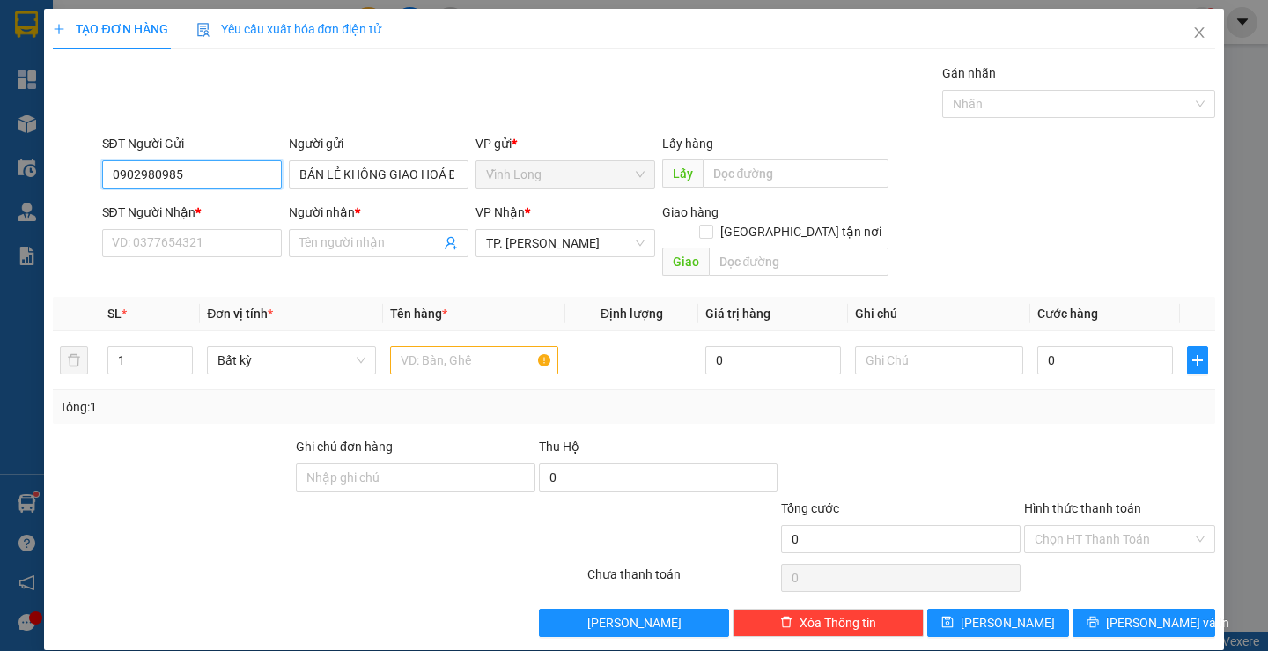
click at [233, 163] on input "0902980985" at bounding box center [192, 174] width 180 height 28
click at [232, 240] on input "SĐT Người Nhận *" at bounding box center [192, 243] width 180 height 28
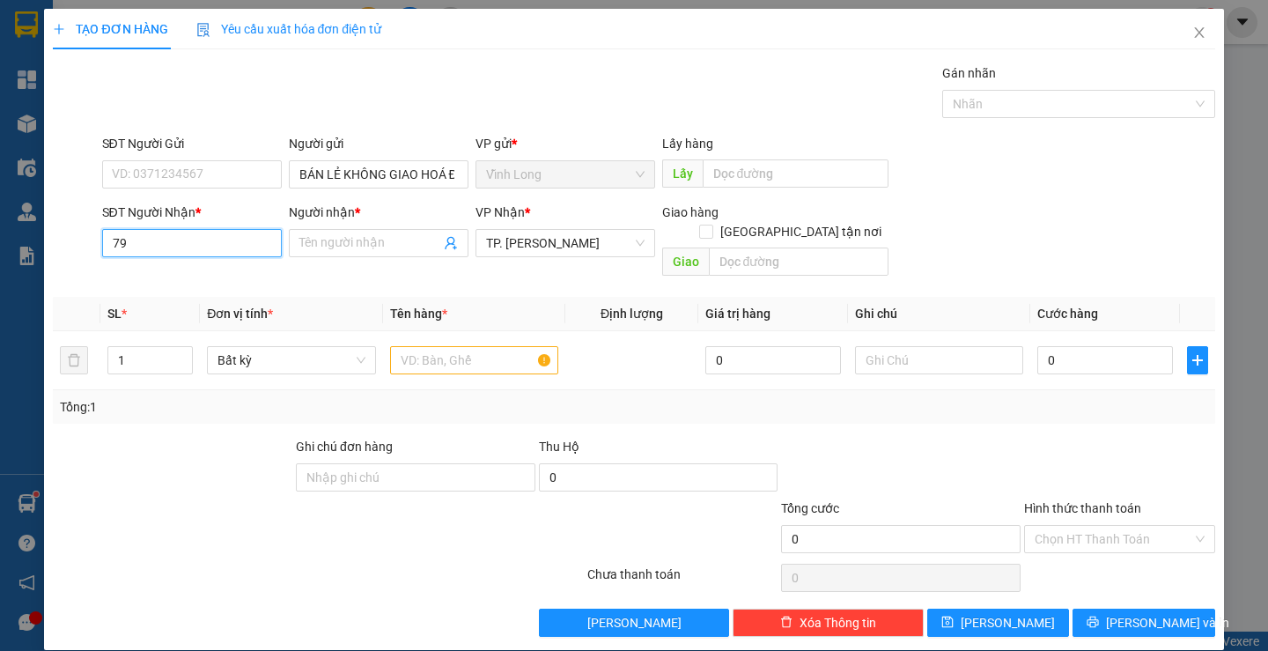
type input "7"
type input "0794342382"
click at [355, 253] on span at bounding box center [379, 243] width 180 height 28
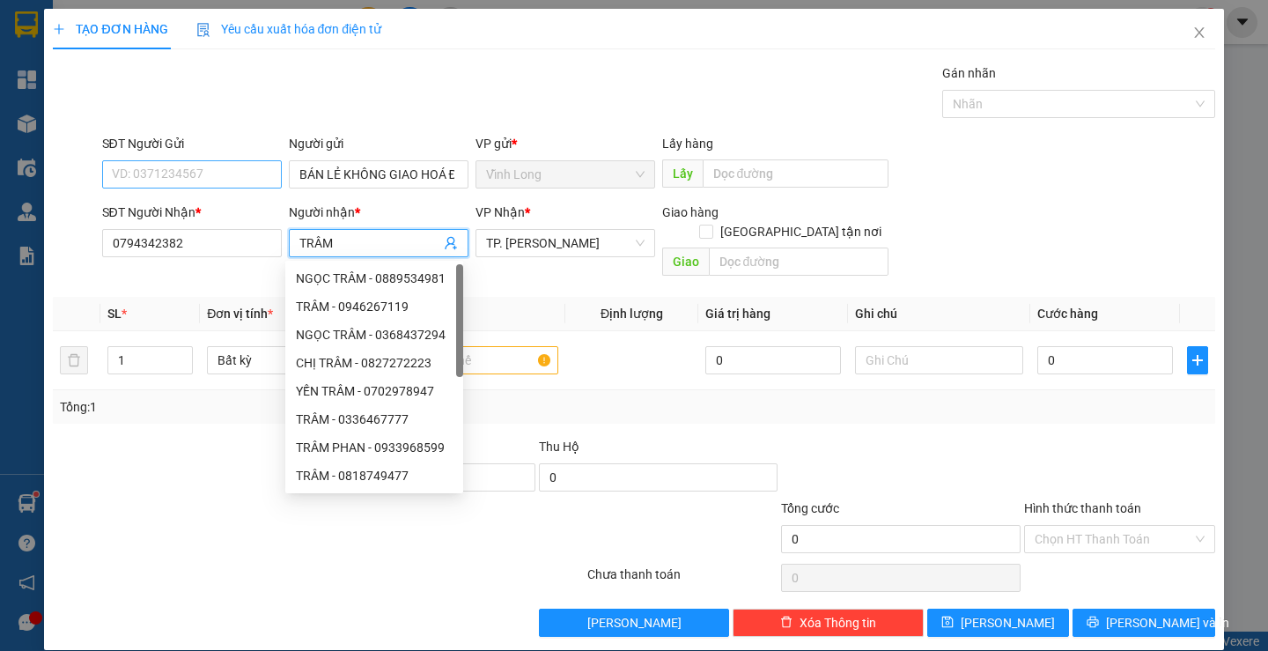
type input "TRÂM"
click at [170, 169] on input "SĐT Người Gửi" at bounding box center [192, 174] width 180 height 28
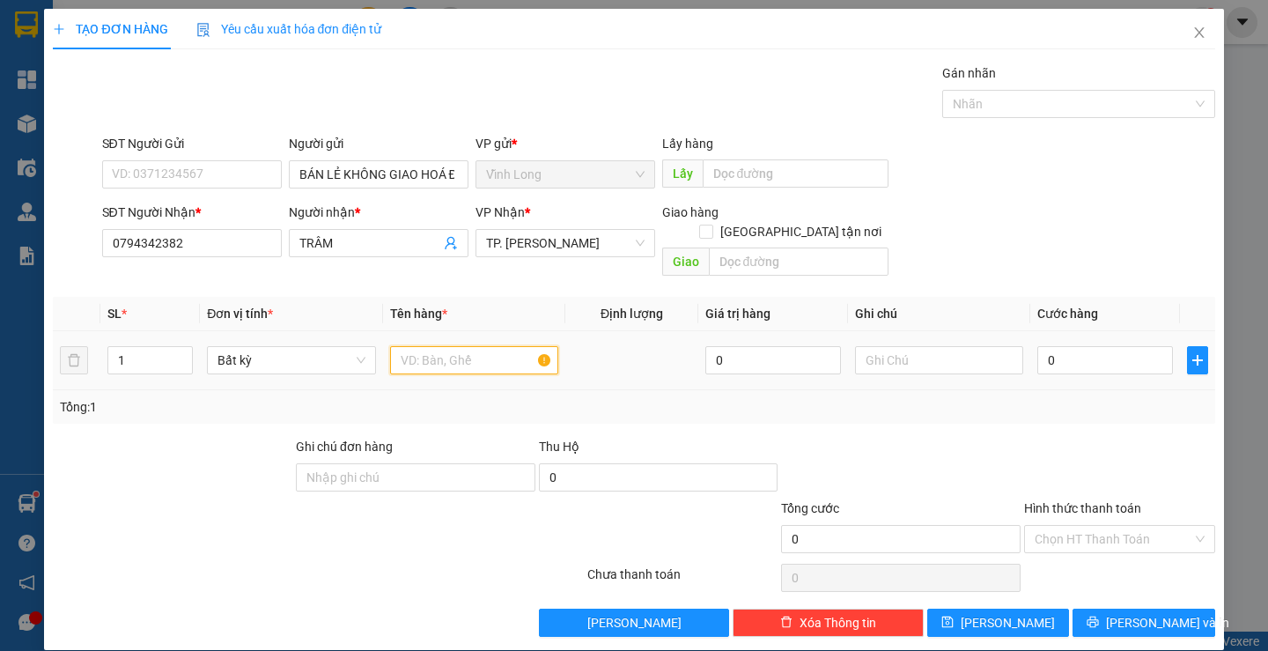
click at [474, 346] on input "text" at bounding box center [474, 360] width 168 height 28
type input "GÓI ĐEN"
drag, startPoint x: 983, startPoint y: 341, endPoint x: 980, endPoint y: 302, distance: 38.8
click at [981, 346] on input "text" at bounding box center [939, 360] width 168 height 28
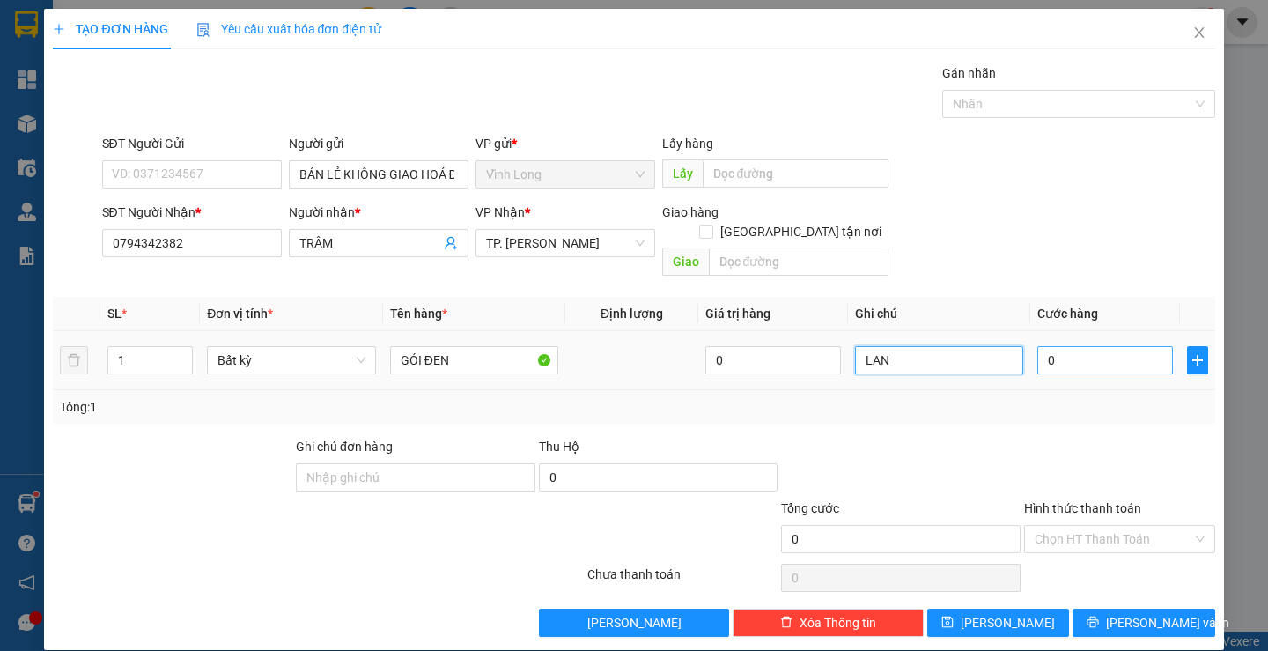
type input "LAN"
click at [1074, 351] on input "0" at bounding box center [1105, 360] width 136 height 28
type input "4"
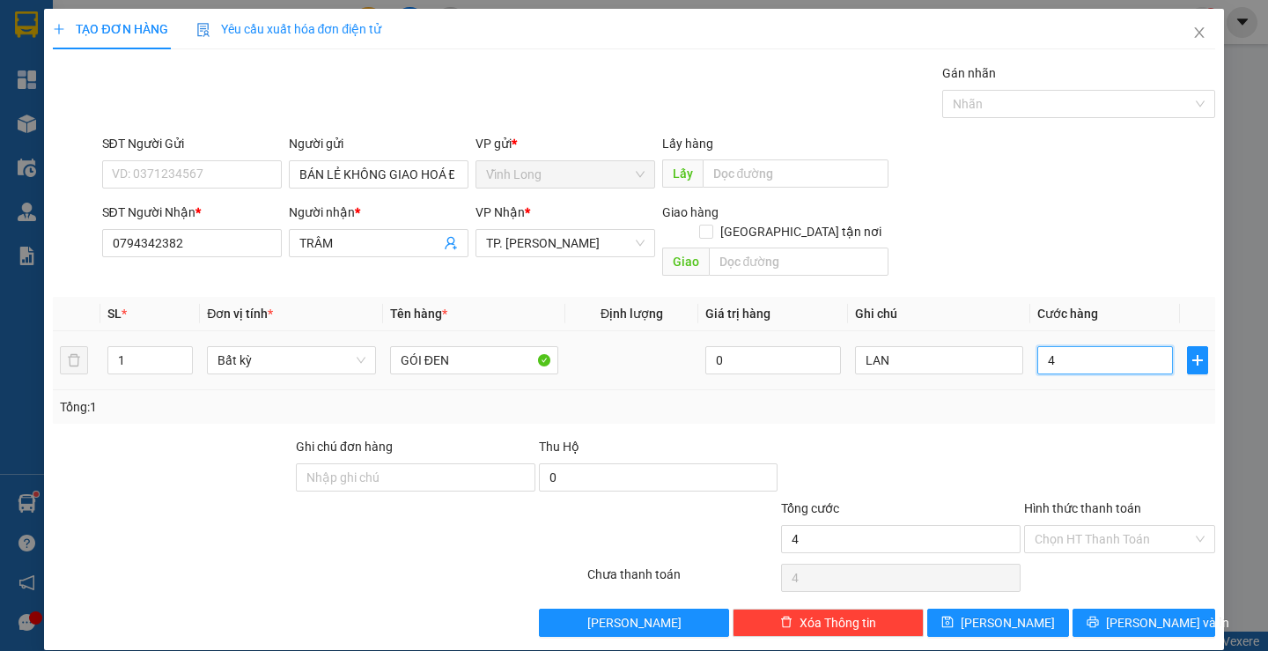
type input "45"
type input "45.000"
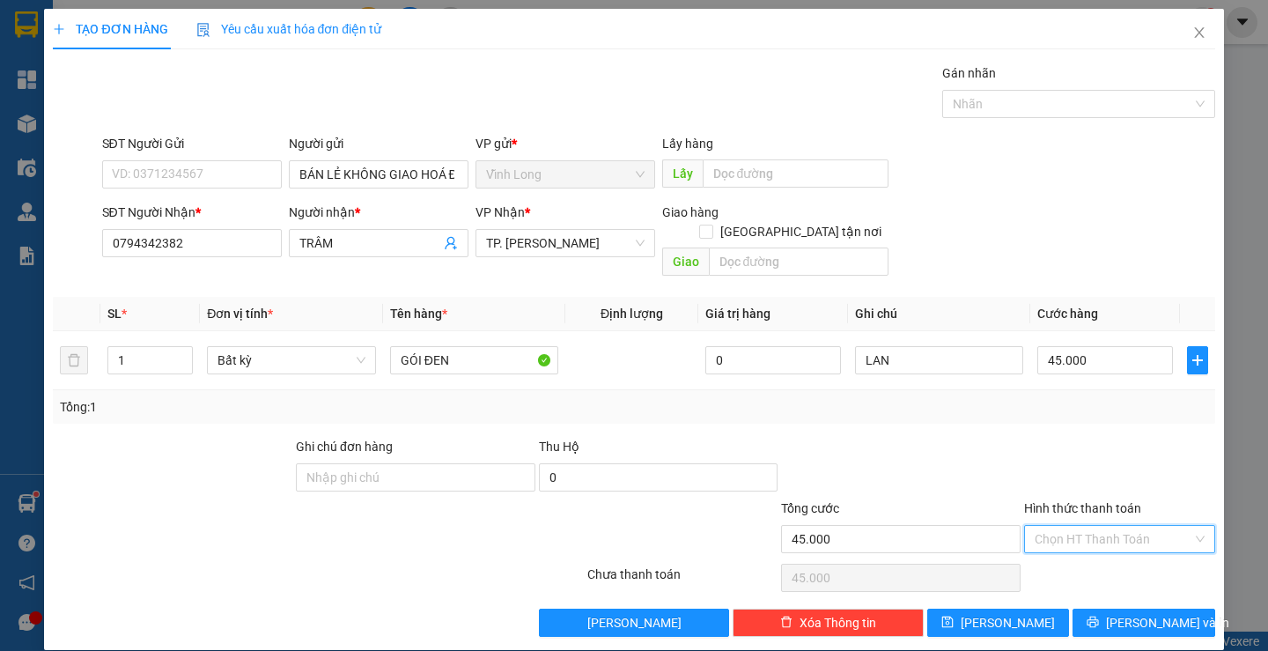
click at [1099, 526] on input "Hình thức thanh toán" at bounding box center [1114, 539] width 158 height 26
click at [1096, 545] on div "Tại văn phòng" at bounding box center [1108, 554] width 167 height 19
type input "0"
click at [1130, 613] on span "[PERSON_NAME] và In" at bounding box center [1167, 622] width 123 height 19
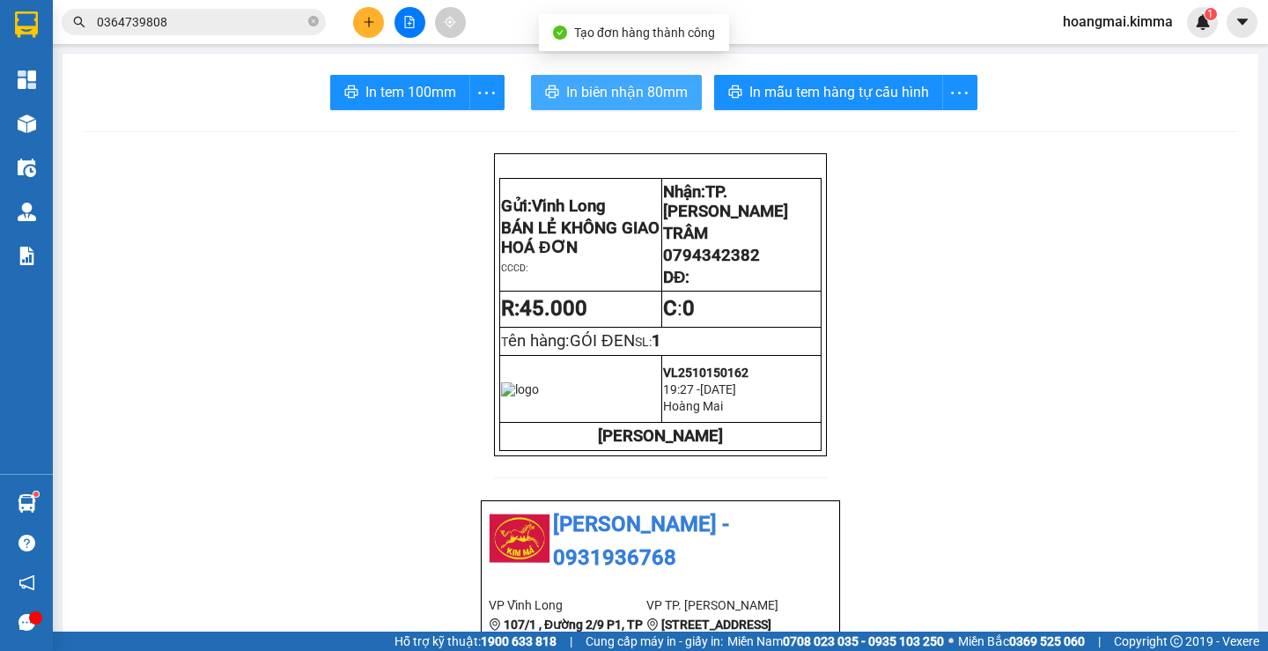
click at [557, 82] on button "In biên nhận 80mm" at bounding box center [616, 92] width 171 height 35
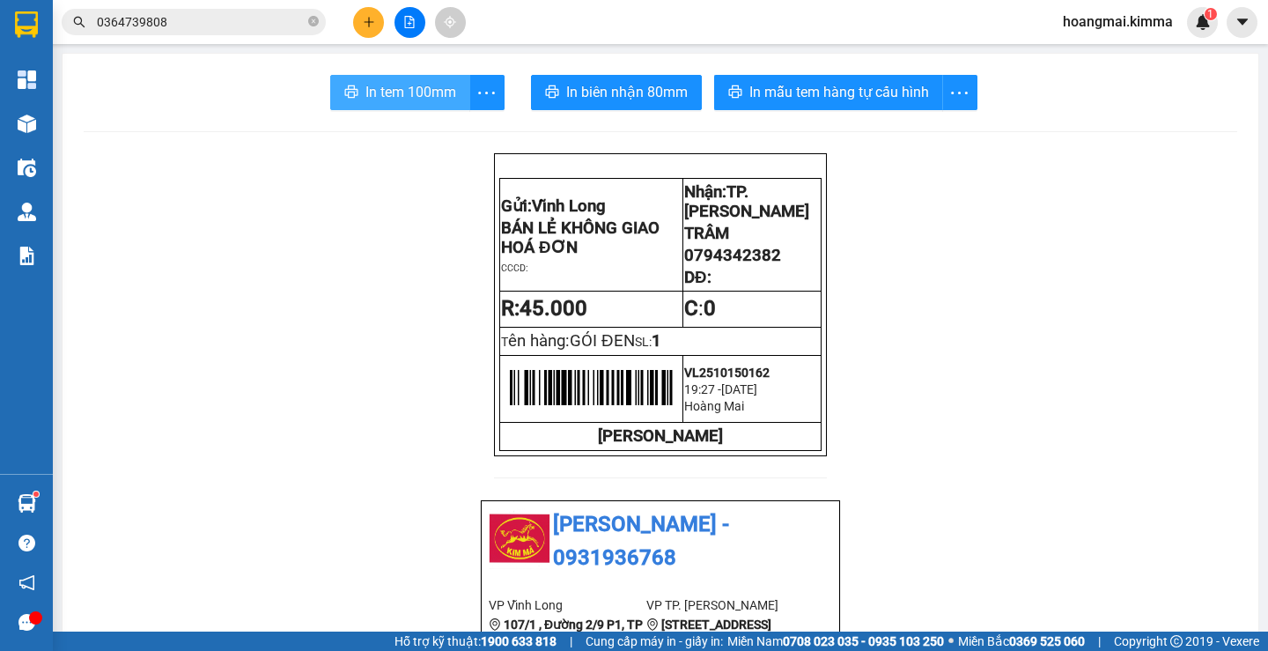
click at [389, 81] on span "In tem 100mm" at bounding box center [411, 92] width 91 height 22
